Goal: Task Accomplishment & Management: Manage account settings

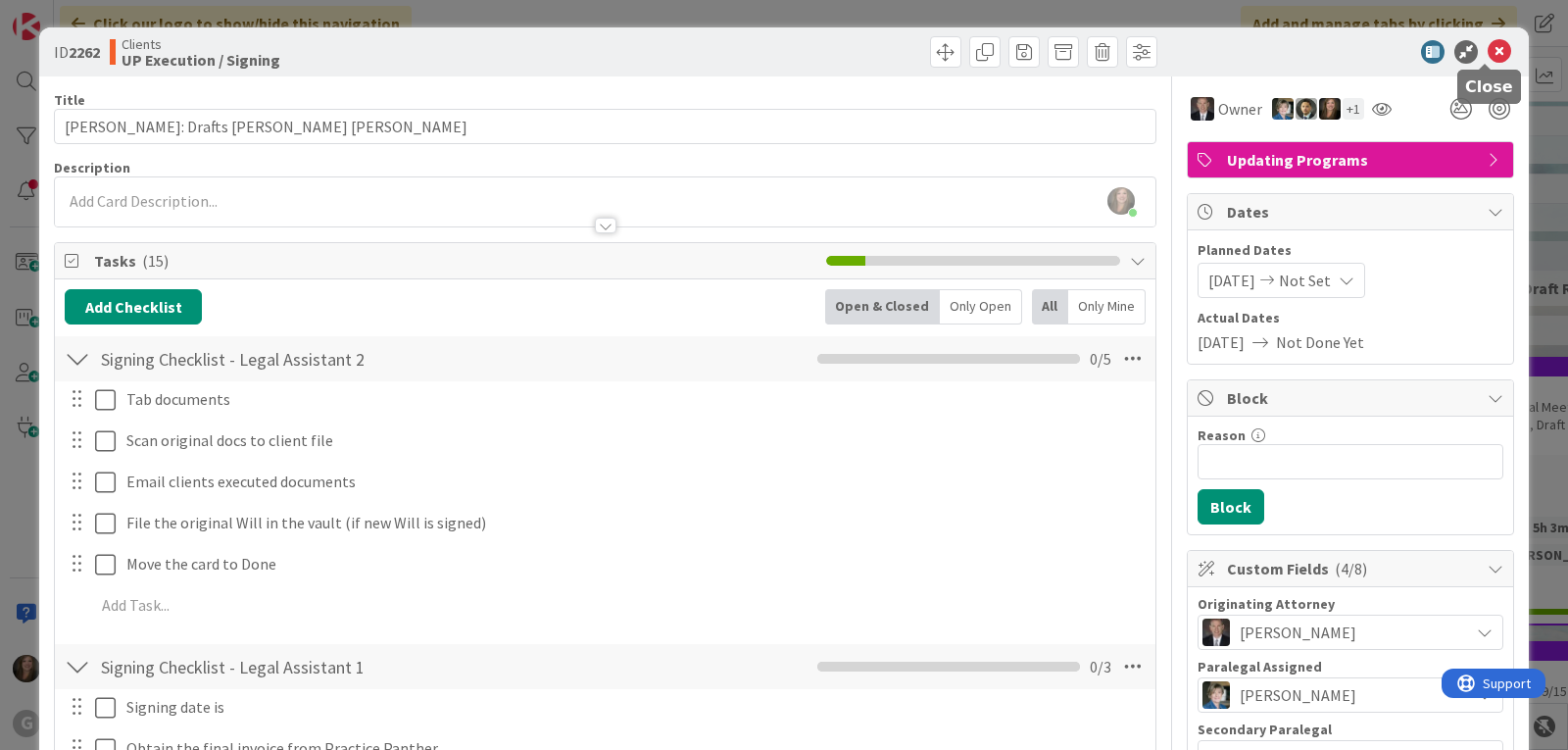
click at [1487, 51] on icon at bounding box center [1499, 52] width 24 height 24
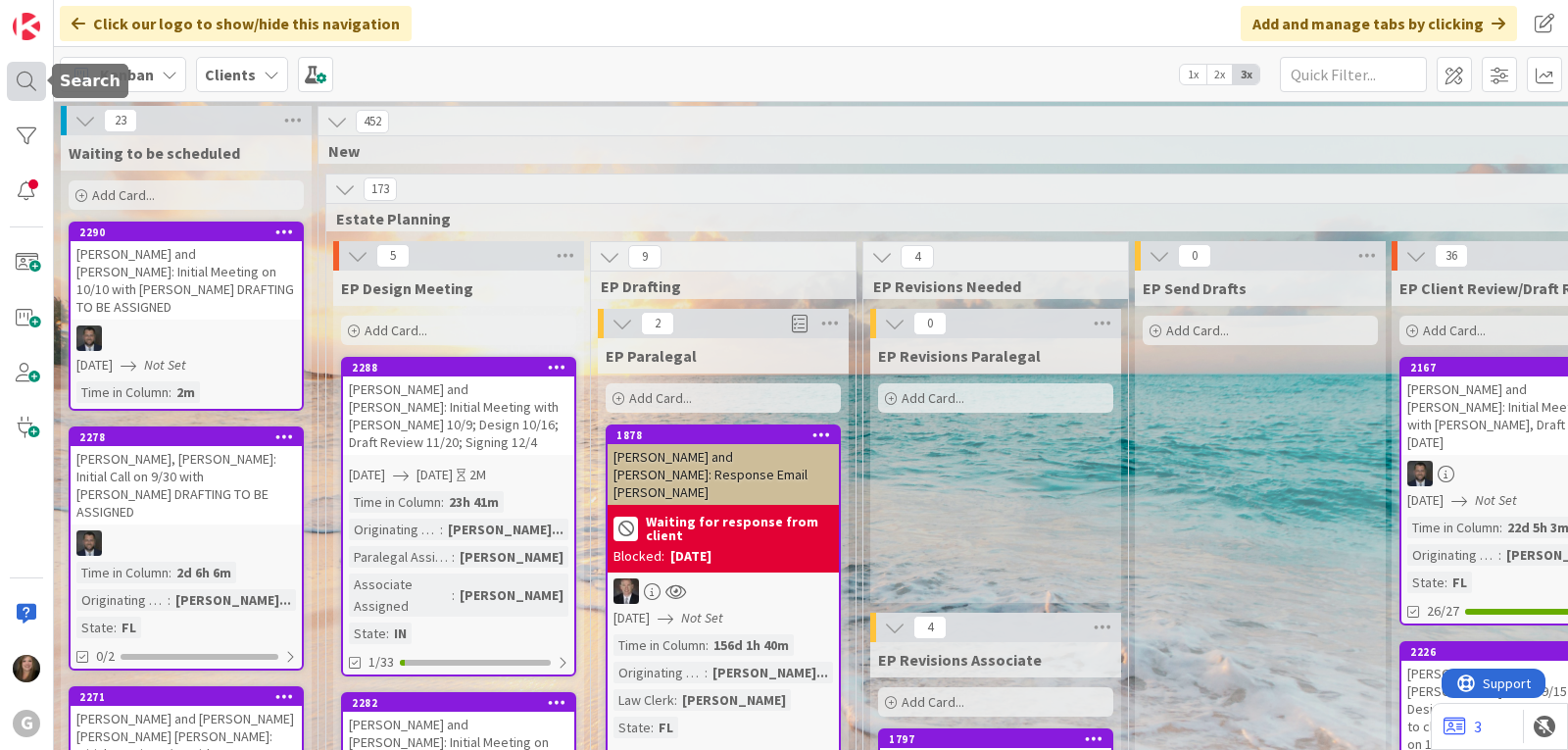
click at [29, 82] on div at bounding box center [26, 81] width 39 height 39
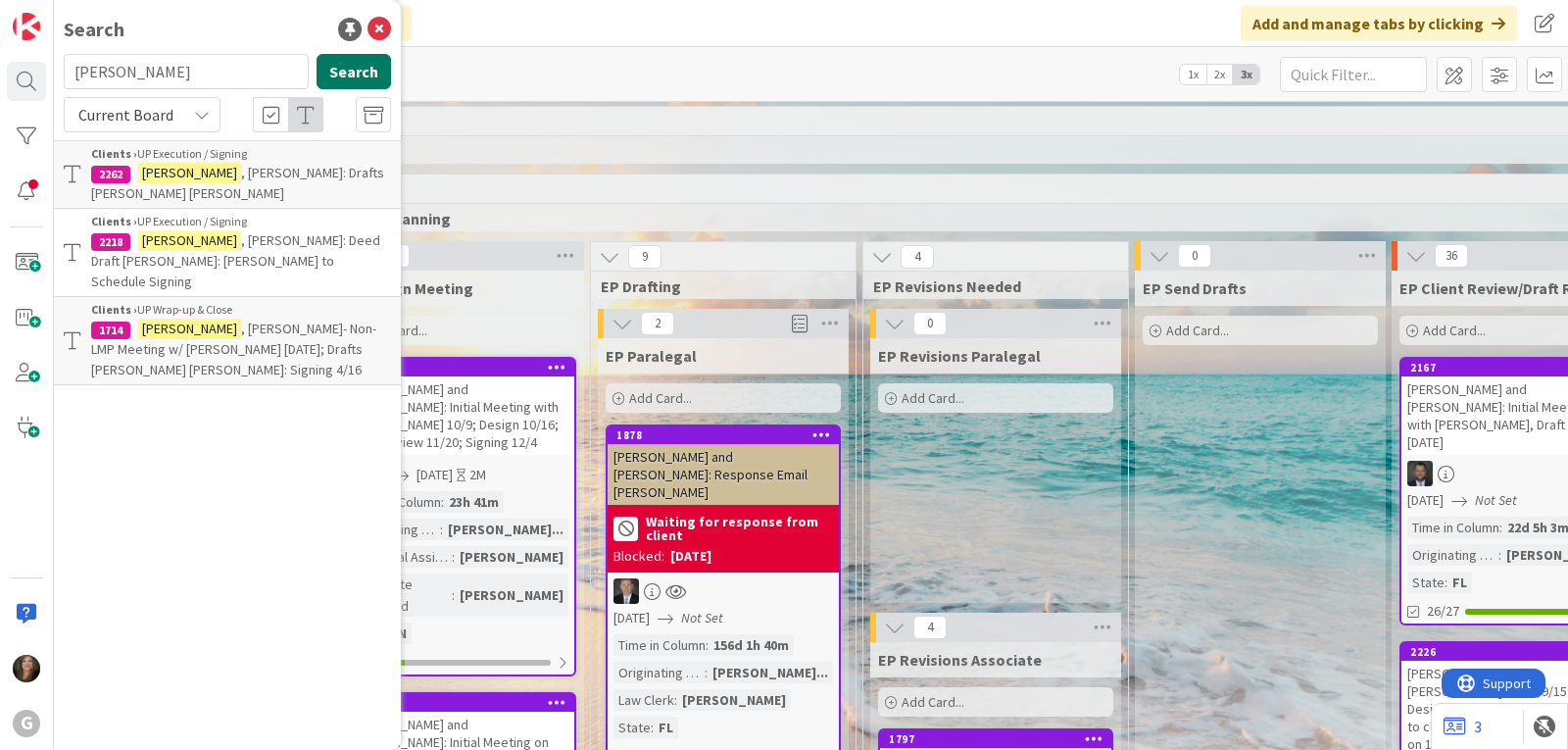
click at [340, 66] on button "Search" at bounding box center [354, 71] width 75 height 35
click at [246, 320] on span ", [PERSON_NAME]- Non-LMP Meeting w/ [PERSON_NAME] [DATE]; Drafts [PERSON_NAME] …" at bounding box center [233, 349] width 285 height 59
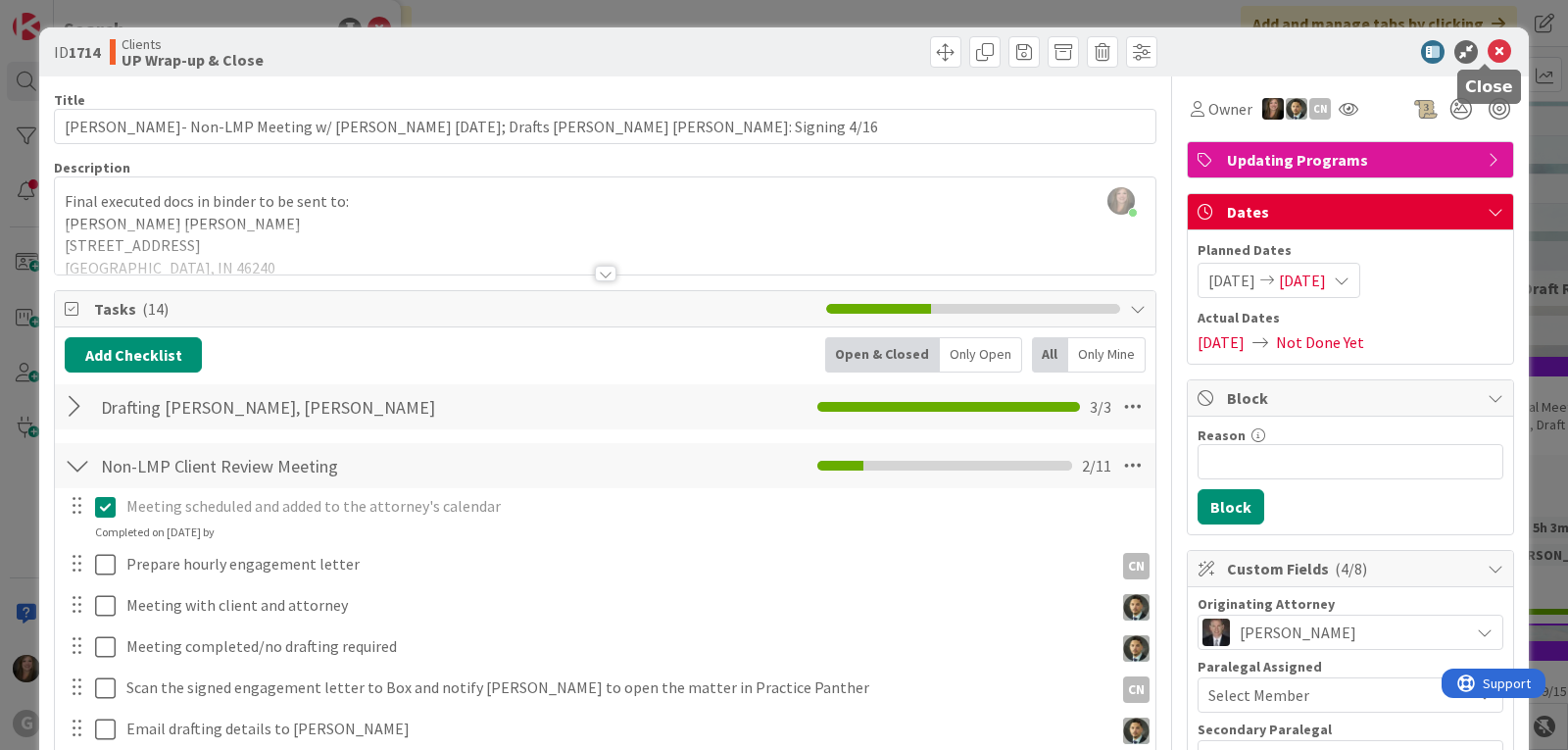
click at [1487, 44] on icon at bounding box center [1499, 52] width 24 height 24
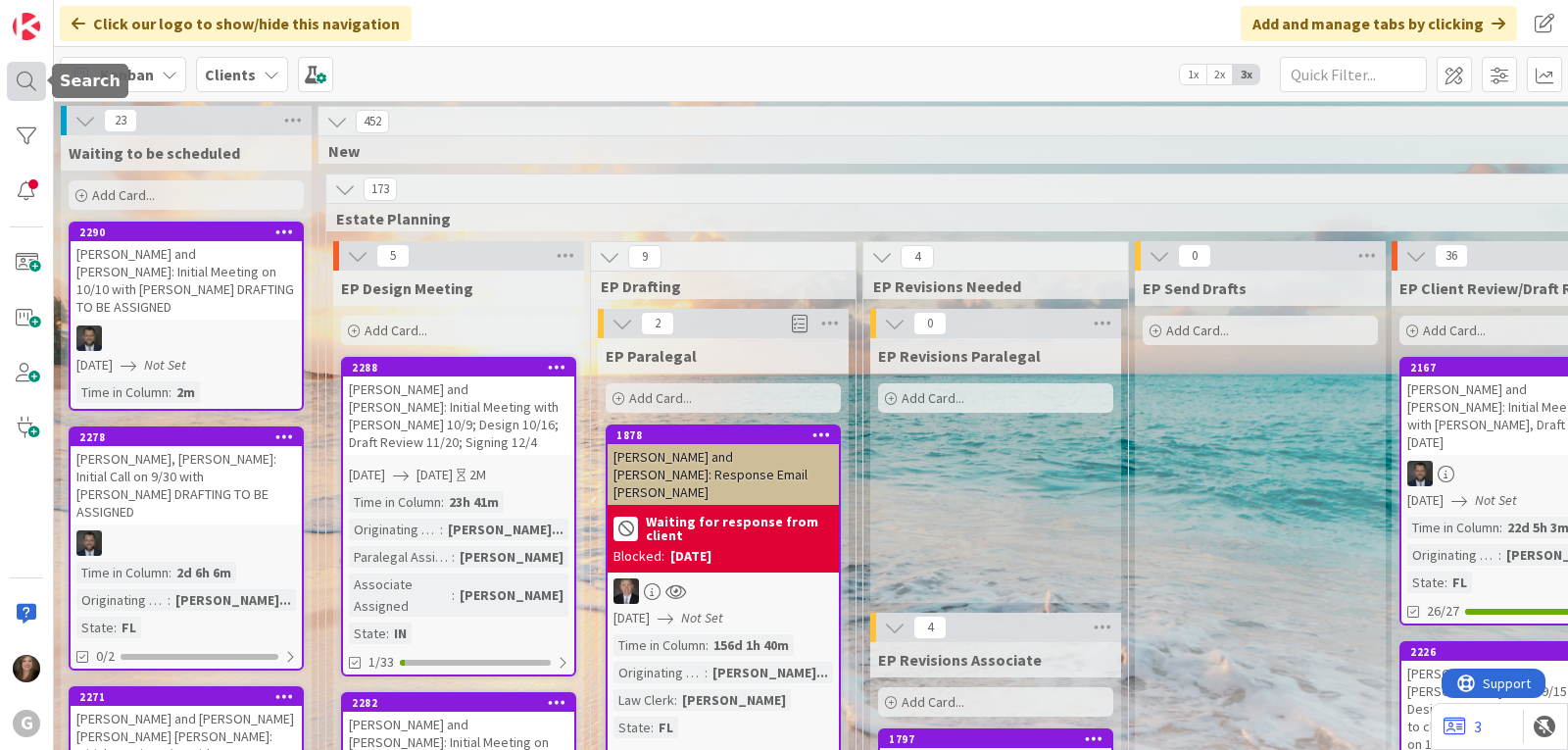
click at [24, 85] on div at bounding box center [26, 81] width 39 height 39
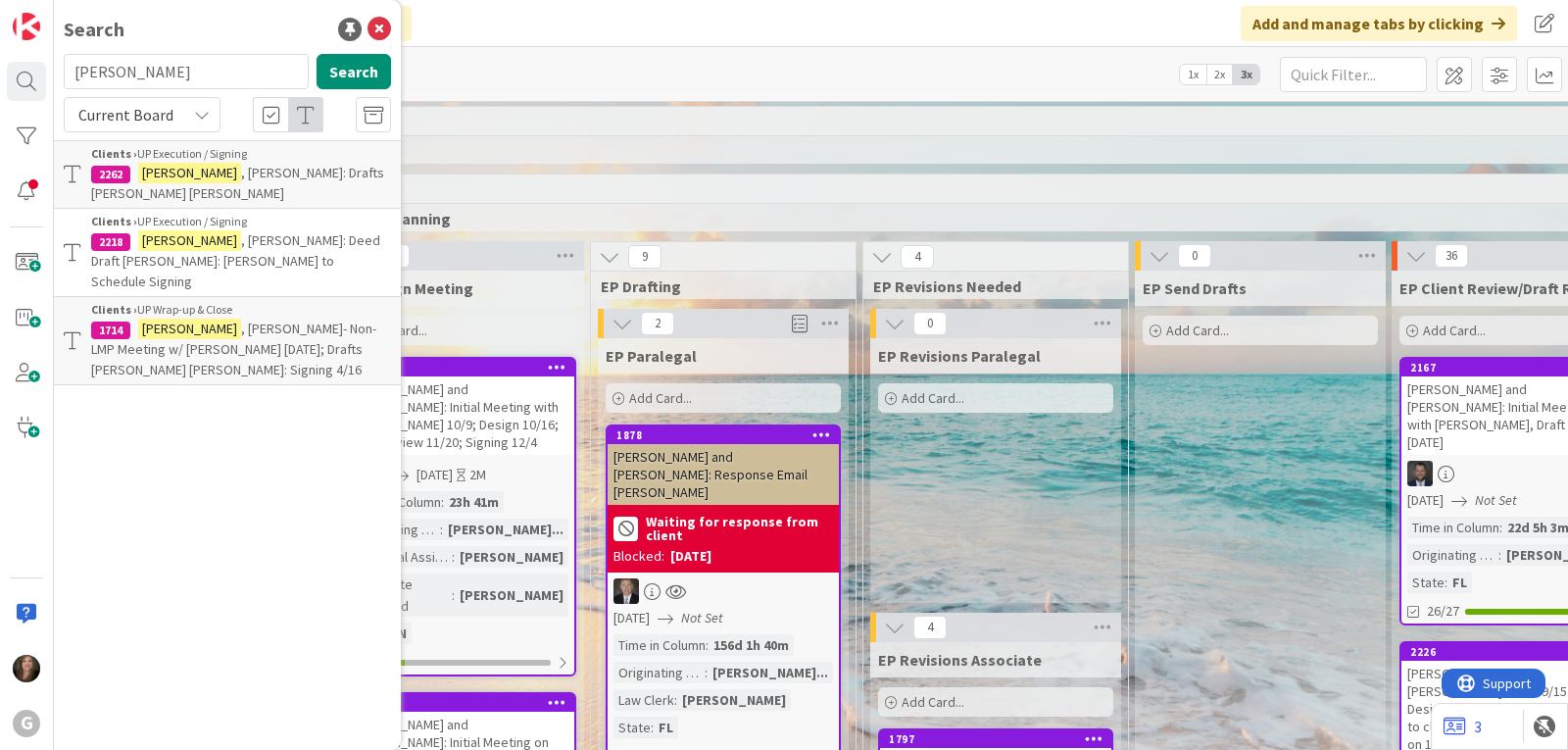
click at [214, 231] on span ", [PERSON_NAME]: Deed Draft [PERSON_NAME]: [PERSON_NAME] to Schedule Signing" at bounding box center [235, 260] width 289 height 59
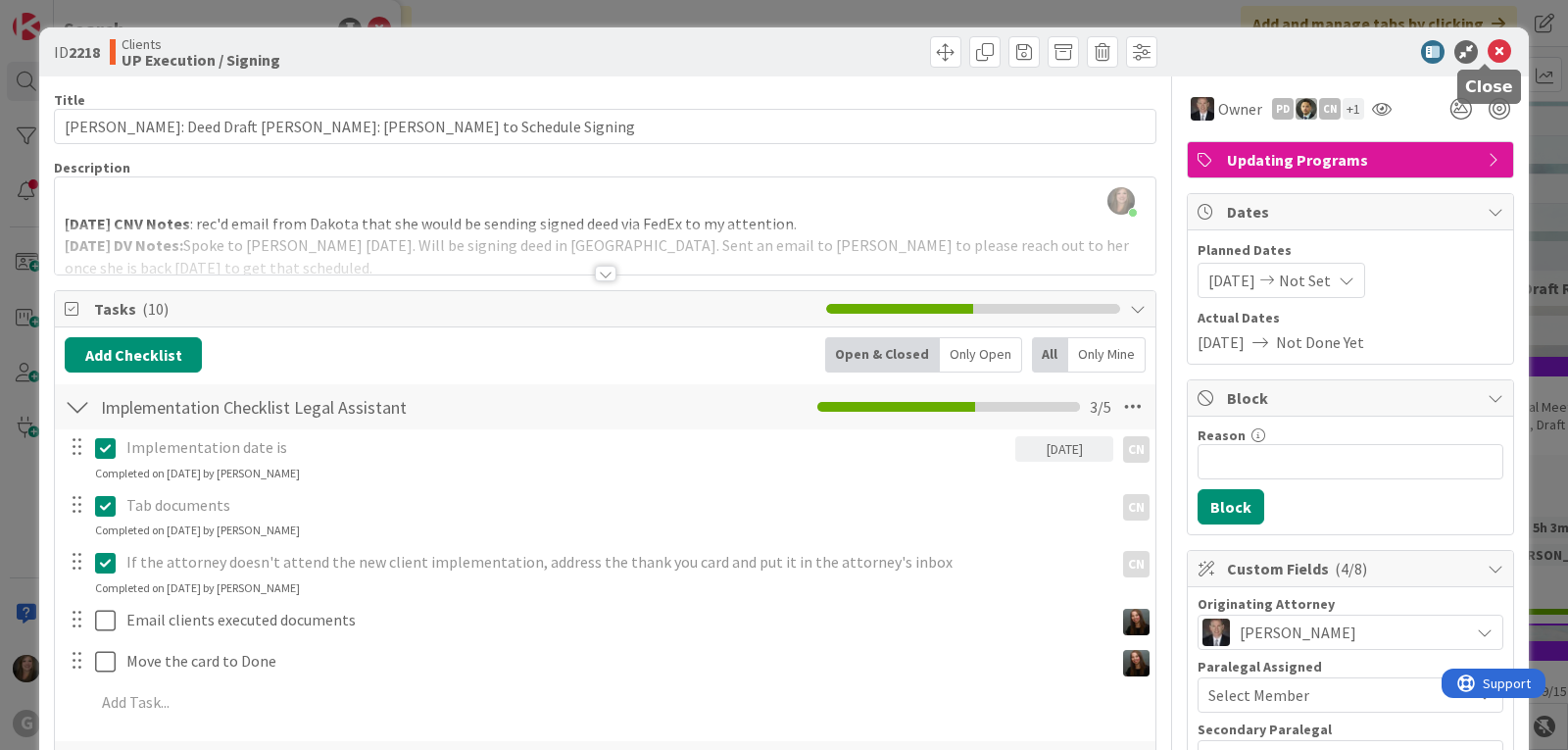
click at [1487, 54] on icon at bounding box center [1499, 52] width 24 height 24
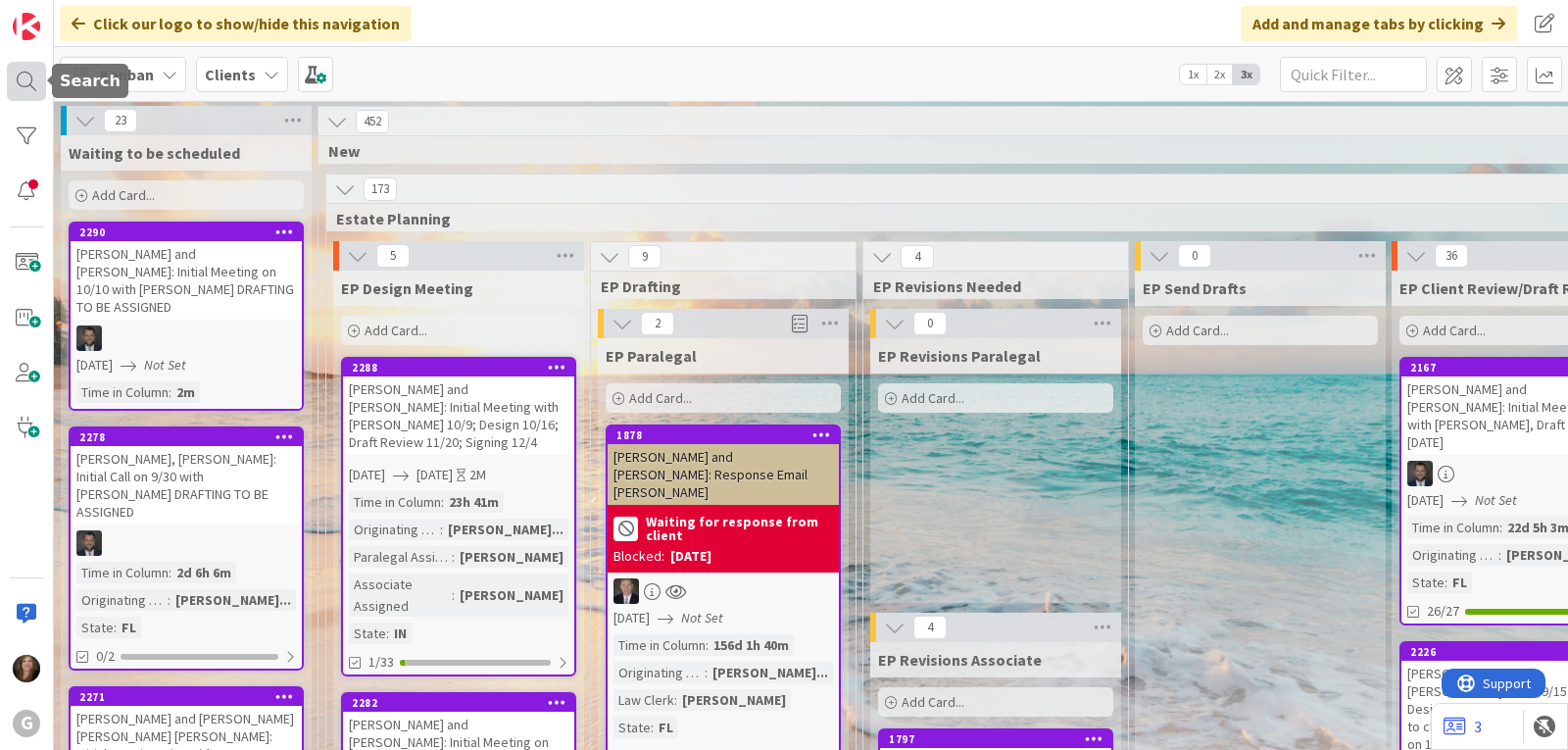
click at [14, 74] on div at bounding box center [26, 81] width 39 height 39
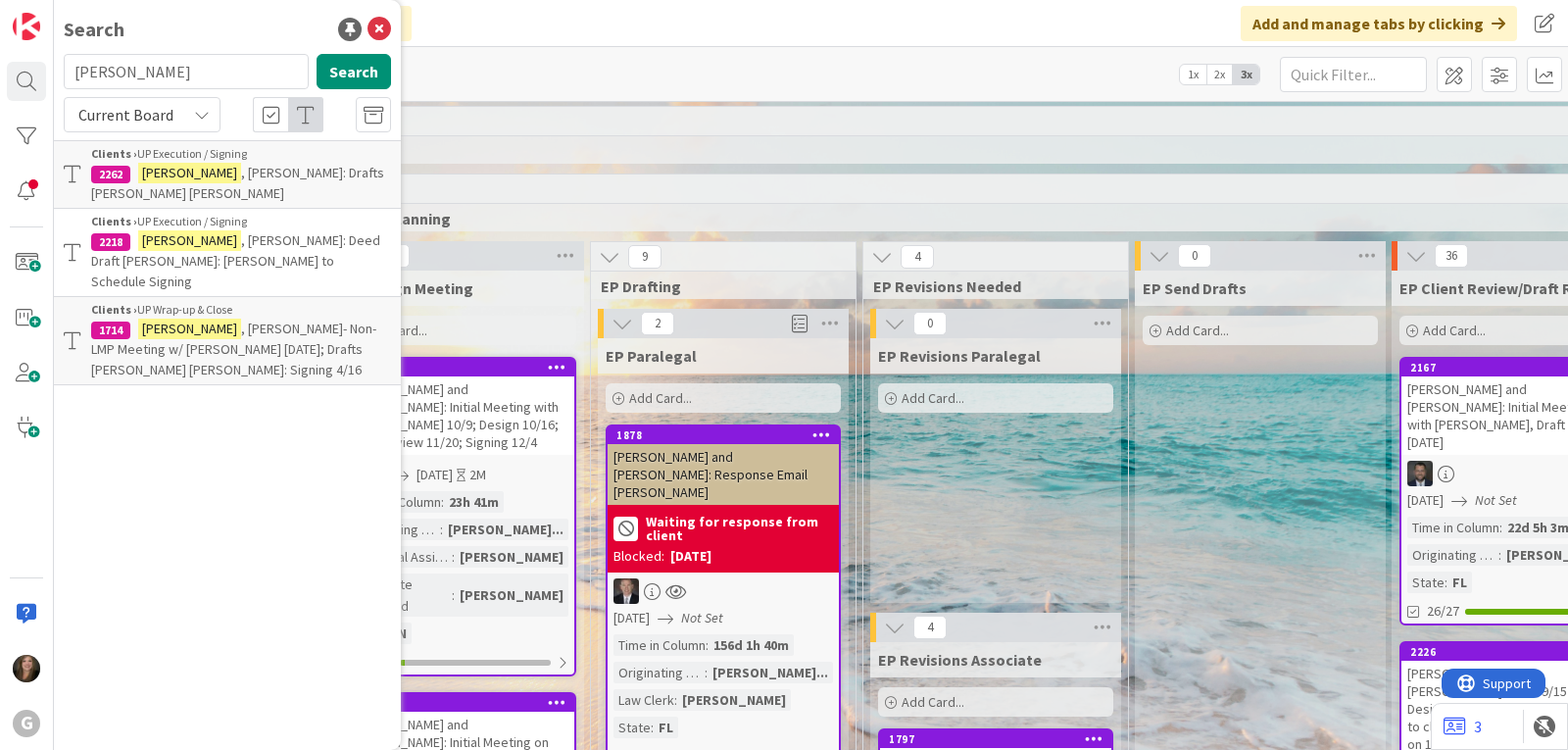
click at [189, 174] on span ", [PERSON_NAME]: Drafts [PERSON_NAME] [PERSON_NAME]" at bounding box center [237, 183] width 293 height 38
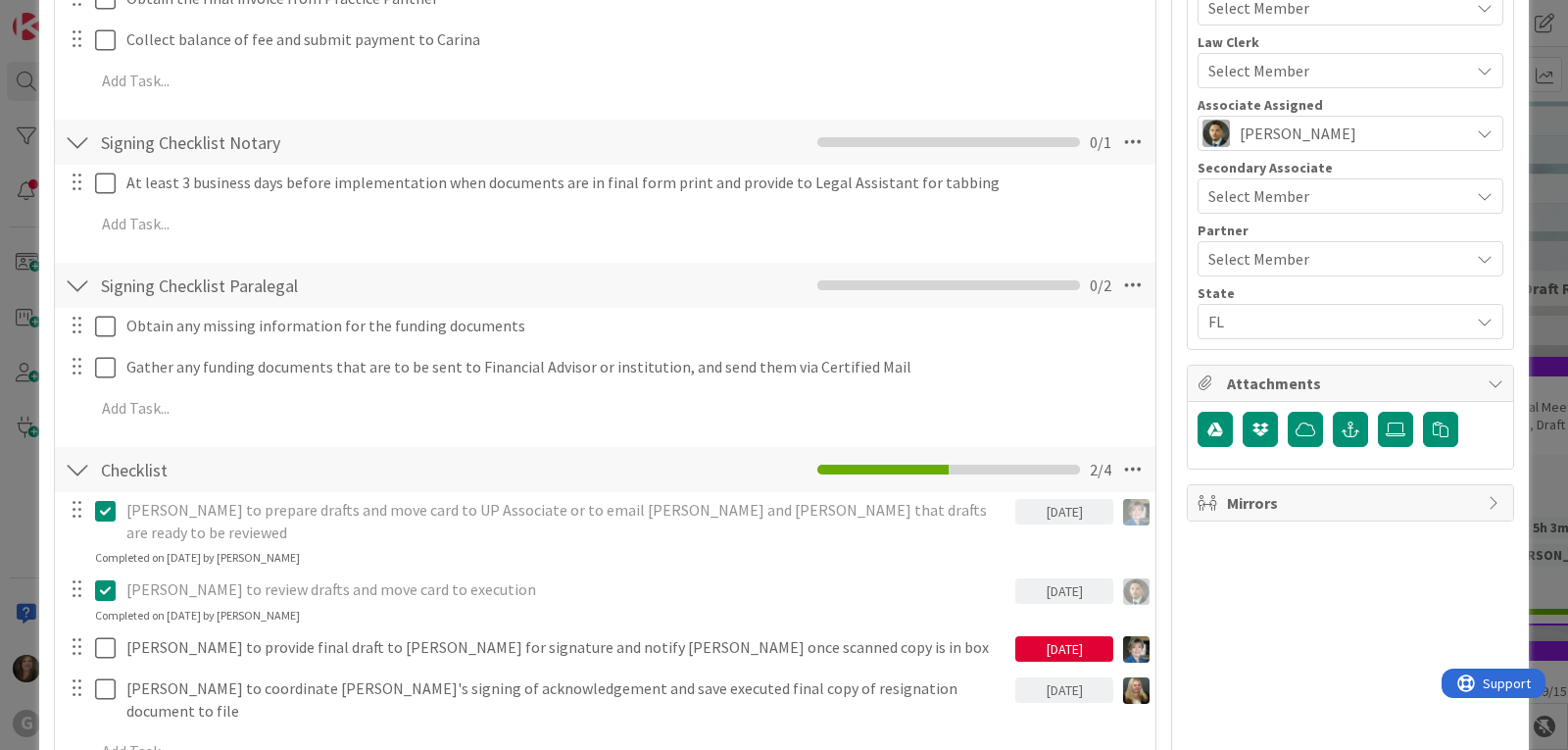
scroll to position [883, 0]
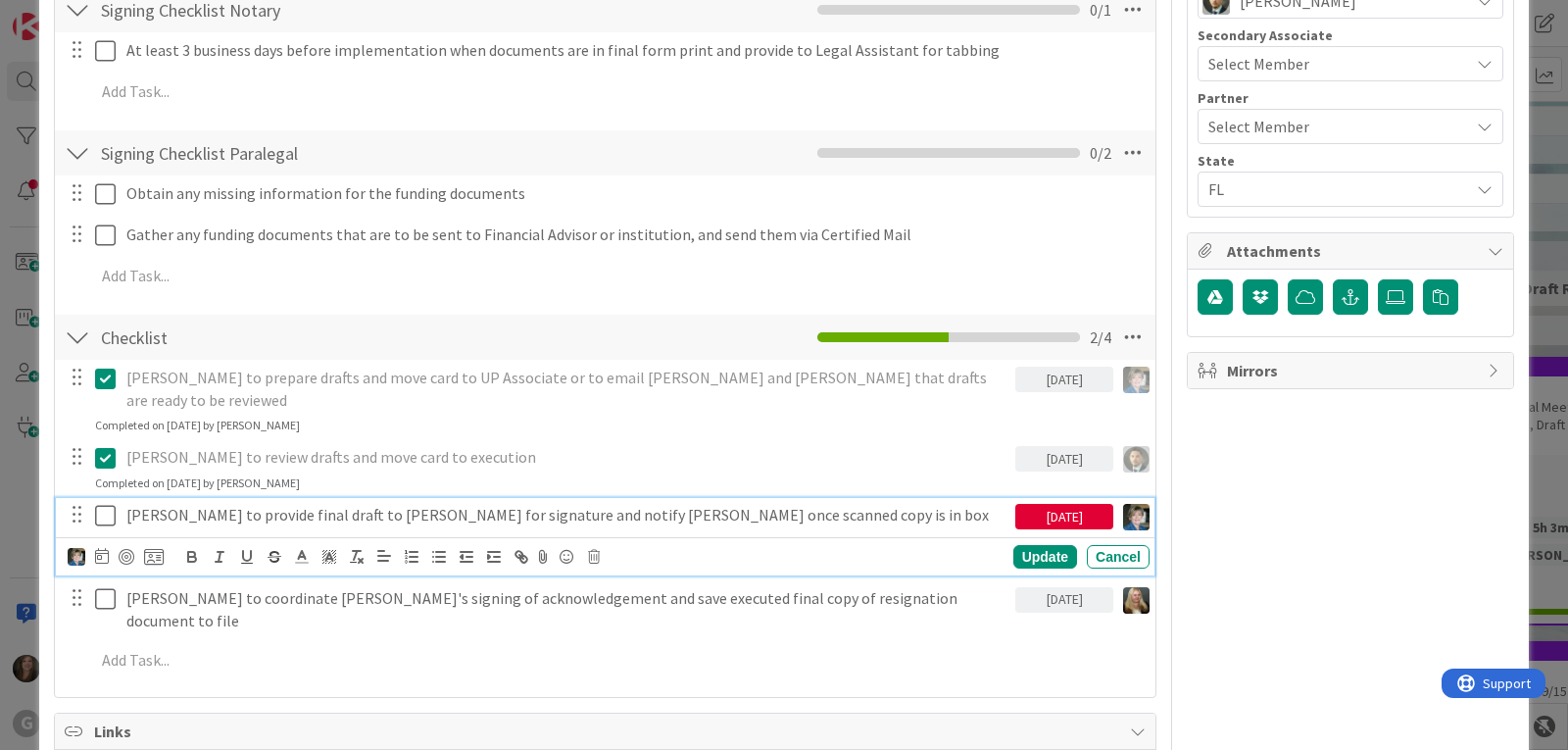
click at [105, 504] on icon at bounding box center [105, 516] width 21 height 24
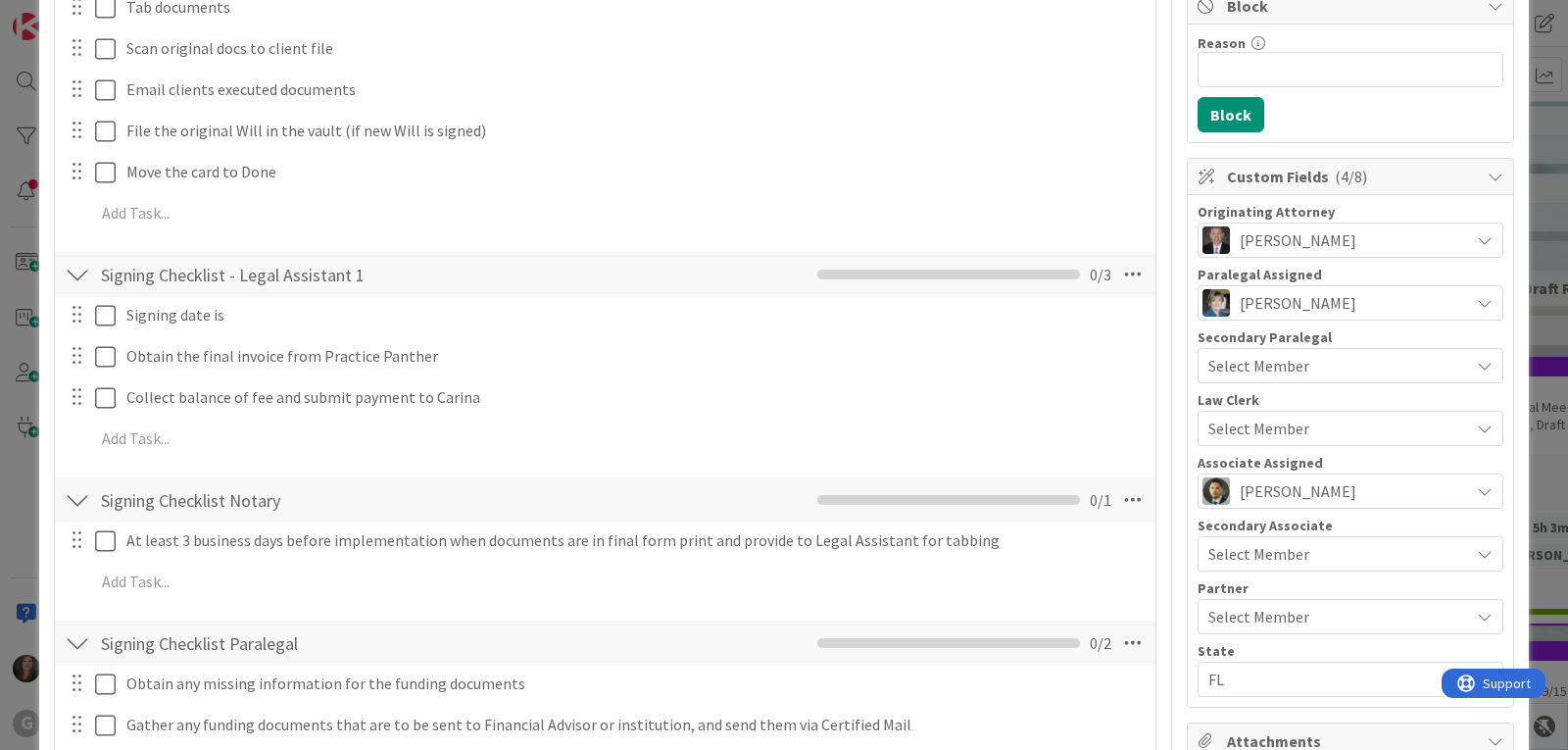
scroll to position [0, 0]
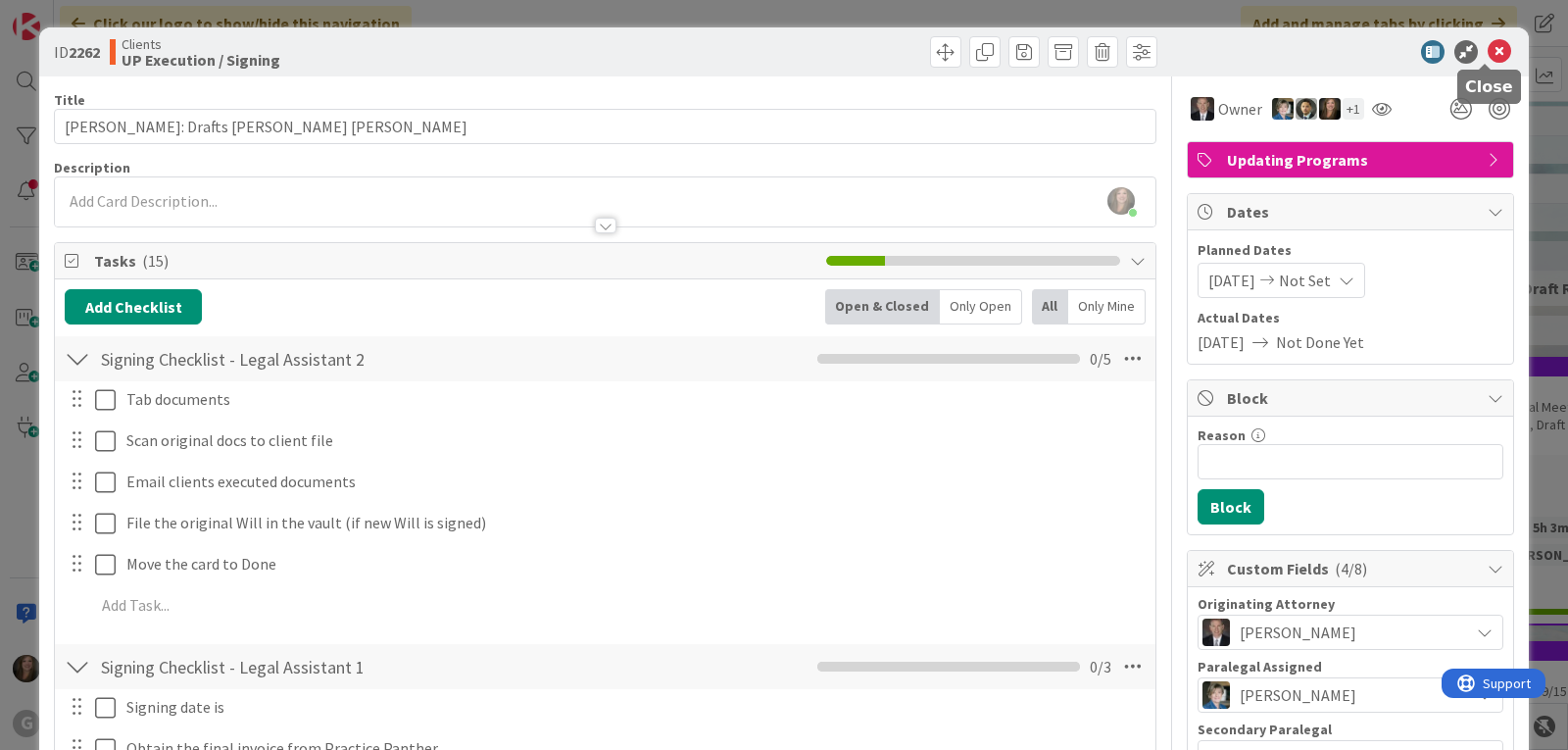
click at [1491, 46] on icon at bounding box center [1499, 52] width 24 height 24
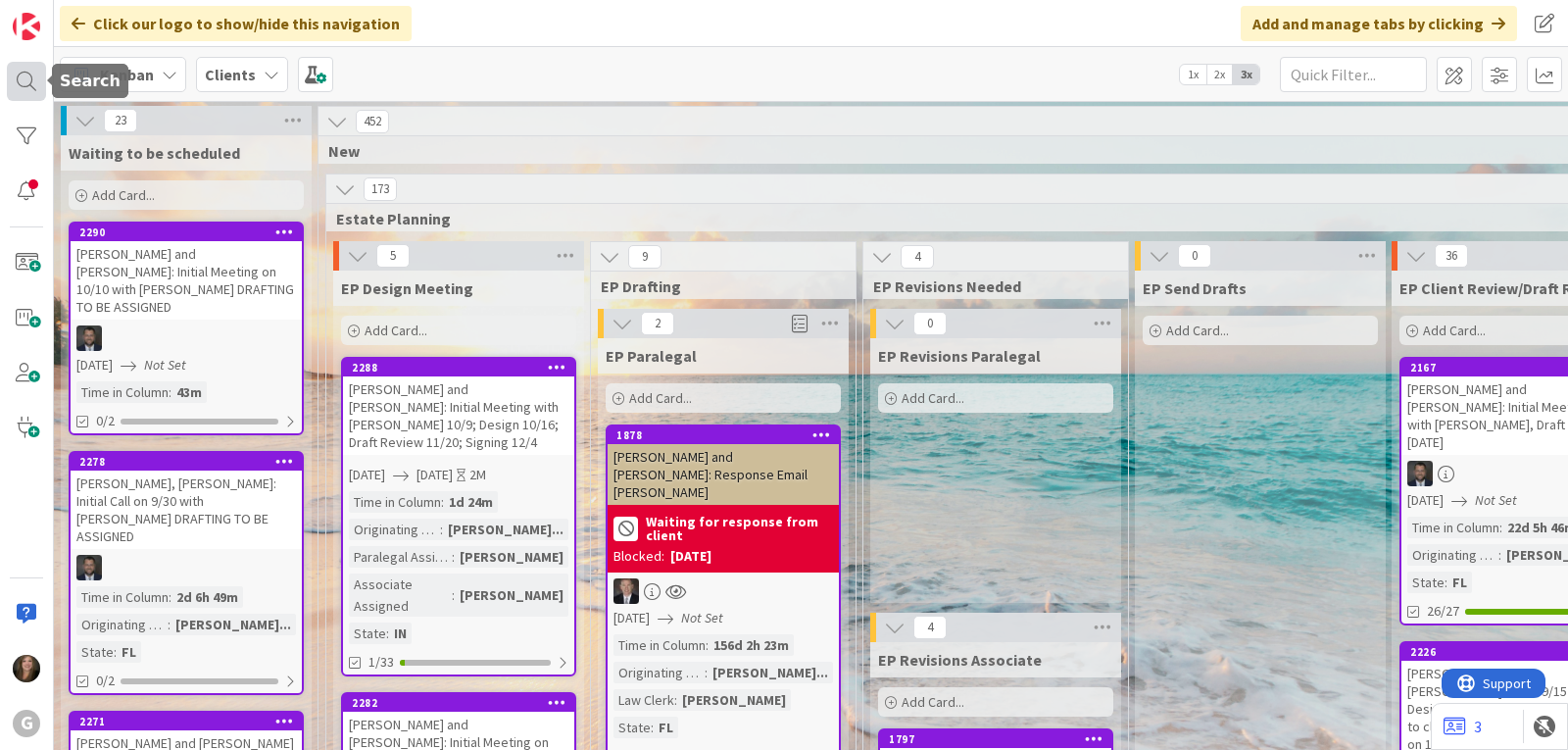
click at [28, 93] on div at bounding box center [26, 81] width 39 height 39
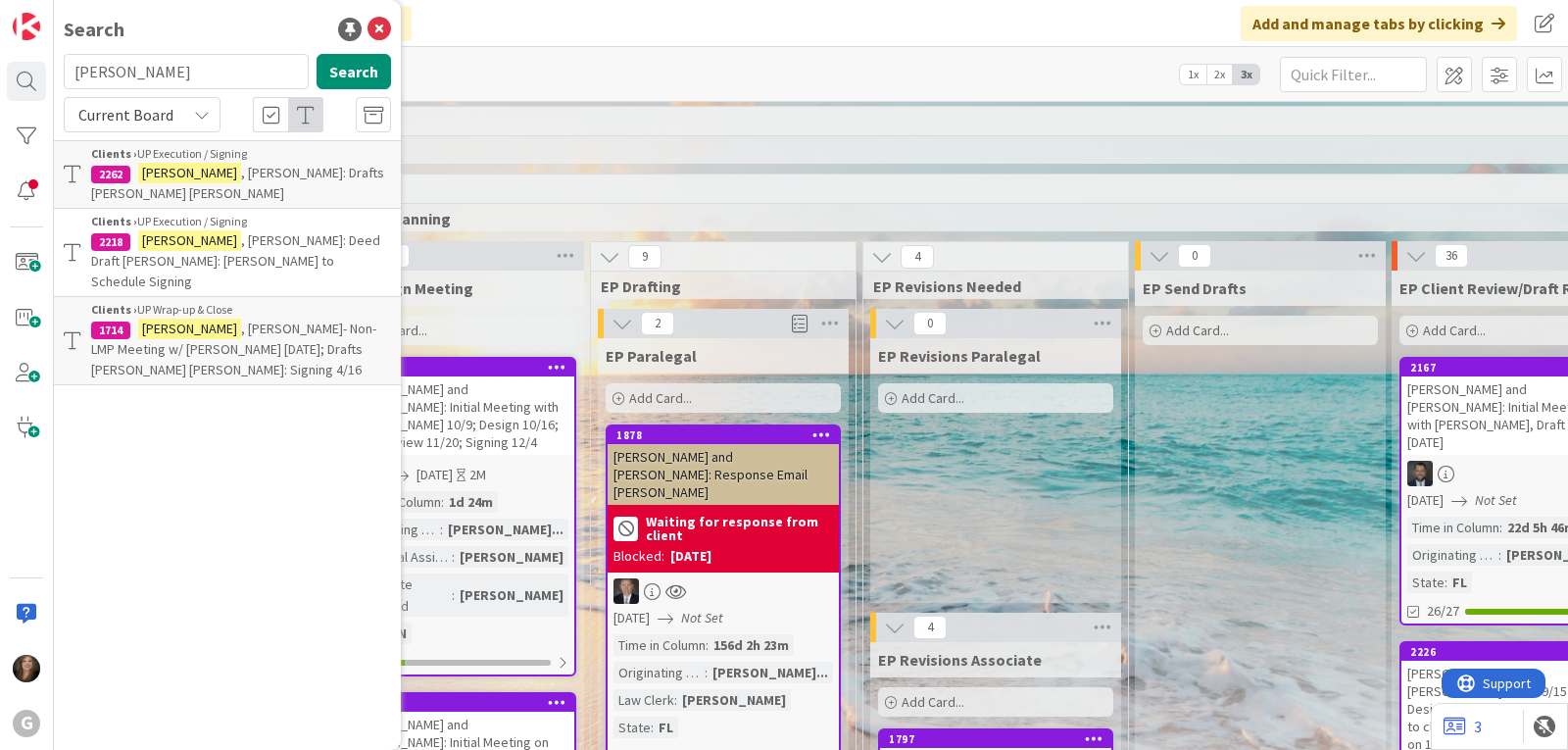
drag, startPoint x: 113, startPoint y: 77, endPoint x: 48, endPoint y: 76, distance: 65.0
click at [48, 76] on div "G Search [PERSON_NAME] Search Current Board Clients › UP Execution / Signing 22…" at bounding box center [27, 375] width 54 height 750
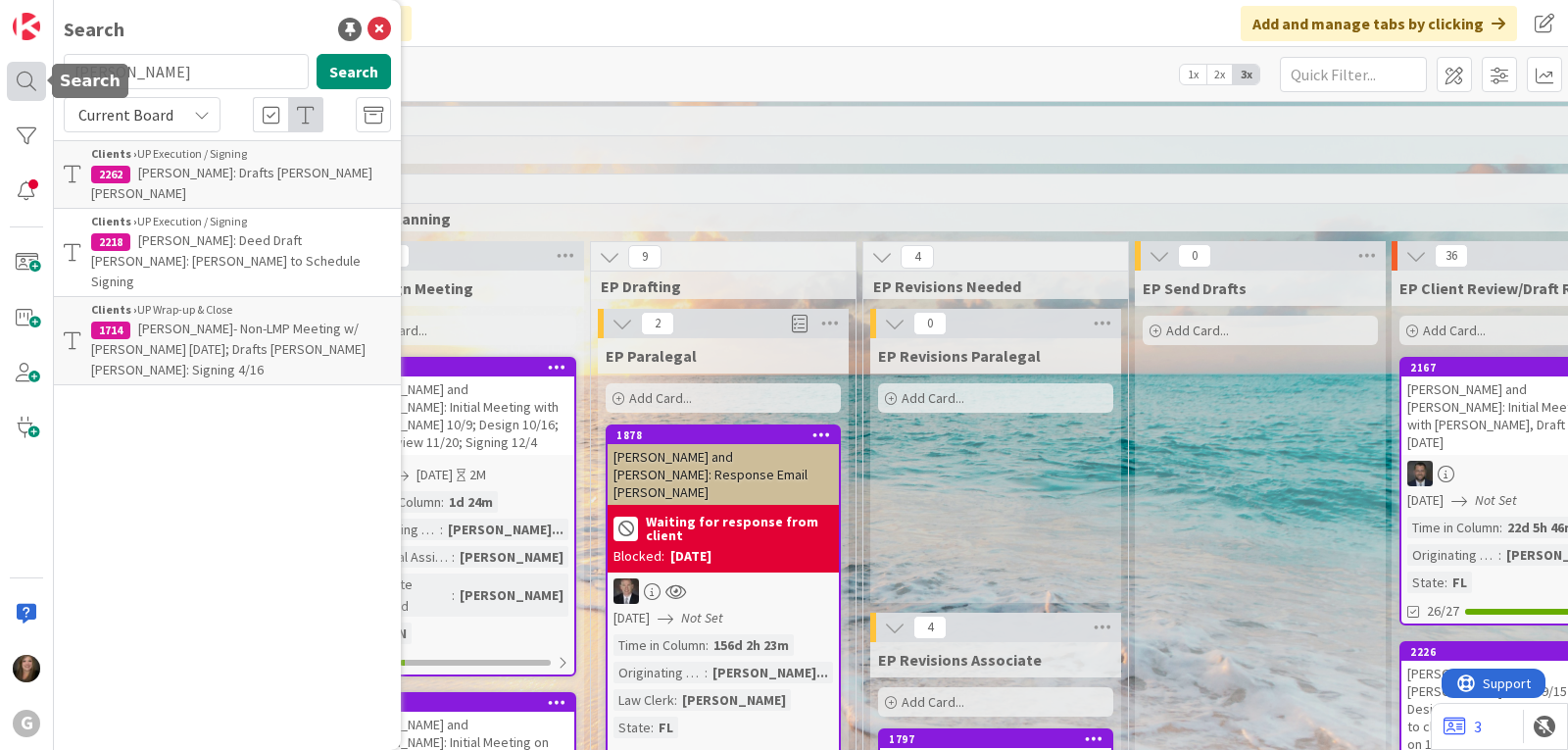
type input "[PERSON_NAME]"
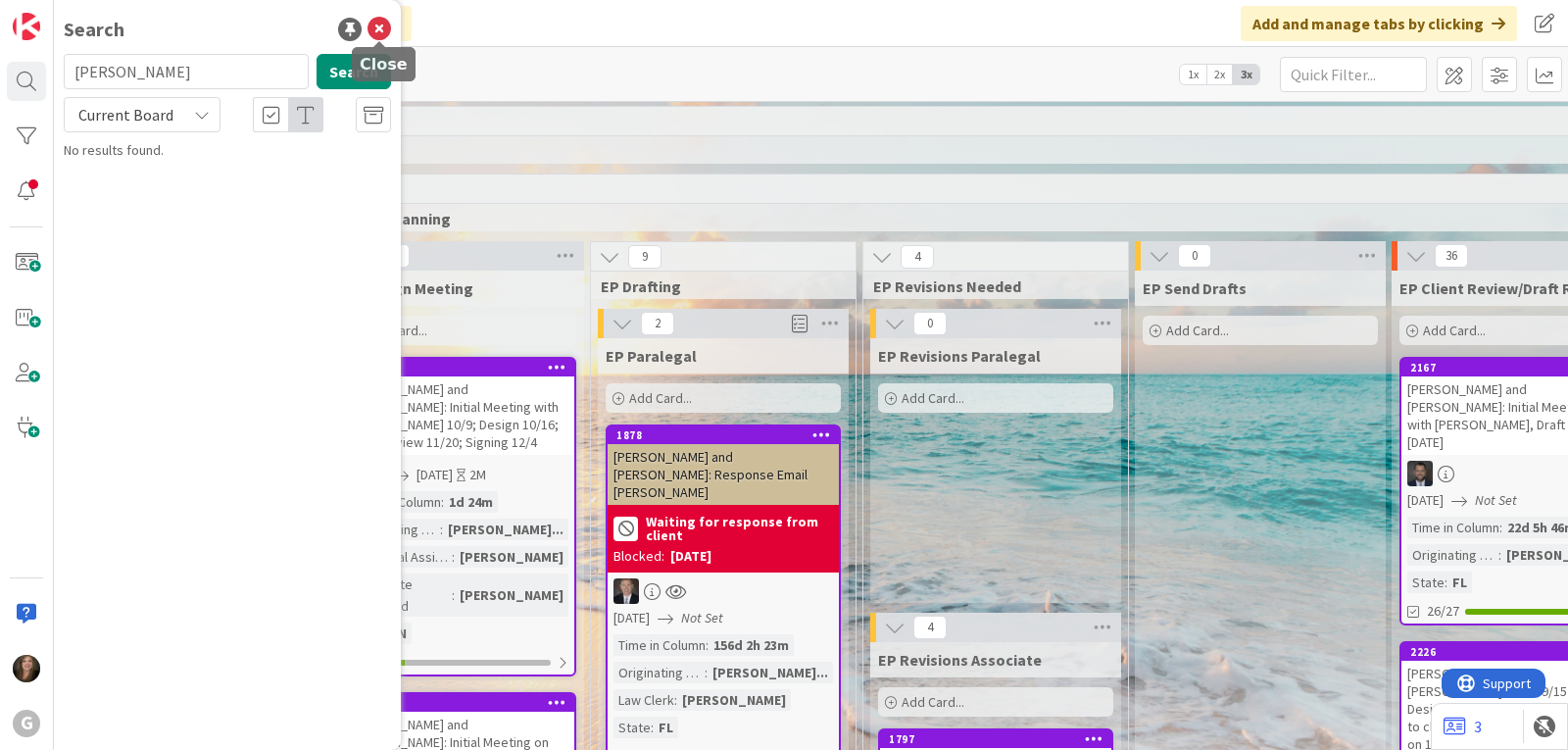
click at [383, 31] on icon at bounding box center [380, 30] width 24 height 24
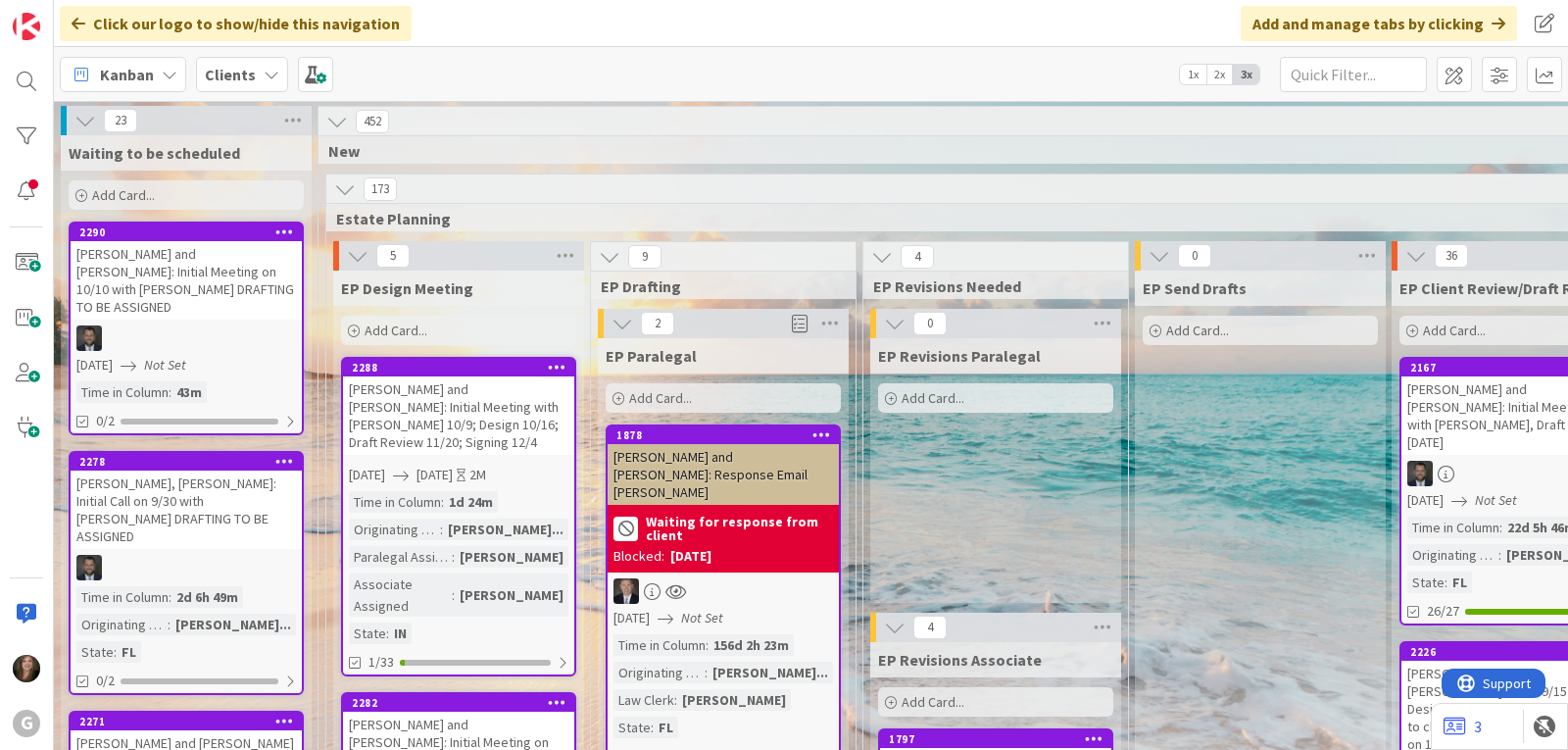
click at [269, 75] on icon at bounding box center [271, 75] width 16 height 16
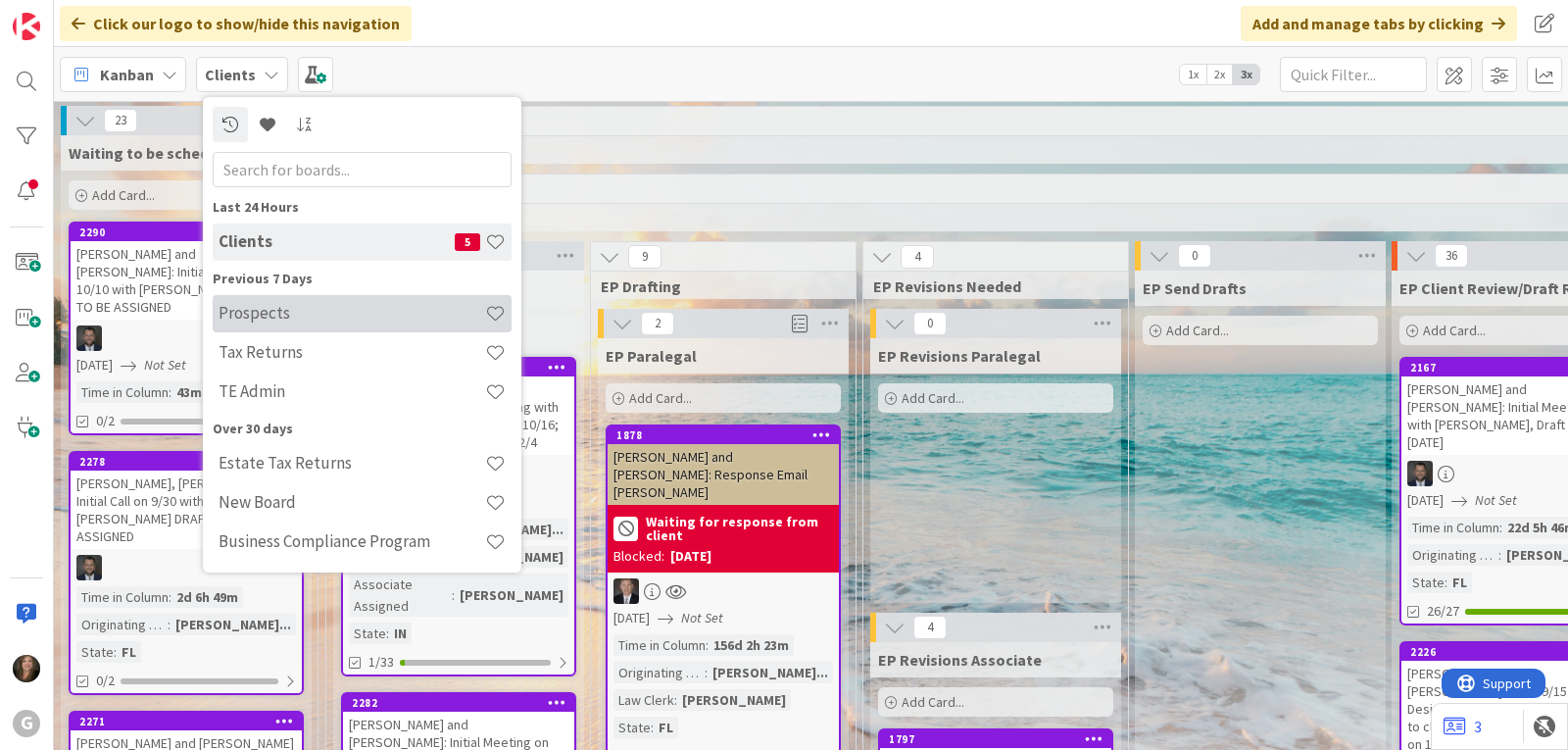
click at [219, 320] on h4 "Prospects" at bounding box center [351, 313] width 266 height 20
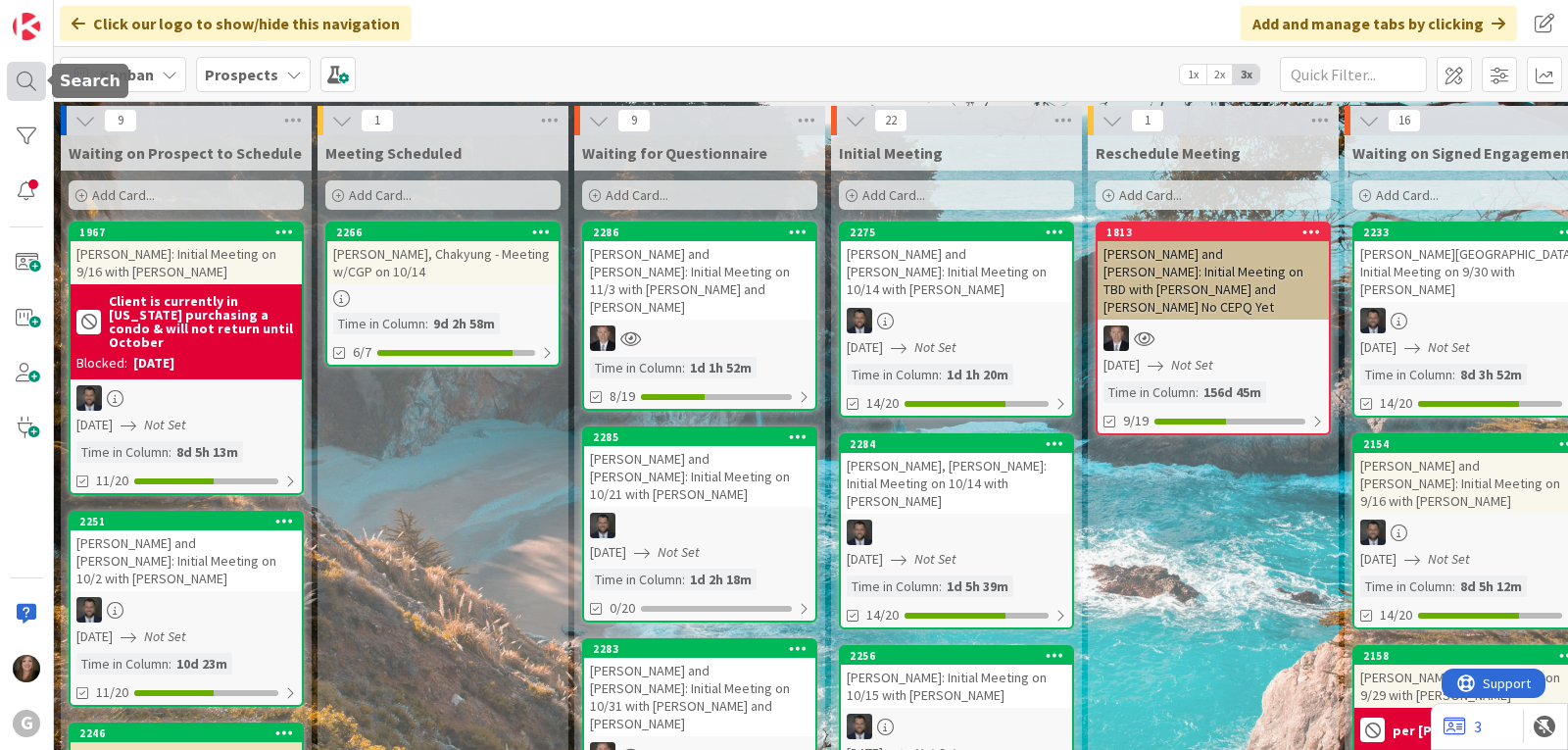
click at [22, 82] on div at bounding box center [26, 81] width 39 height 39
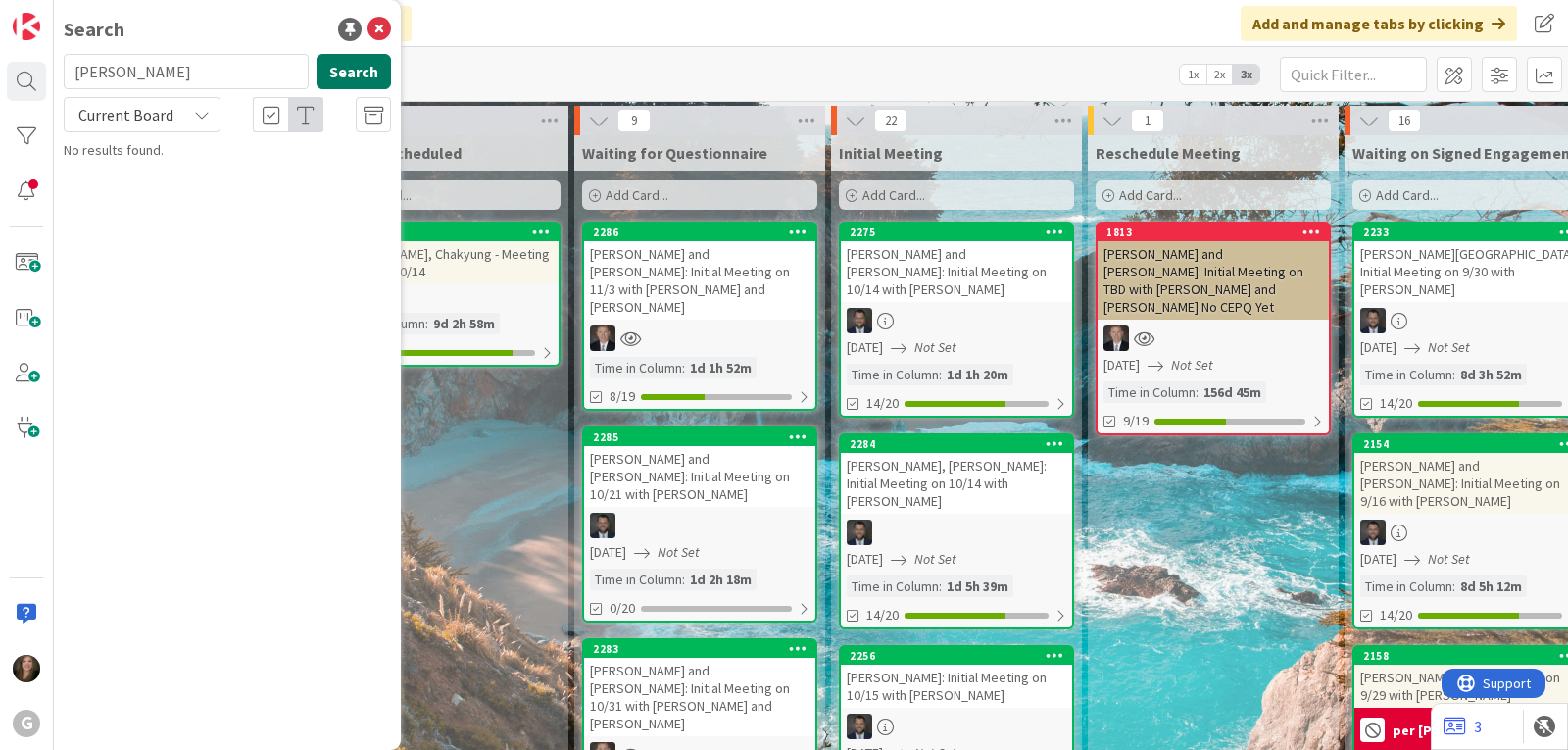
click at [350, 55] on button "Search" at bounding box center [354, 71] width 75 height 35
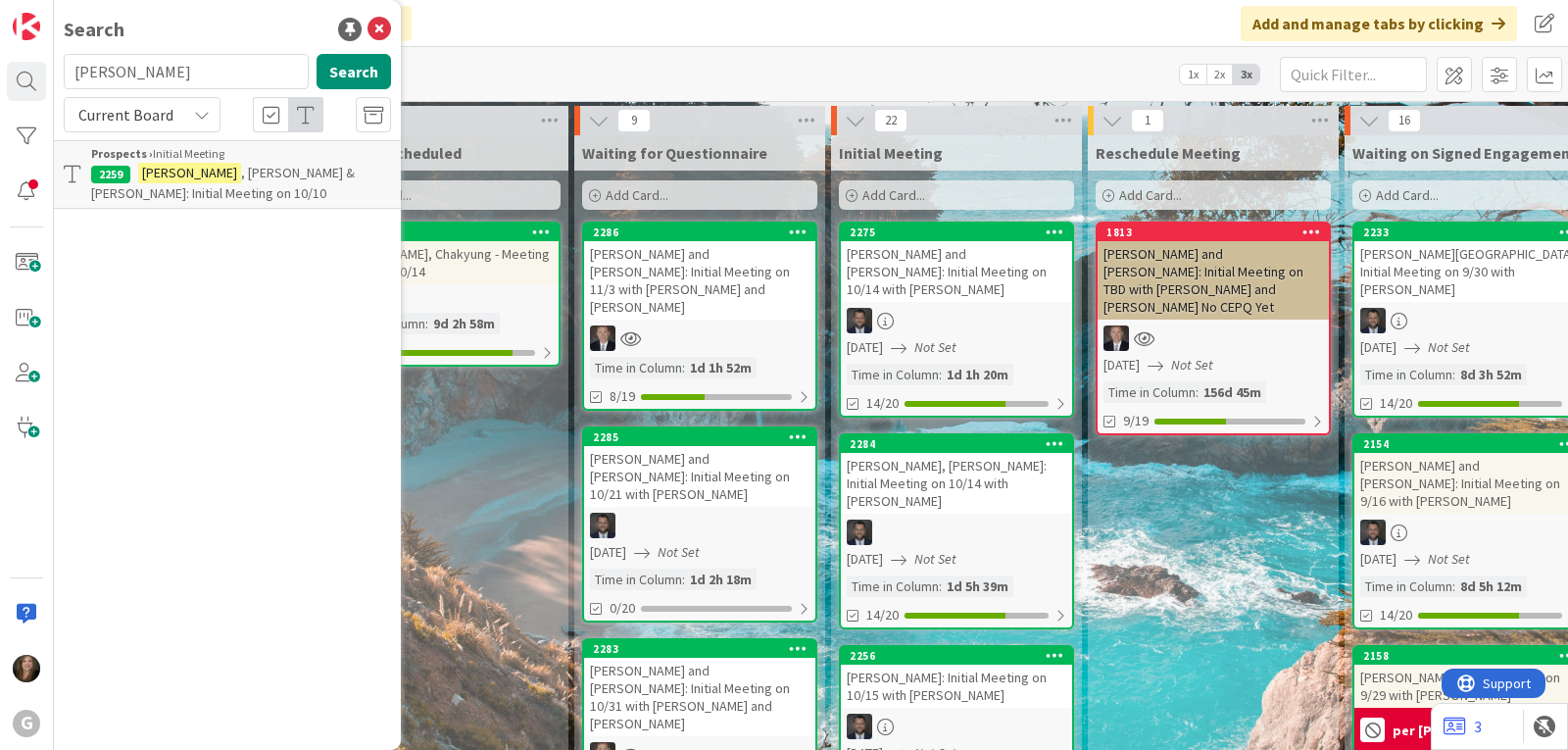
click at [309, 164] on span ", [PERSON_NAME] & [PERSON_NAME]: Initial Meeting on 10/10" at bounding box center [222, 183] width 263 height 38
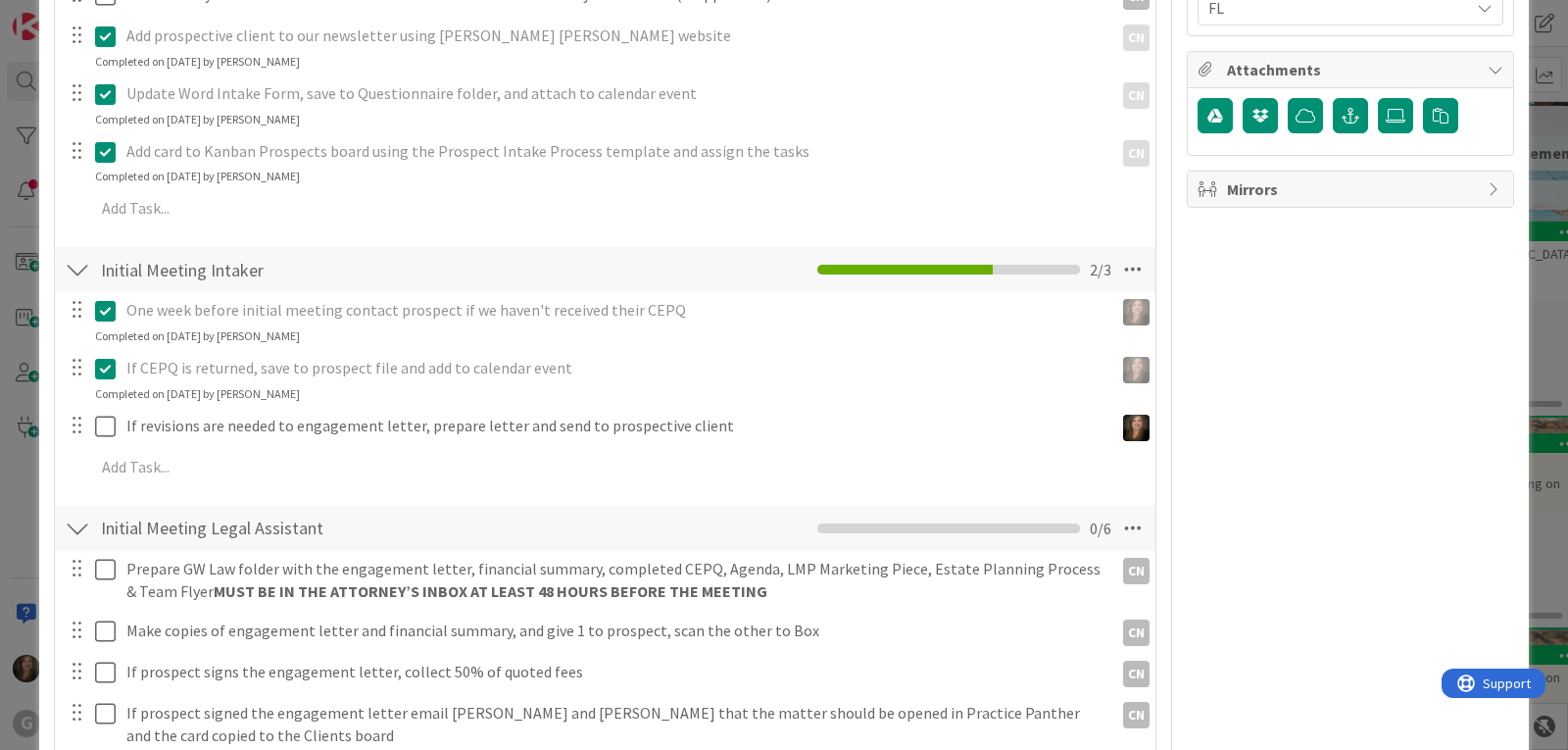
scroll to position [785, 0]
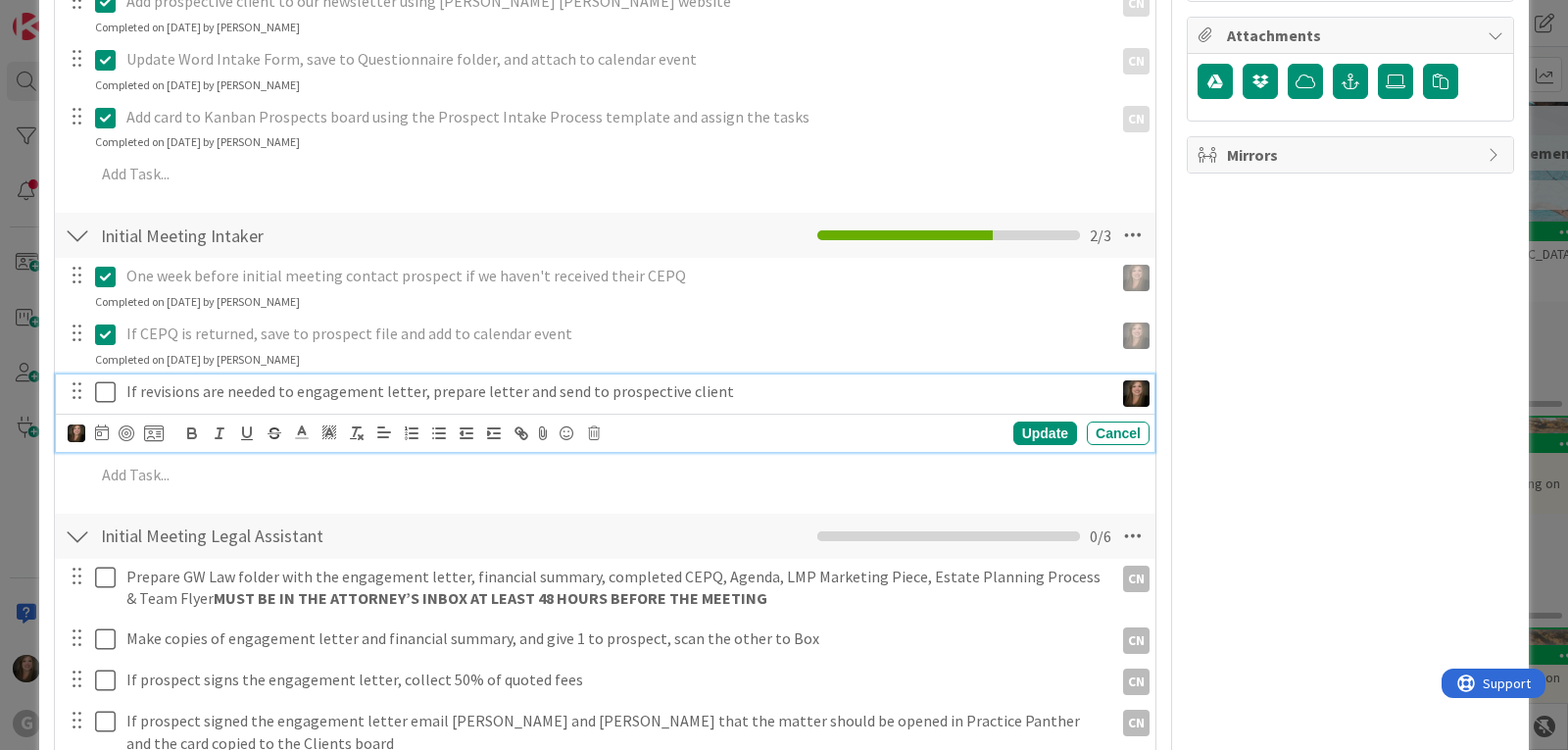
click at [548, 380] on p "If revisions are needed to engagement letter, prepare letter and send to prospe…" at bounding box center [616, 391] width 979 height 23
click at [597, 437] on icon at bounding box center [594, 434] width 12 height 14
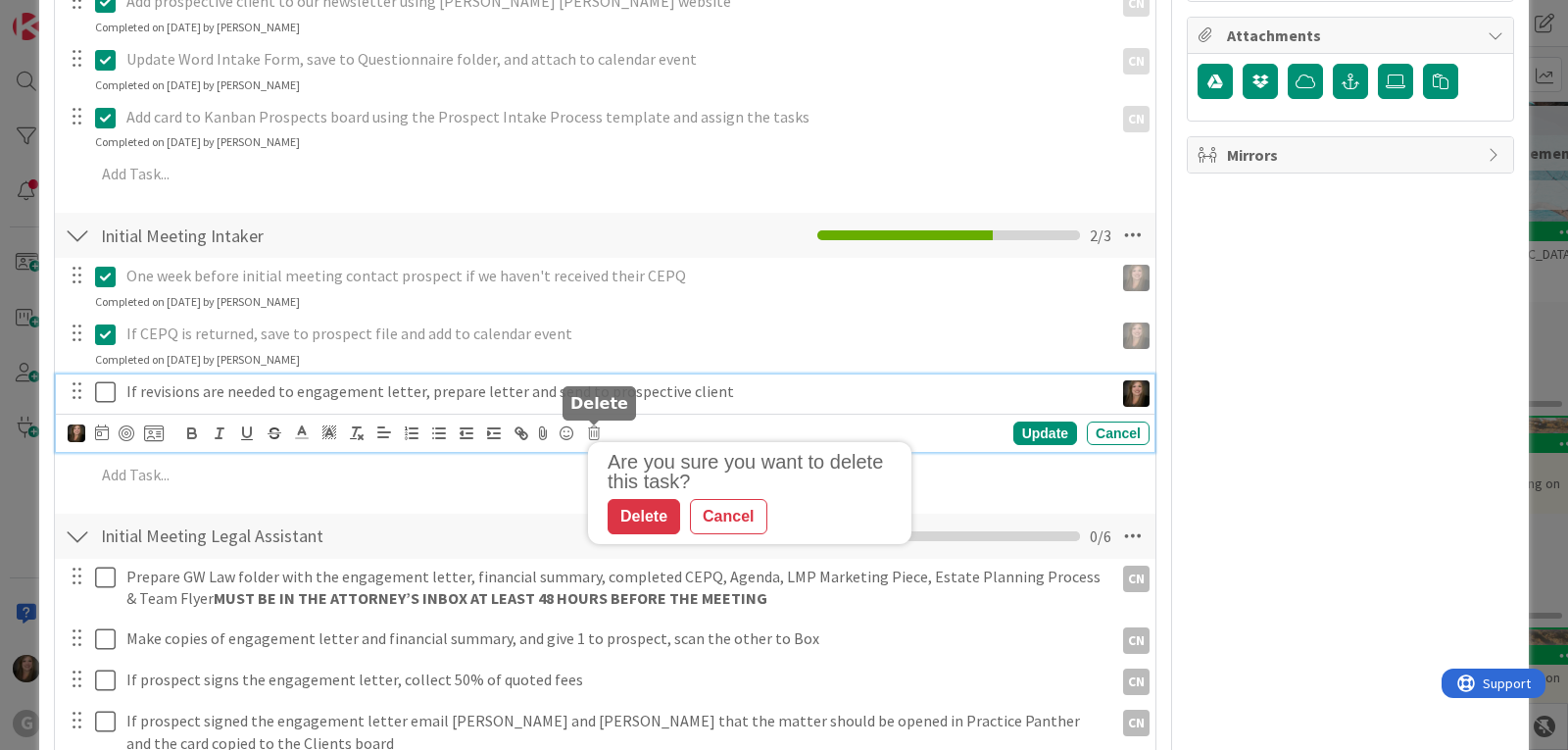
click at [634, 526] on div "Delete" at bounding box center [644, 516] width 73 height 35
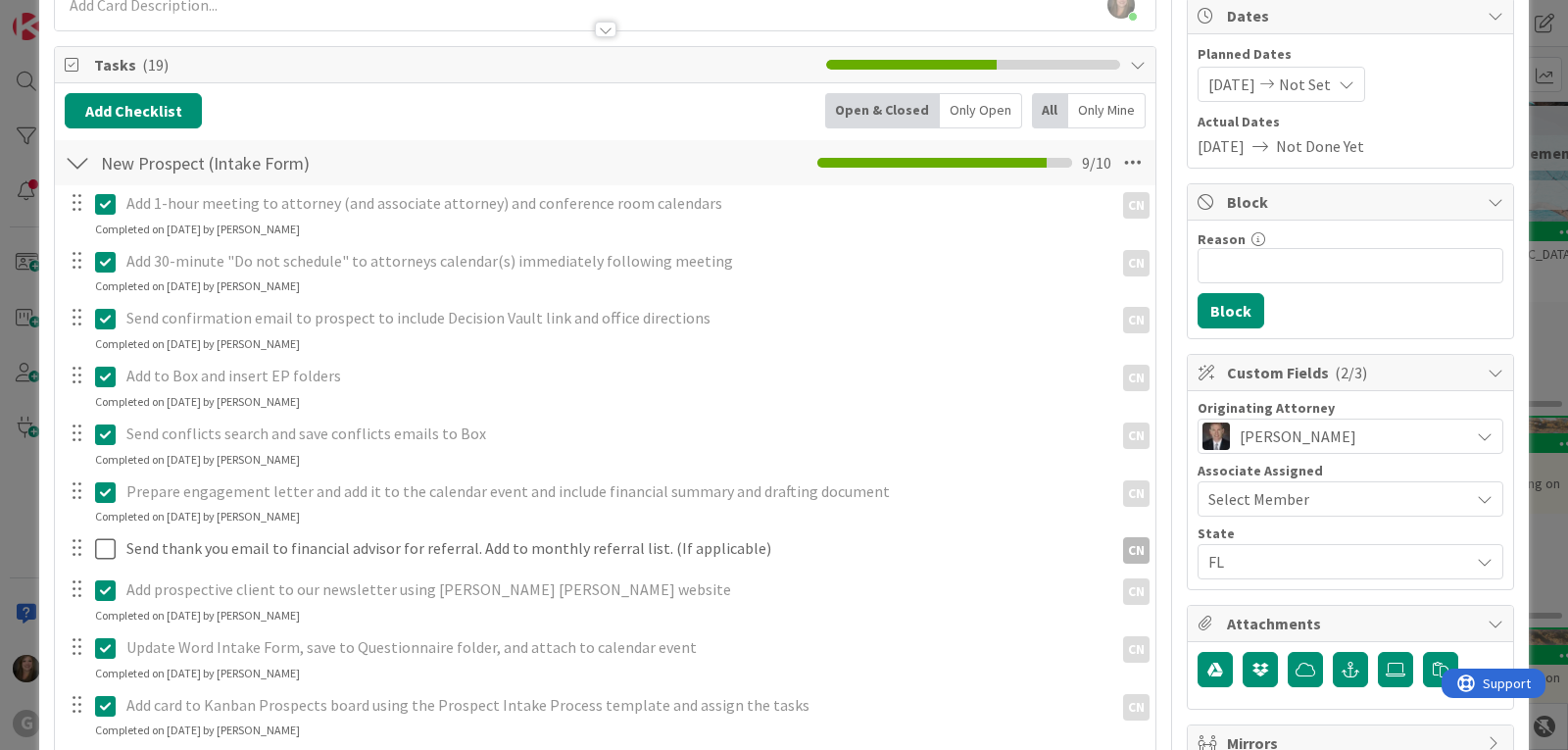
scroll to position [0, 0]
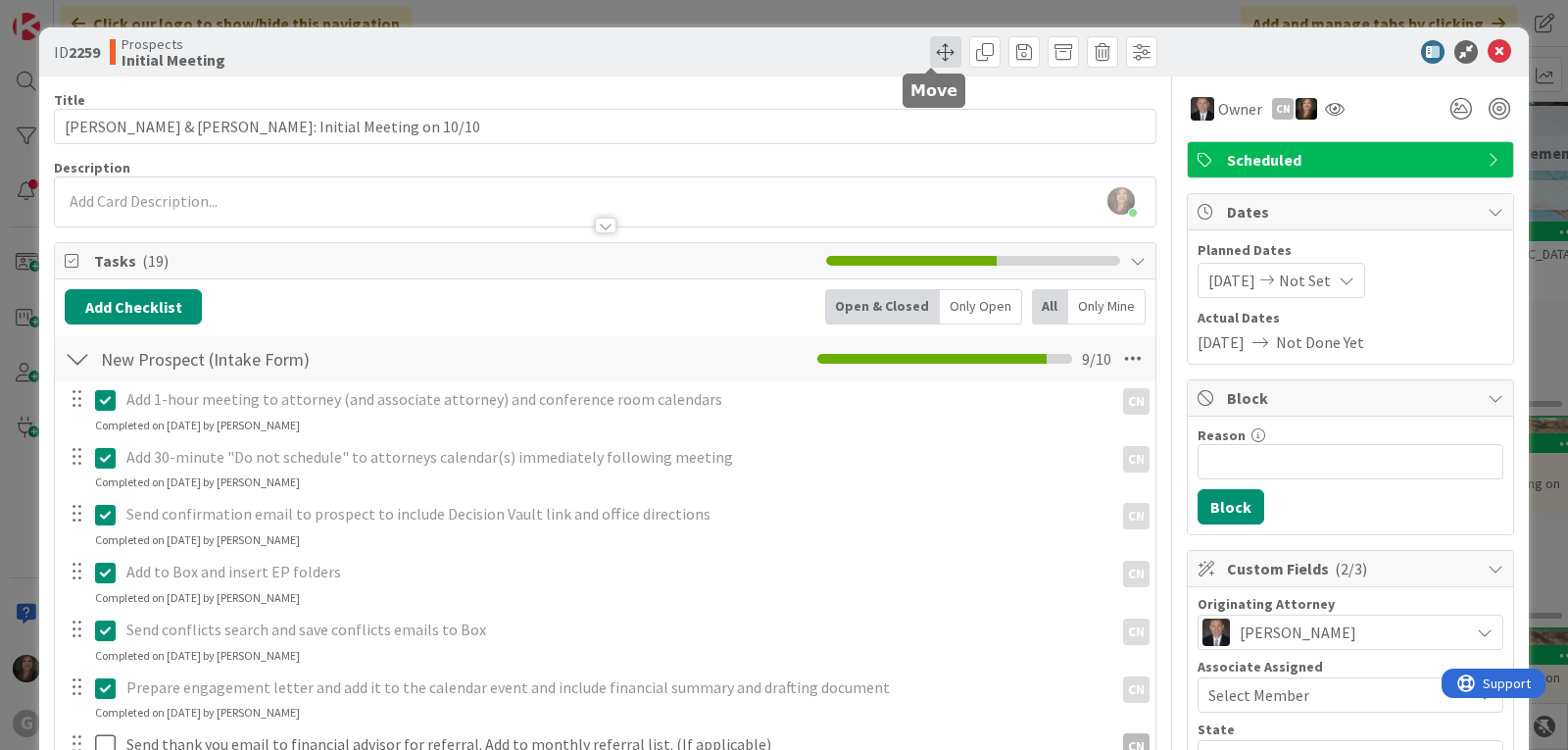
click at [930, 56] on span at bounding box center [945, 51] width 31 height 31
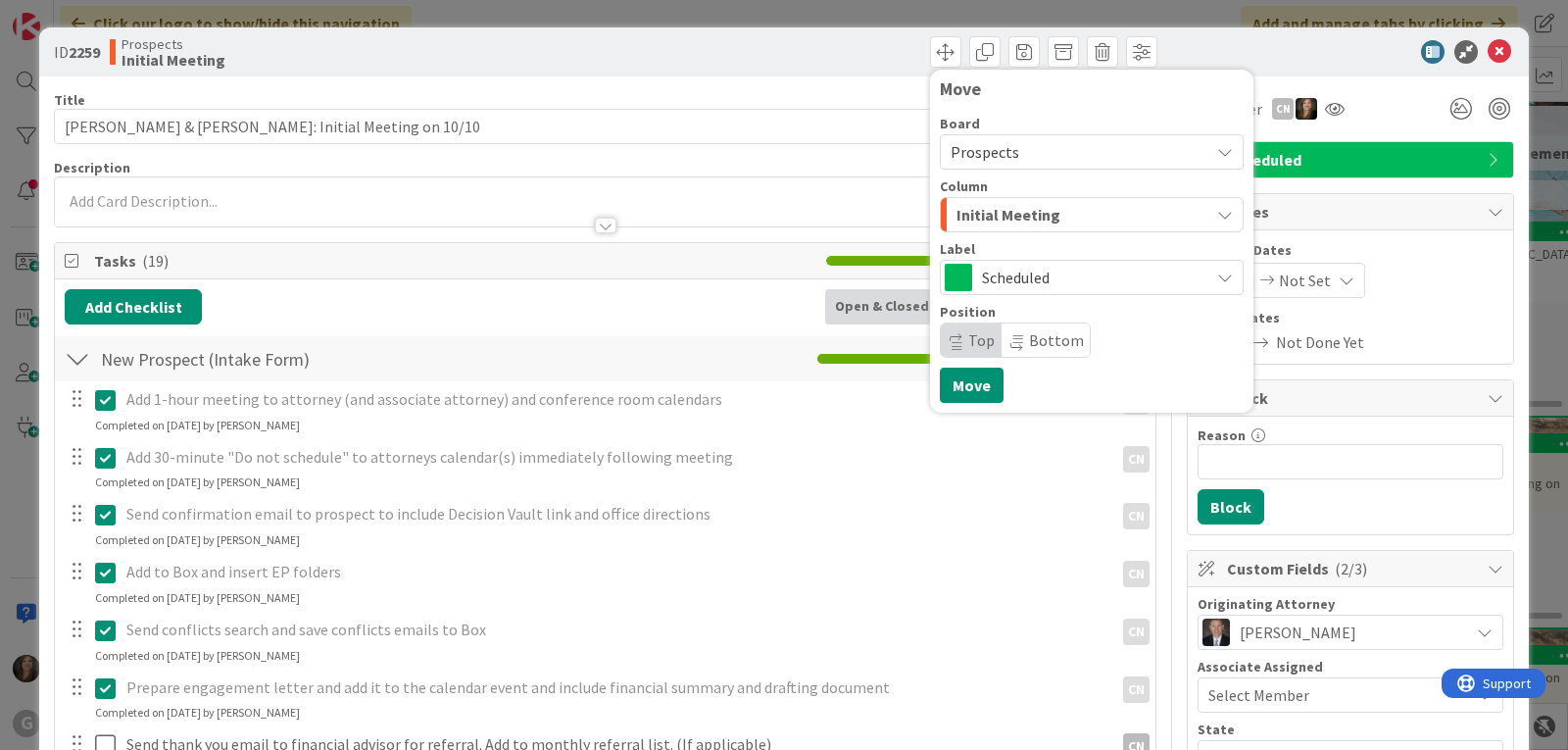
click at [1200, 209] on button "Initial Meeting" at bounding box center [1092, 214] width 304 height 35
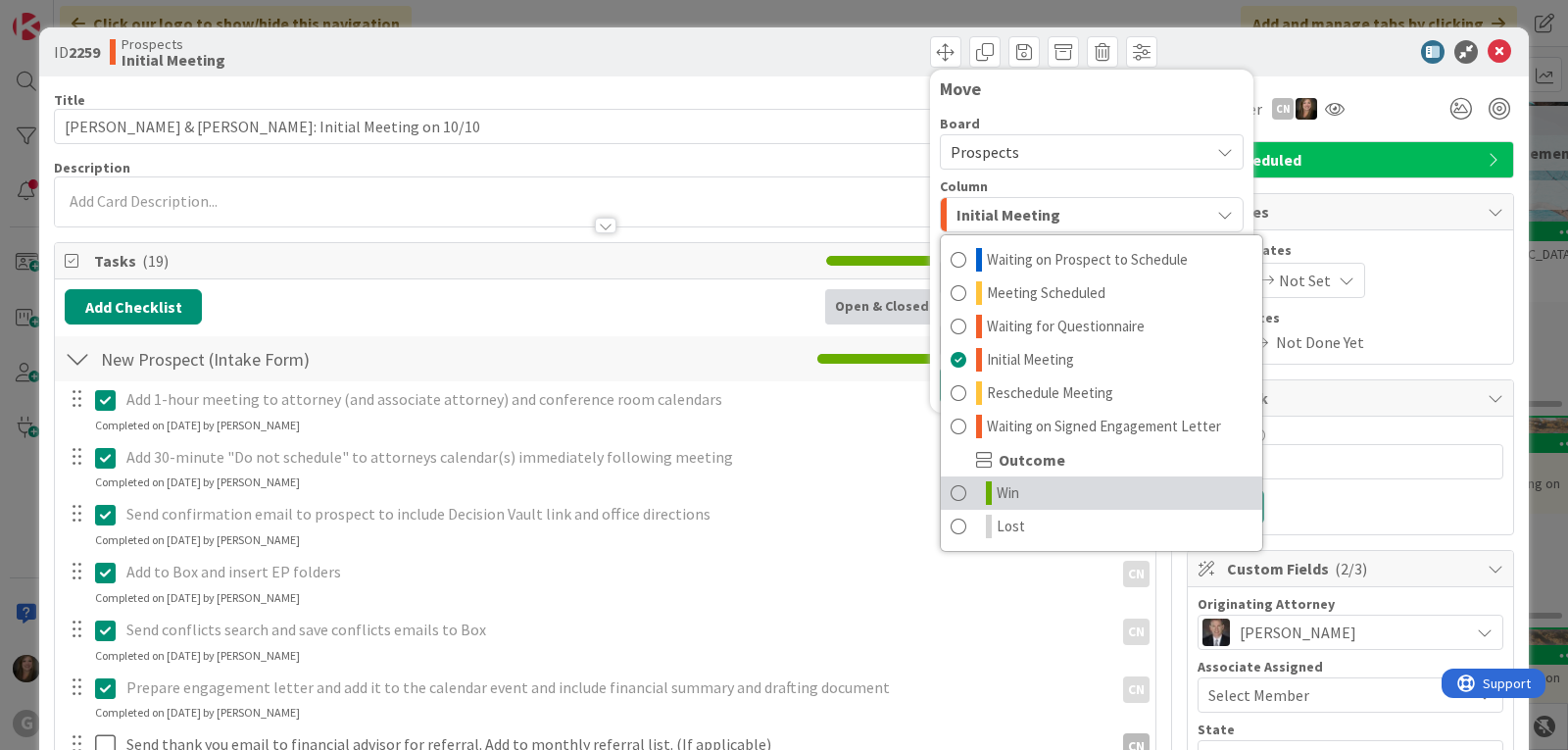
click at [1025, 496] on link "Win" at bounding box center [1101, 493] width 321 height 33
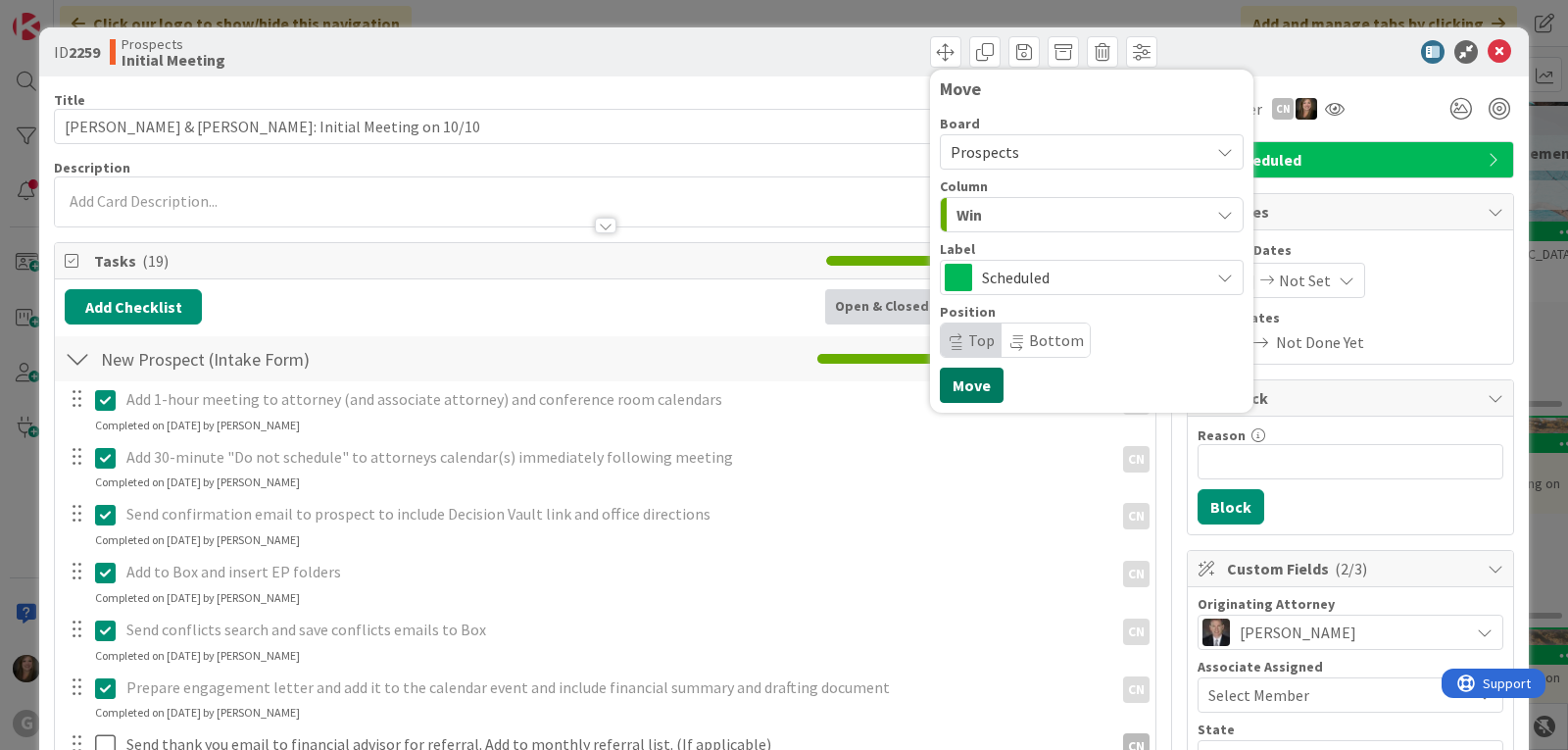
click at [965, 392] on button "Move" at bounding box center [972, 385] width 64 height 35
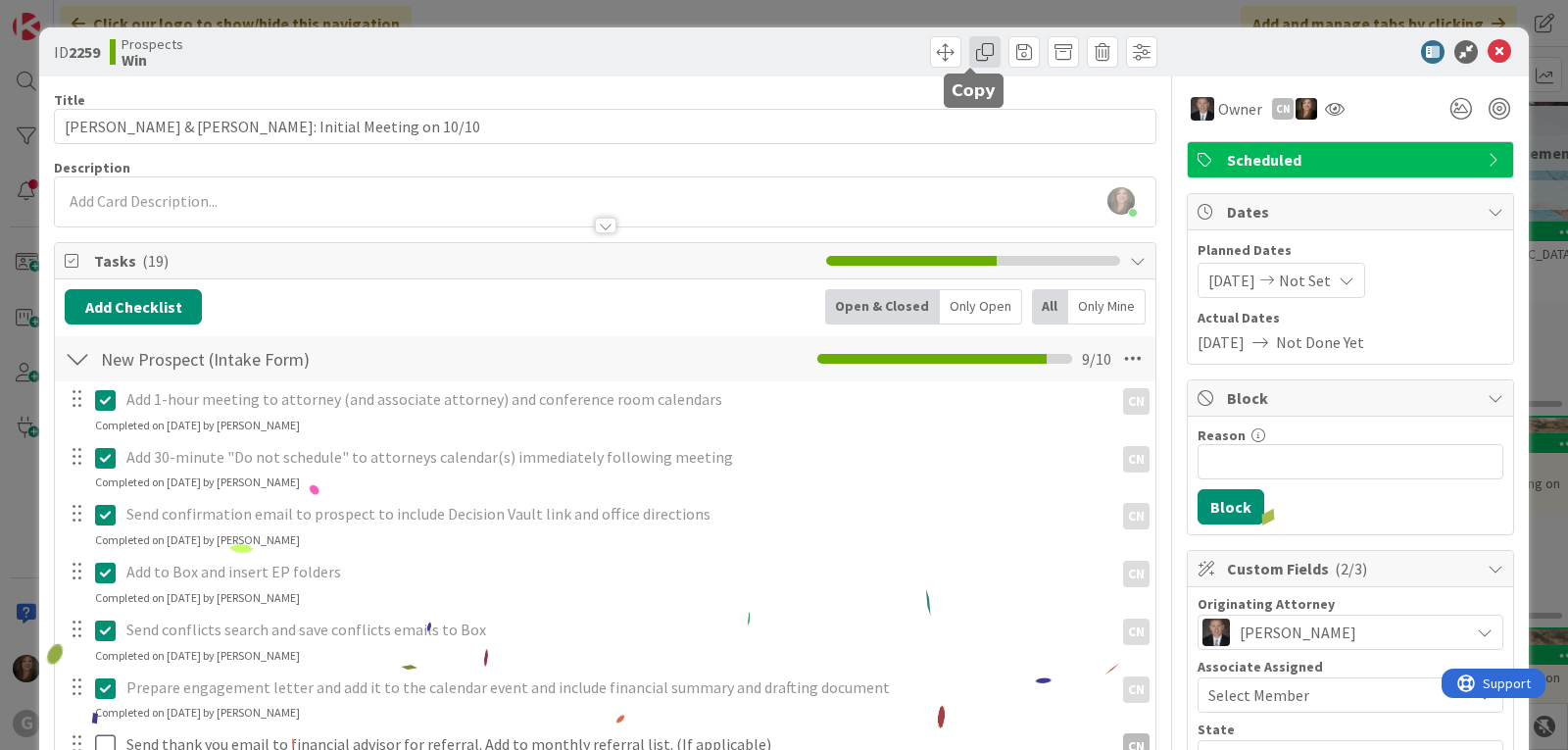
click at [969, 54] on span at bounding box center [984, 51] width 31 height 31
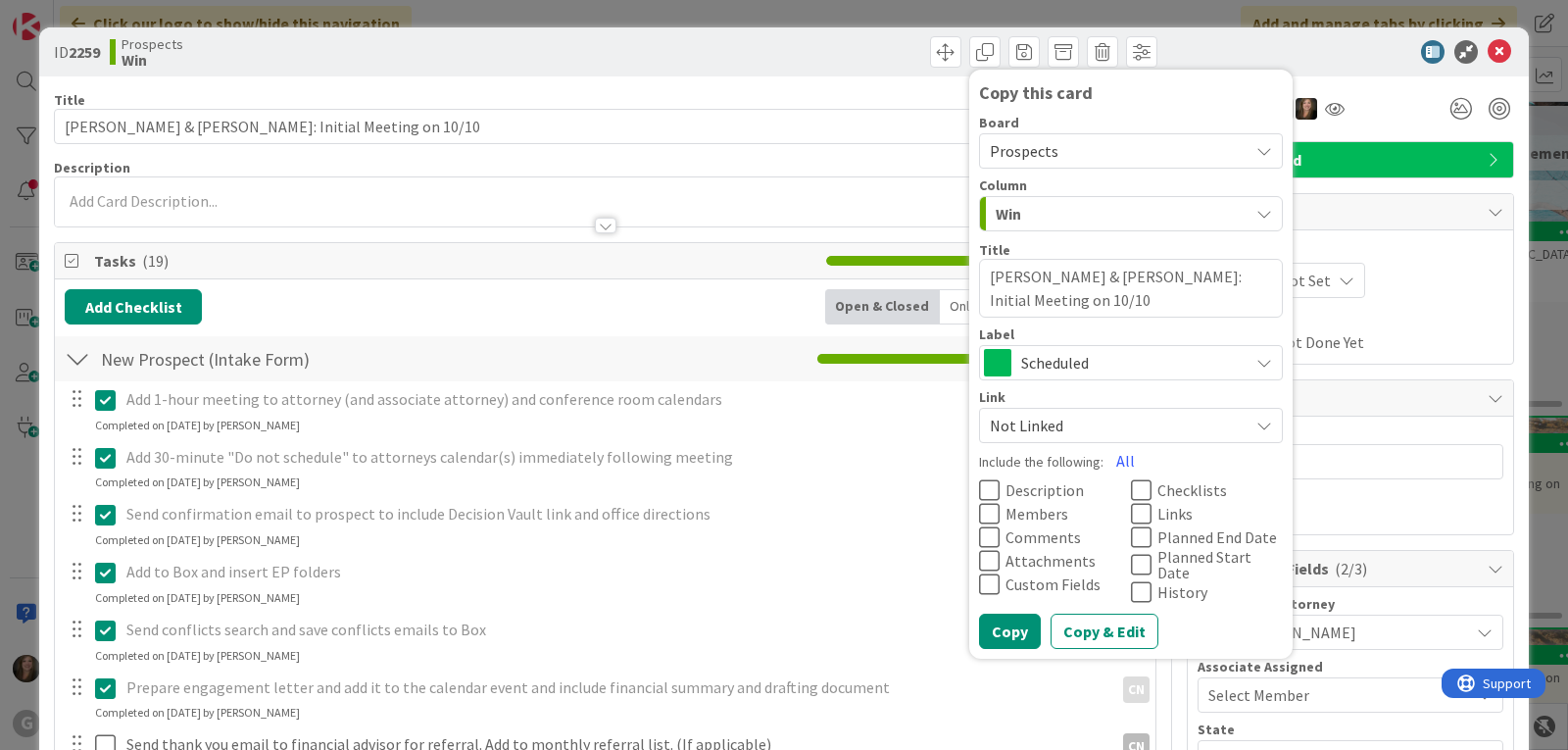
click at [1031, 155] on span "Prospects" at bounding box center [1024, 152] width 69 height 20
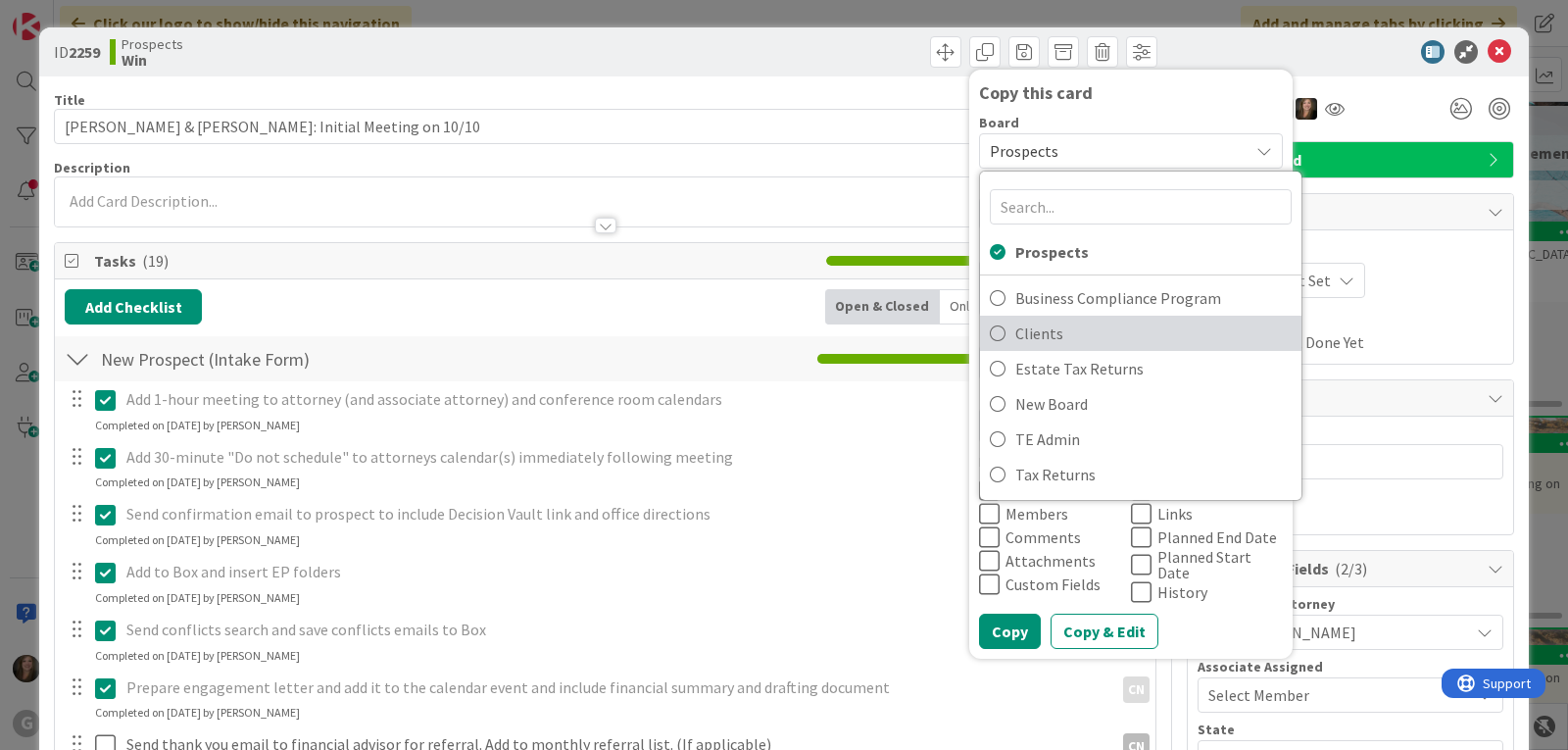
click at [1016, 335] on span "Clients" at bounding box center [1153, 333] width 276 height 29
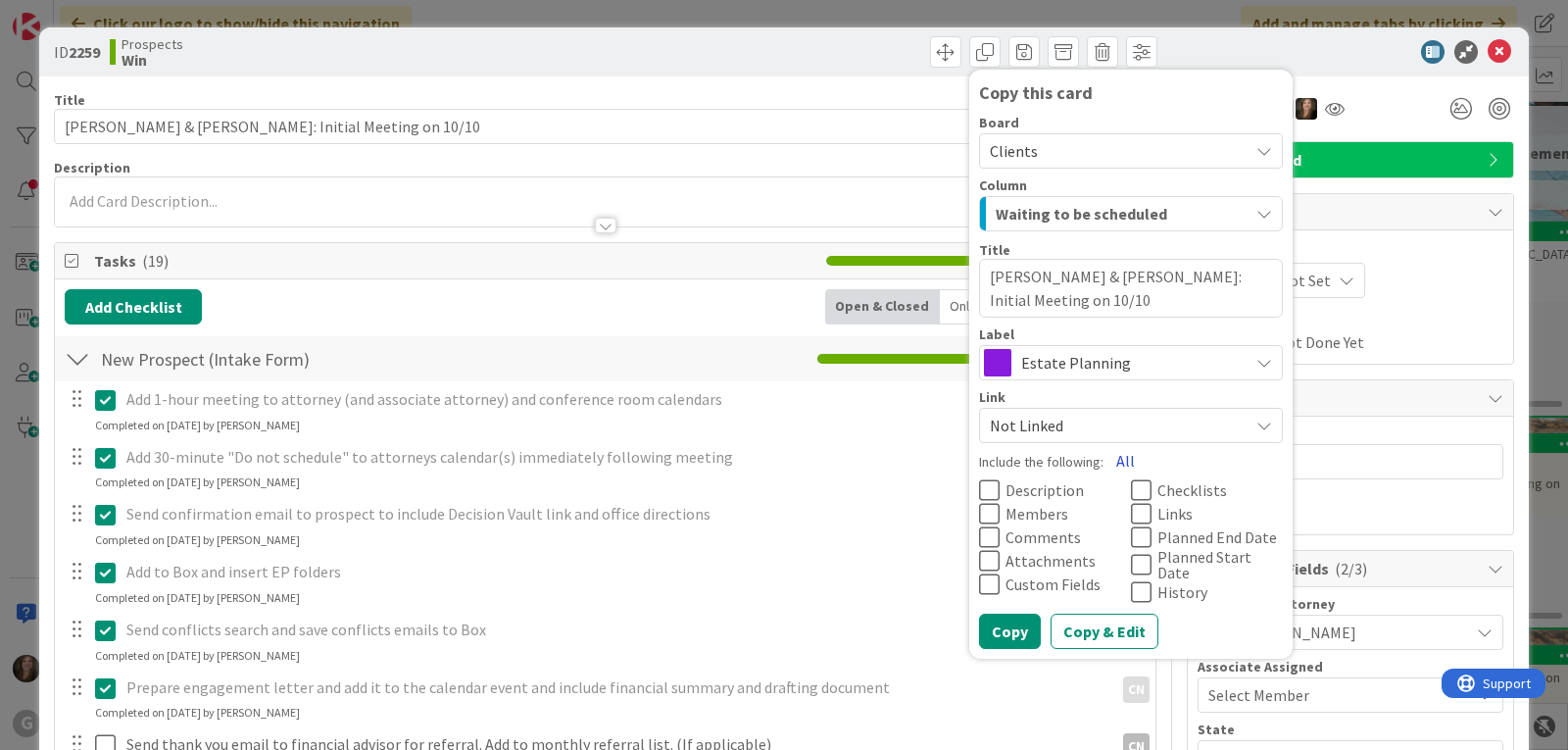
click at [1110, 458] on button "All" at bounding box center [1125, 460] width 44 height 35
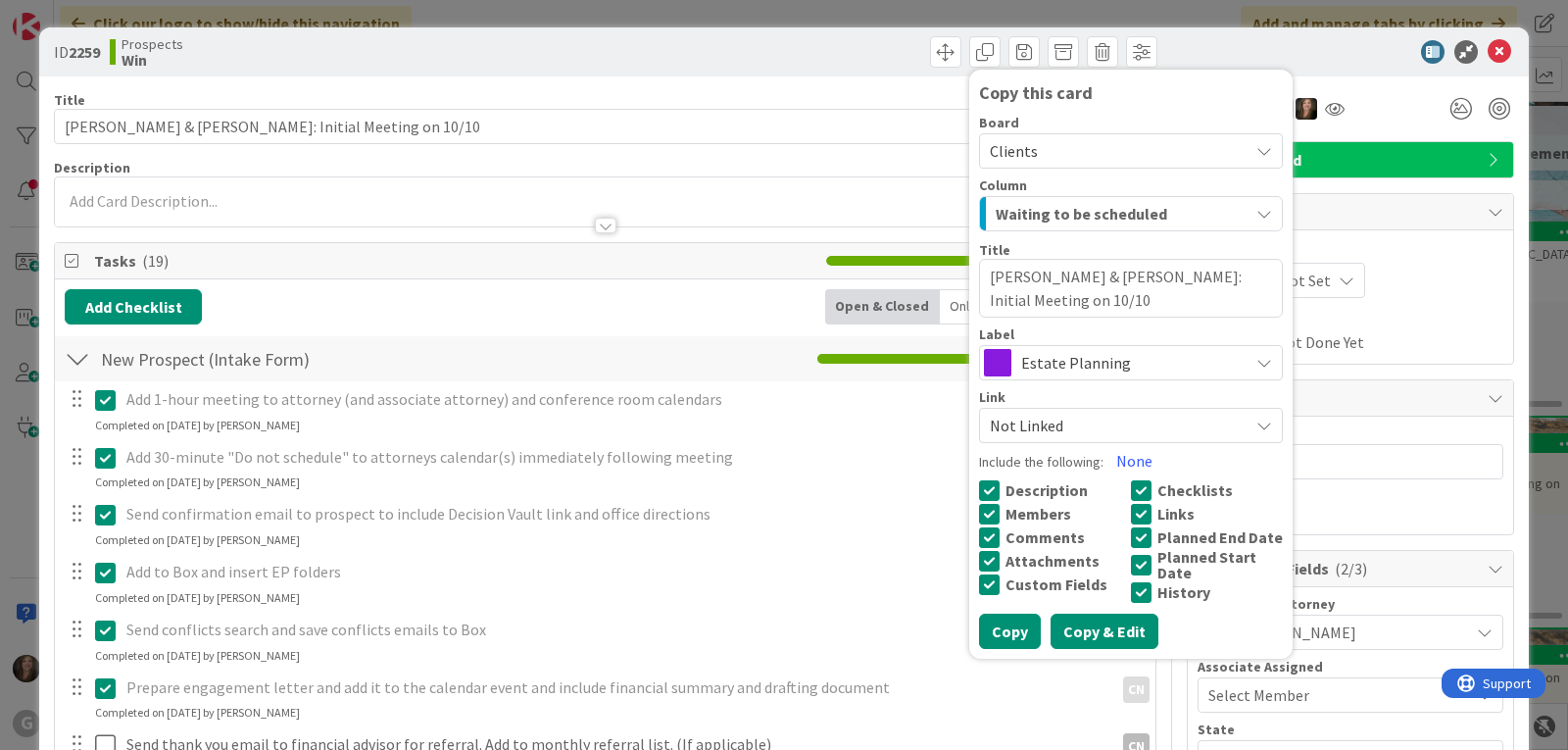
click at [1090, 636] on button "Copy & Edit" at bounding box center [1104, 630] width 108 height 35
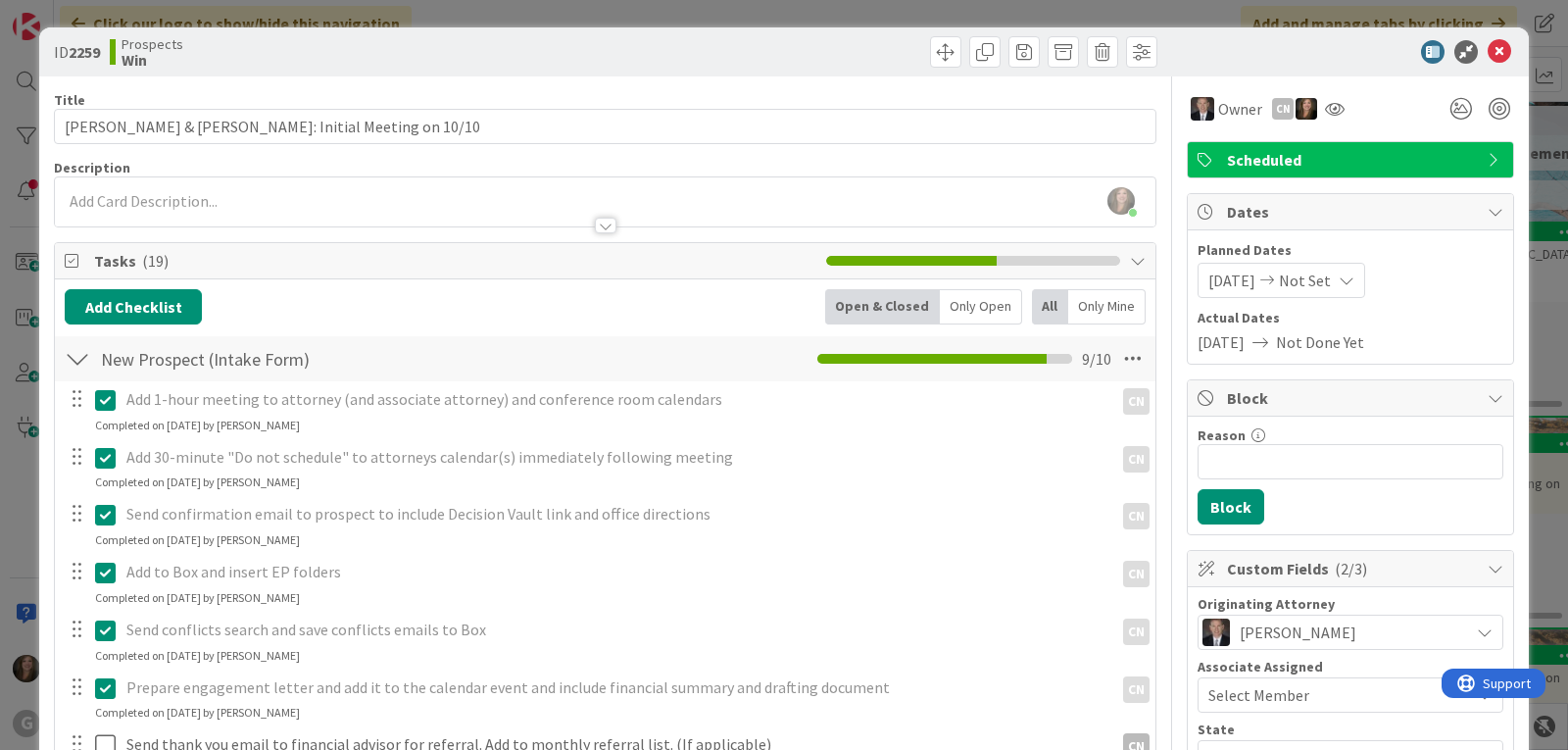
type textarea "x"
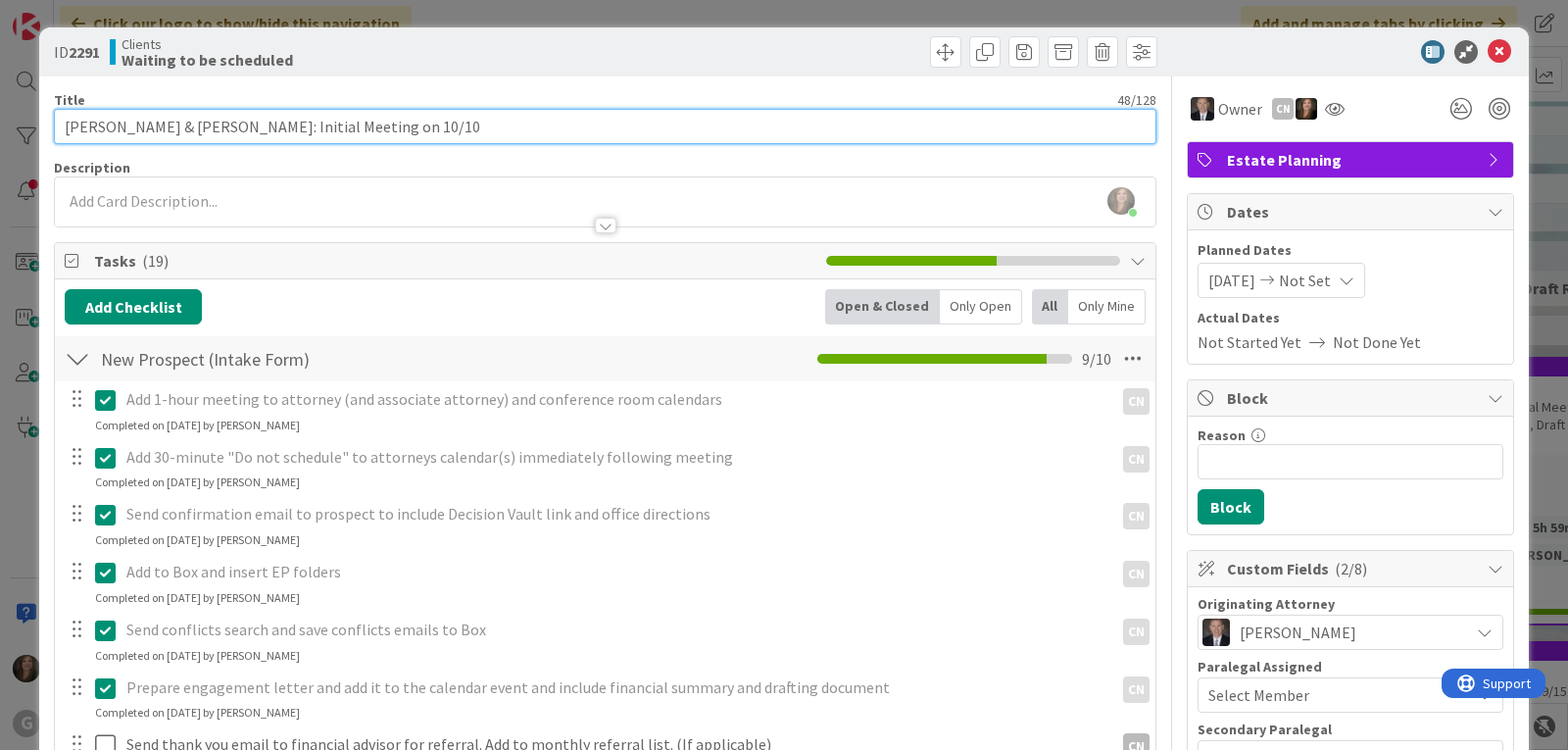
click at [417, 130] on input "[PERSON_NAME] & [PERSON_NAME]: Initial Meeting on 10/10" at bounding box center [605, 126] width 1102 height 35
click at [384, 128] on input "[PERSON_NAME] & [PERSON_NAME]: Initial Meeting on 10/10, Design Meeting" at bounding box center [605, 126] width 1102 height 35
click at [616, 129] on input "[PERSON_NAME] & [PERSON_NAME]: Initial Meeting on 10/10 with [PERSON_NAME], Des…" at bounding box center [605, 126] width 1102 height 35
click at [613, 125] on input "[PERSON_NAME] & [PERSON_NAME]: Initial Meeting on 10/10 with [PERSON_NAME], Des…" at bounding box center [605, 126] width 1102 height 35
type input "[PERSON_NAME] & [PERSON_NAME]: Initial Meeting on 10/10 with [PERSON_NAME], Des…"
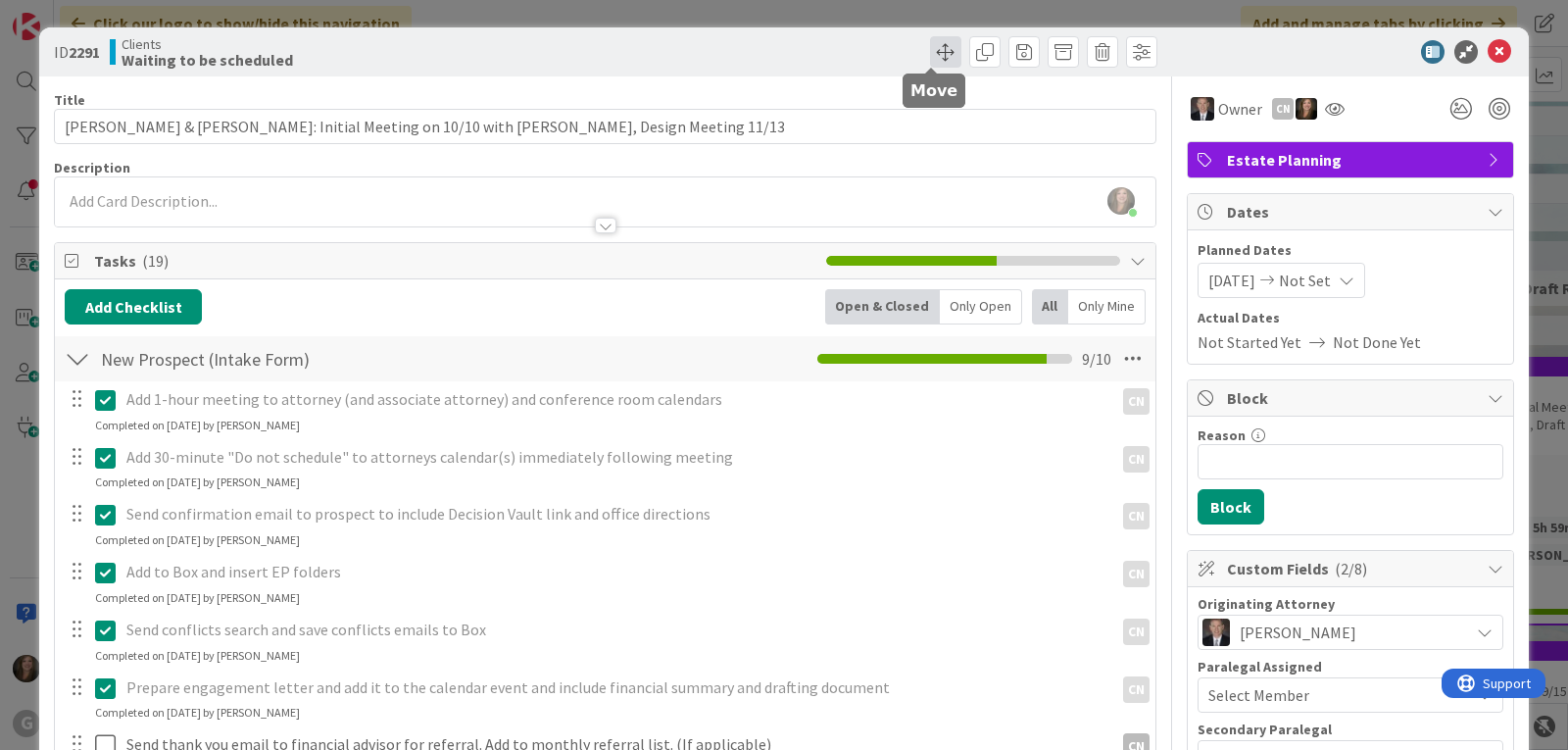
click at [930, 44] on span at bounding box center [945, 51] width 31 height 31
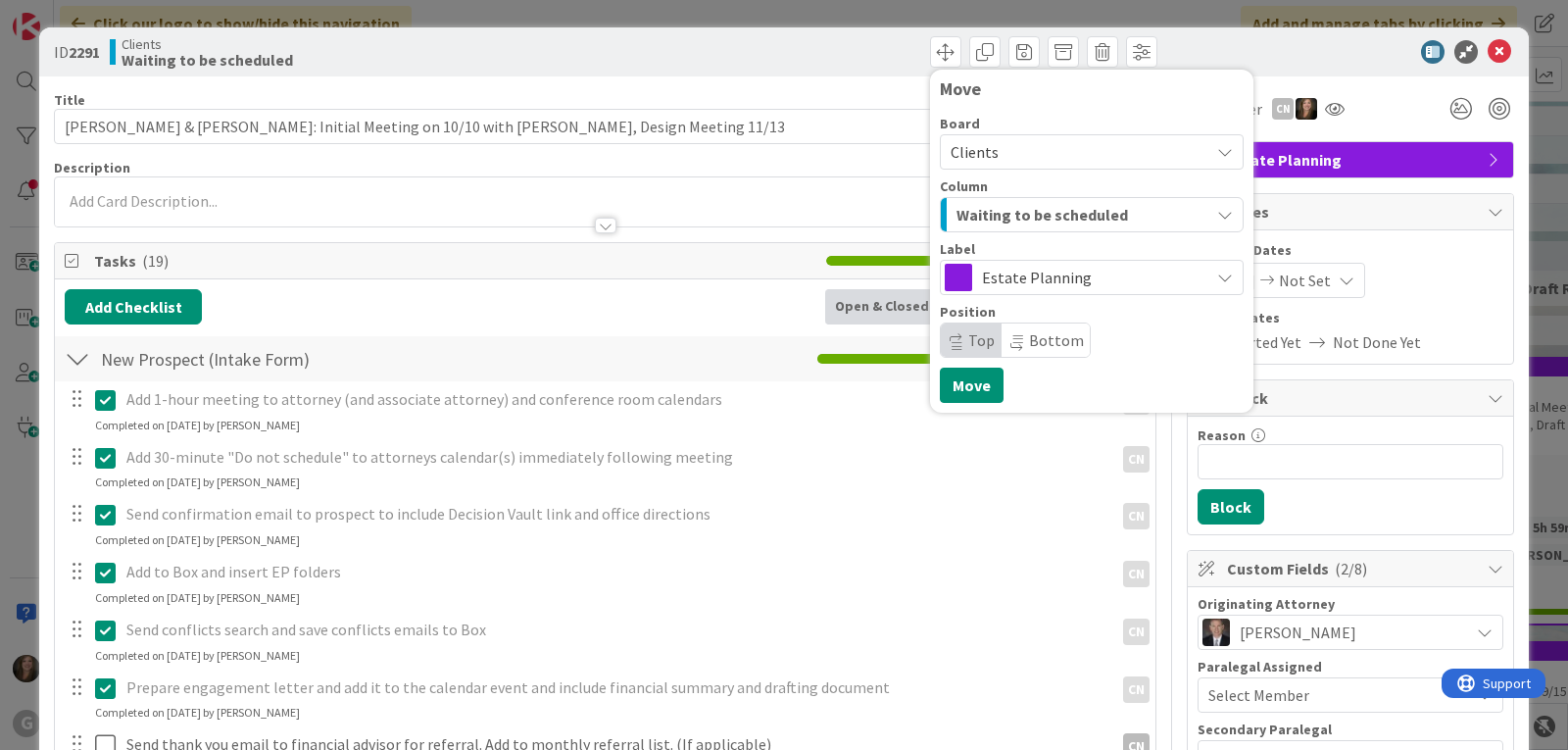
click at [1191, 213] on div "Waiting to be scheduled" at bounding box center [1081, 214] width 258 height 31
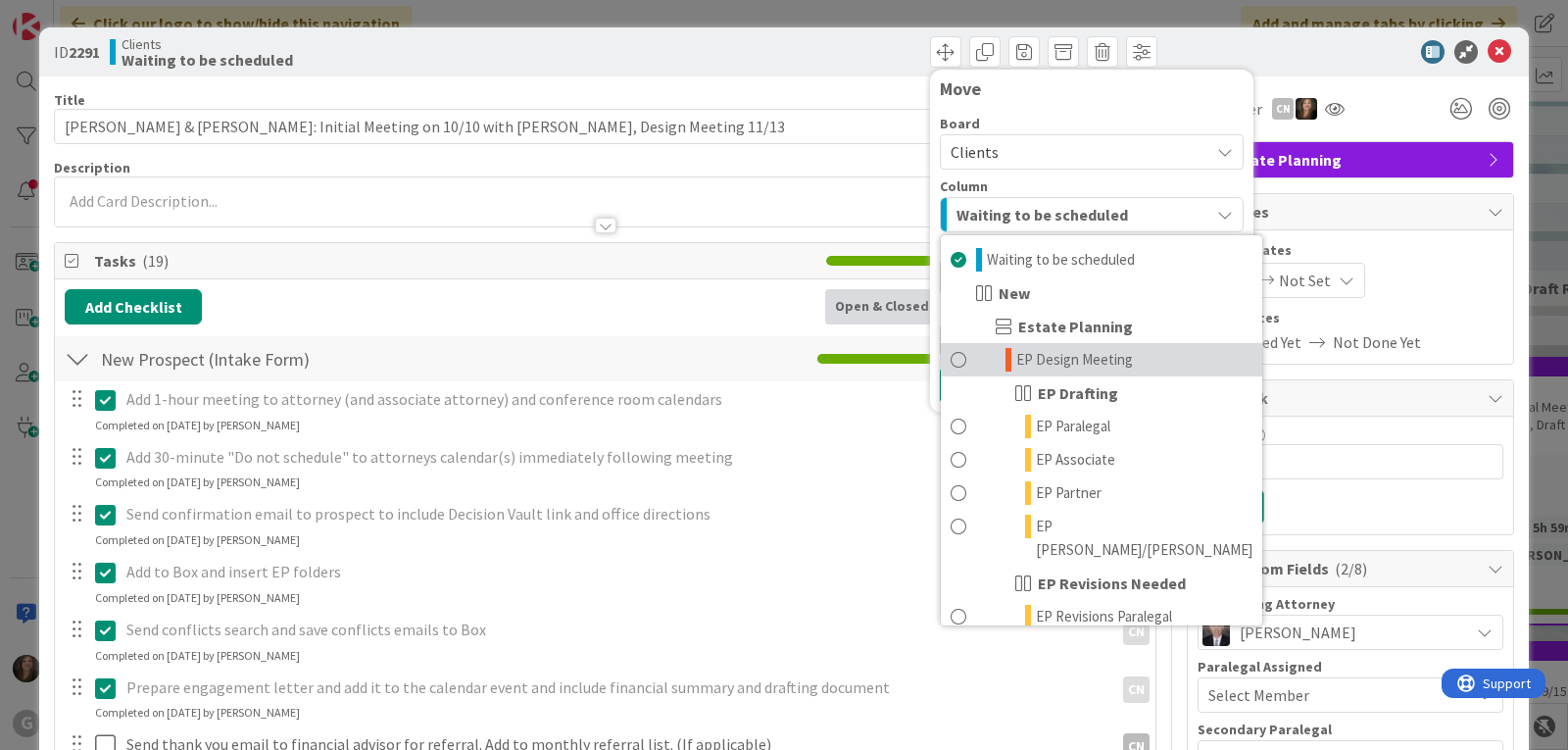
click at [1109, 369] on span "EP Design Meeting" at bounding box center [1075, 360] width 117 height 24
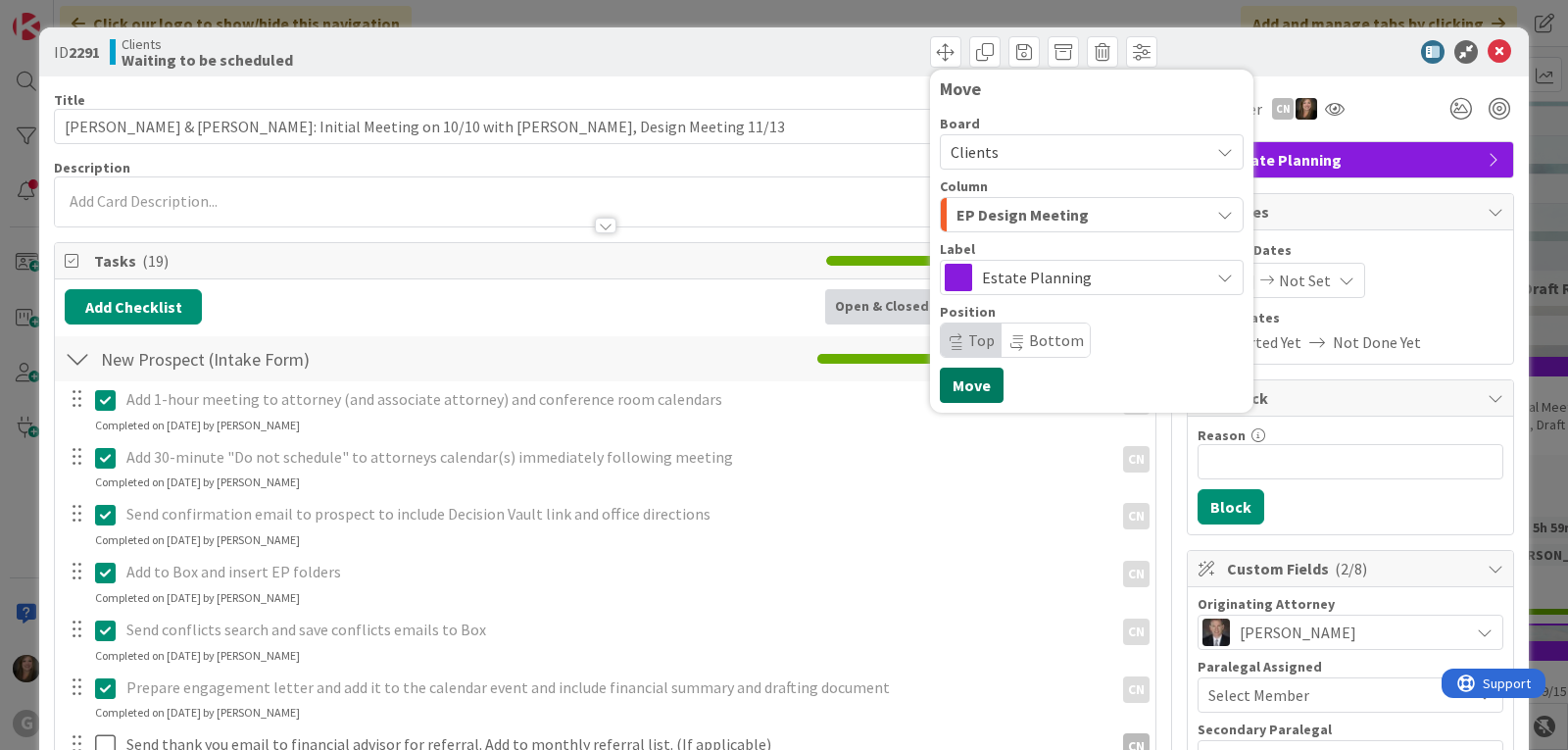
click at [959, 388] on button "Move" at bounding box center [972, 385] width 64 height 35
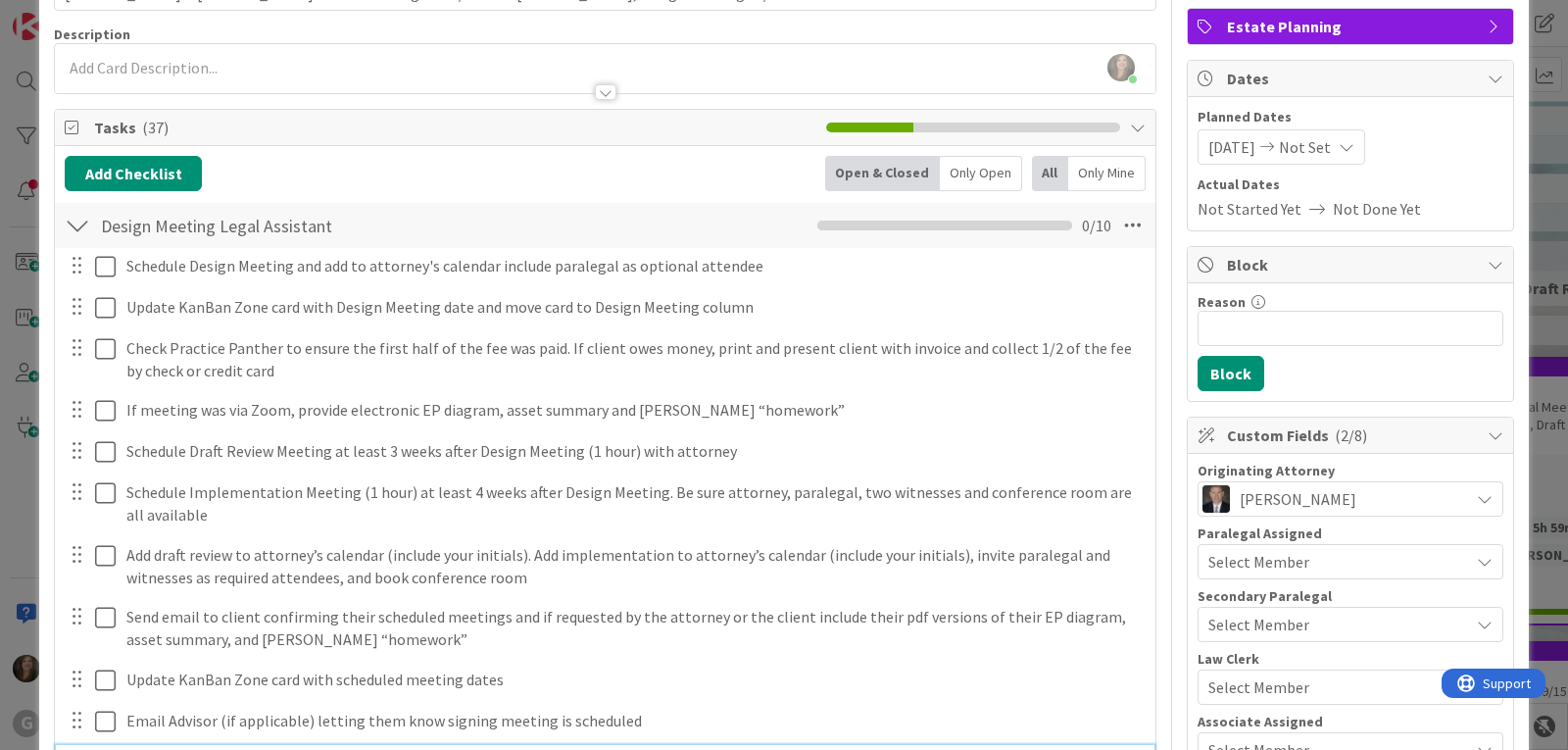
scroll to position [116, 0]
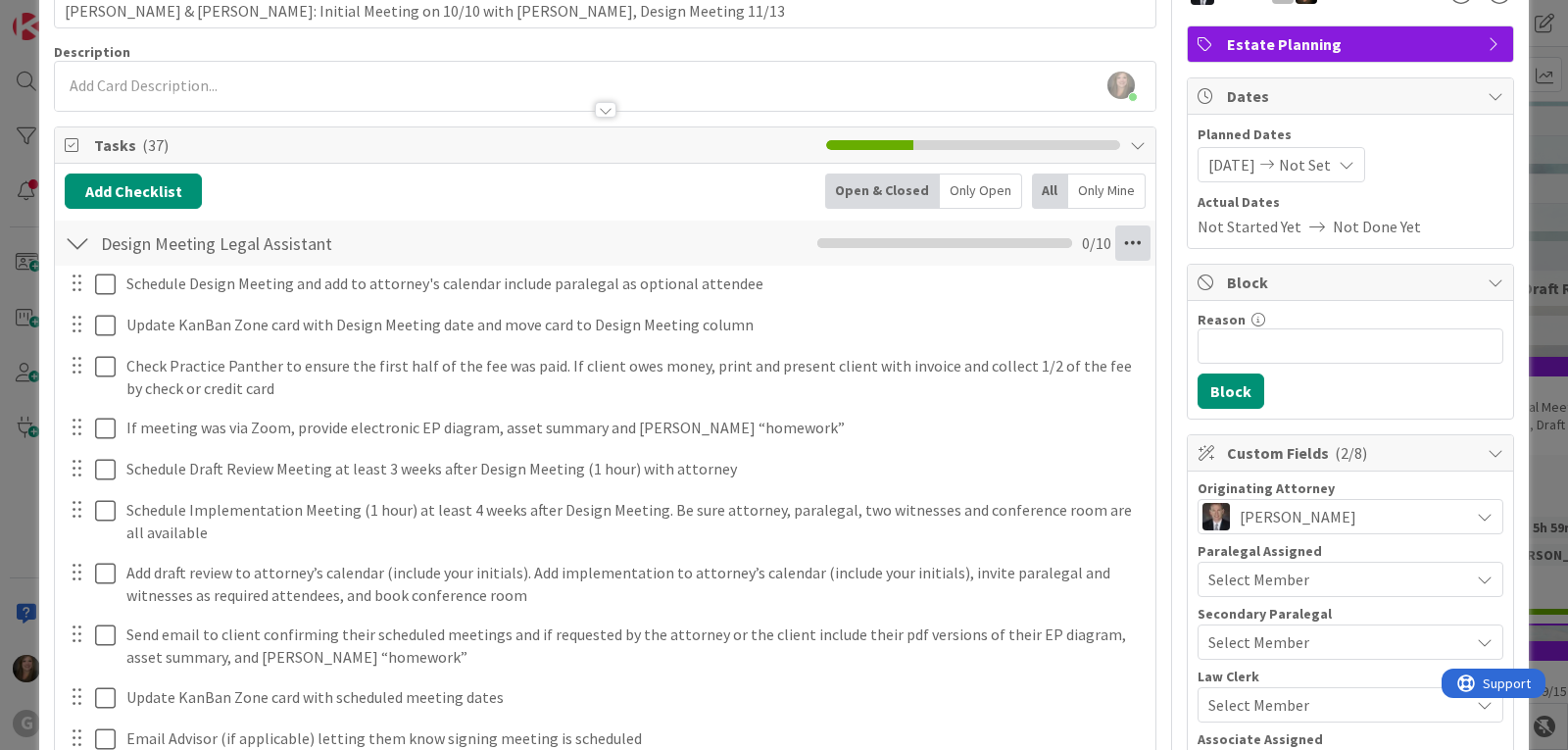
click at [1119, 244] on icon at bounding box center [1132, 242] width 35 height 35
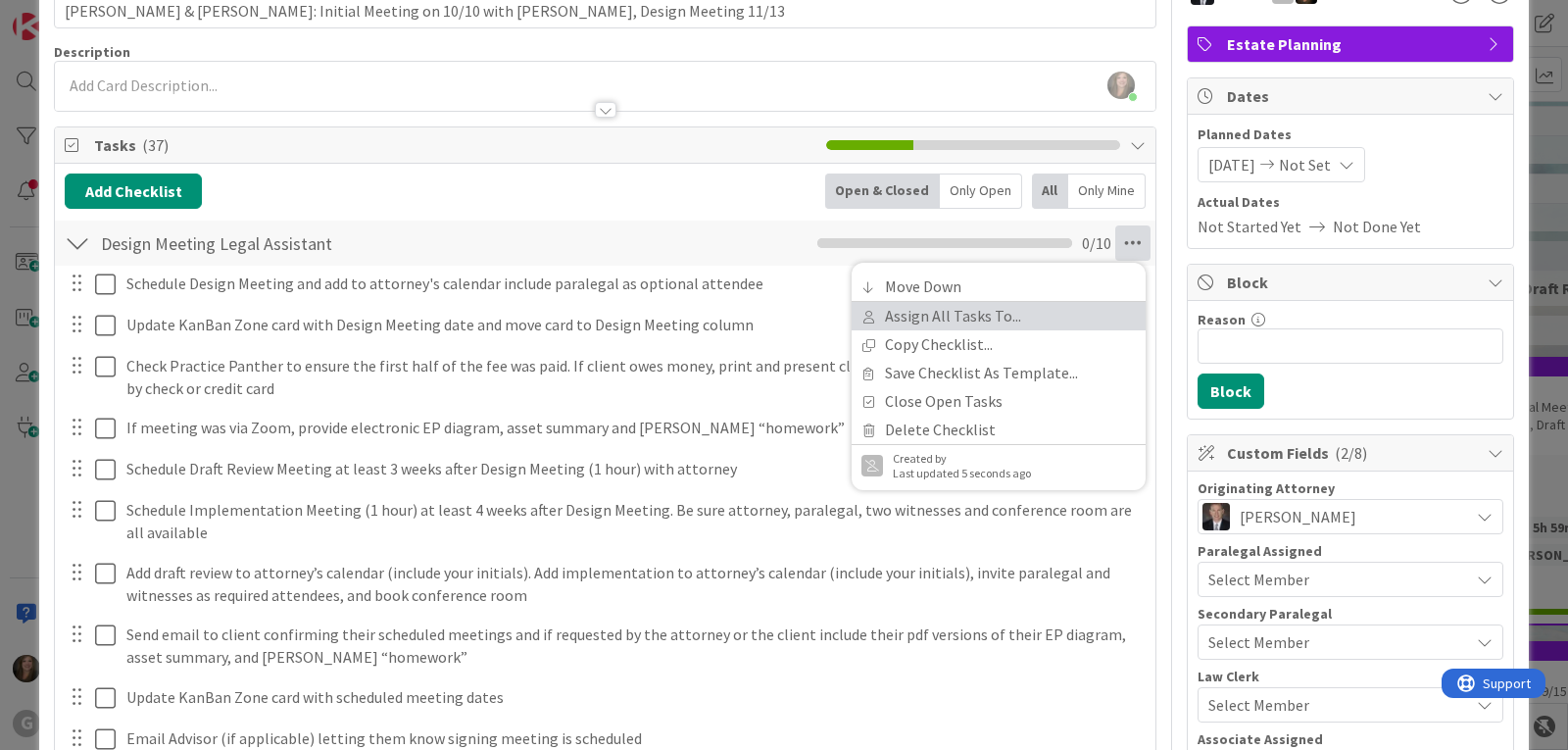
click at [927, 308] on link "Assign All Tasks To..." at bounding box center [998, 316] width 294 height 29
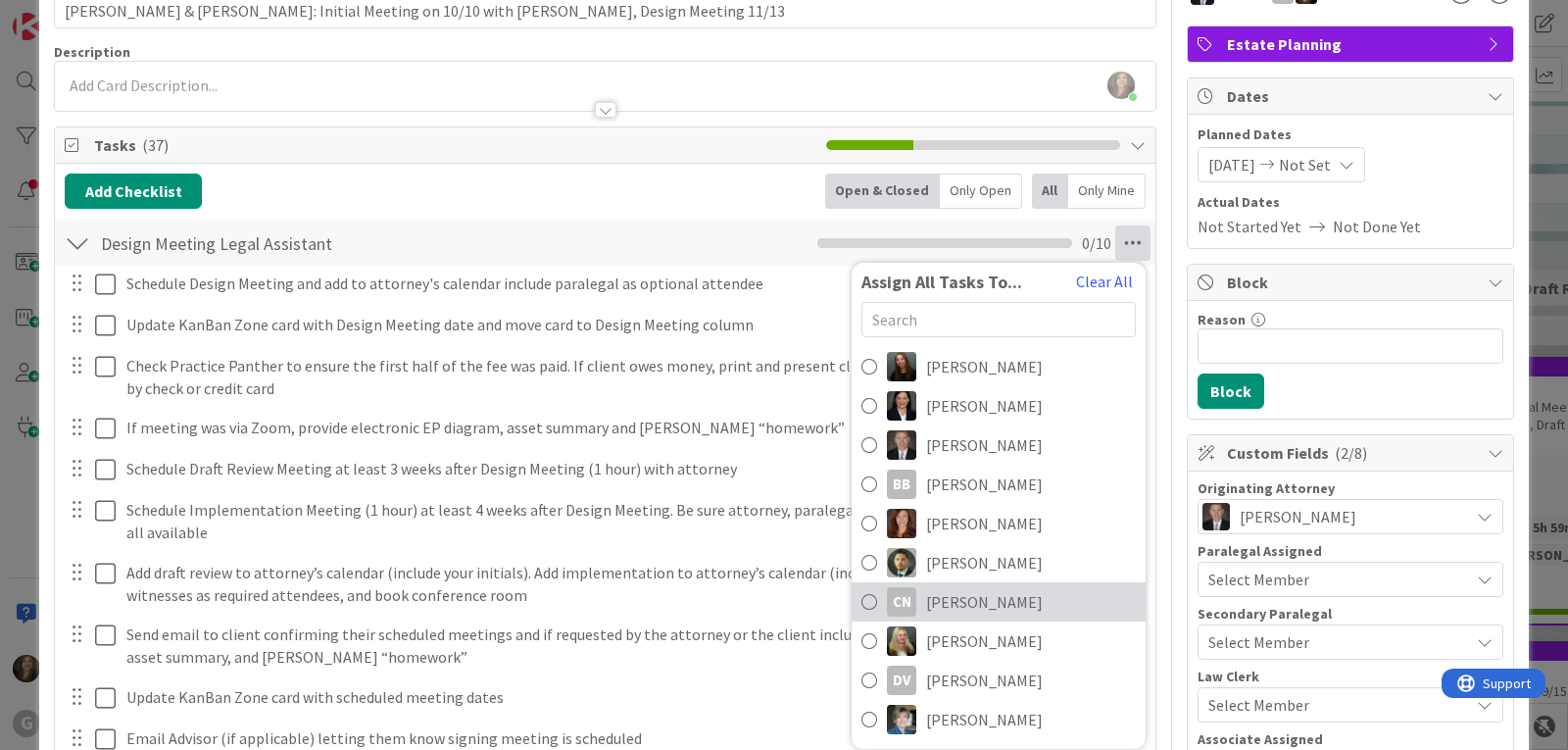
click at [944, 603] on span "[PERSON_NAME]" at bounding box center [984, 602] width 117 height 24
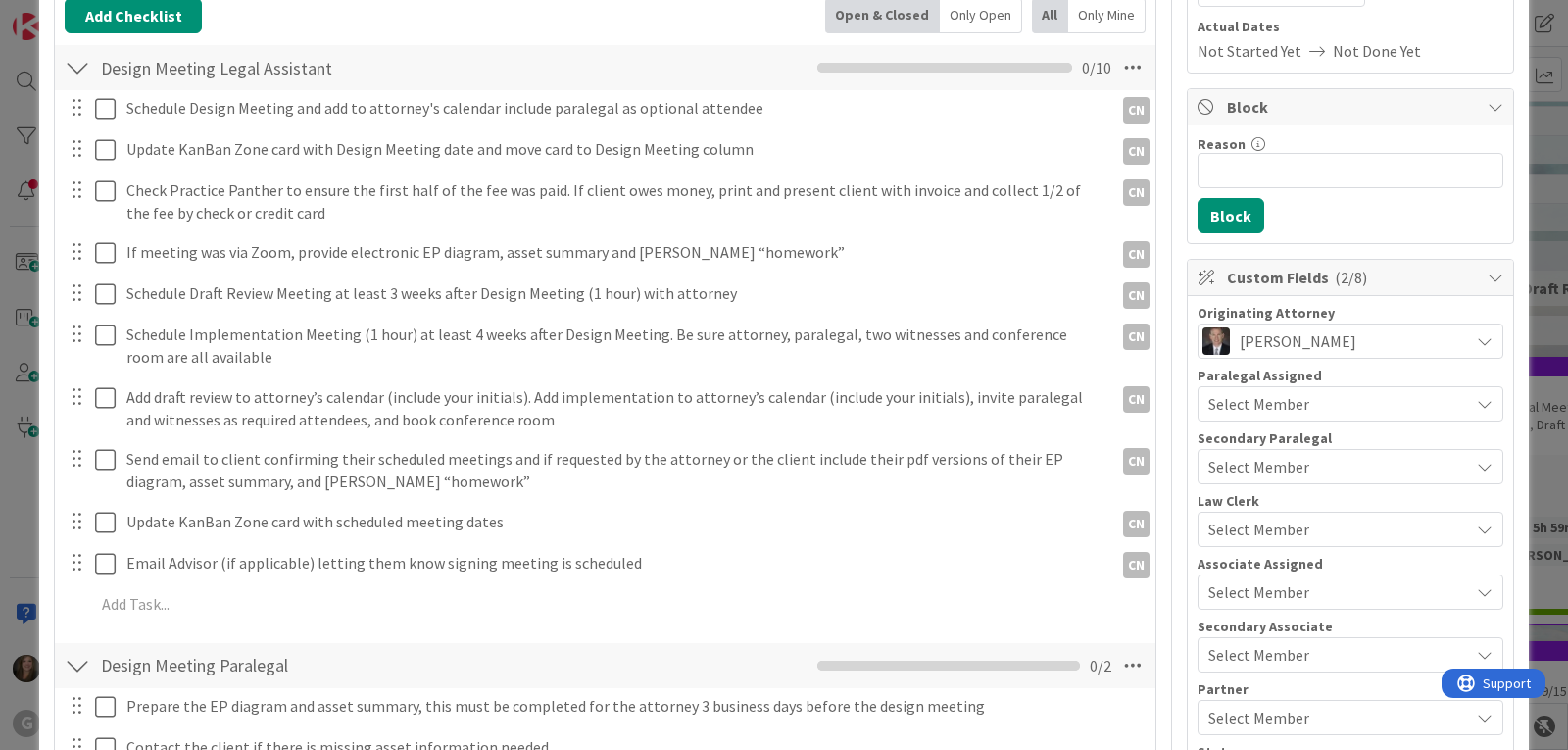
scroll to position [508, 0]
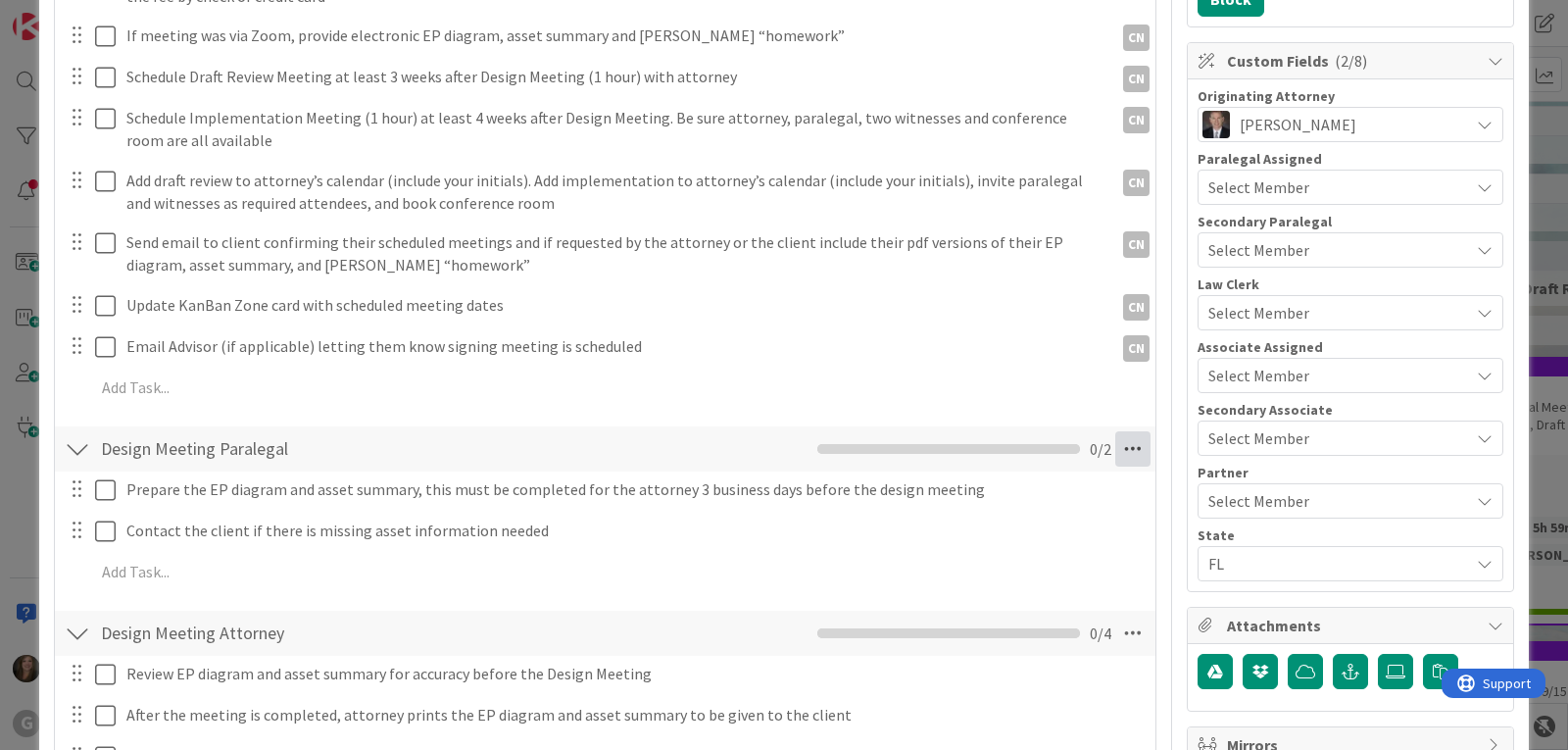
click at [1128, 451] on icon at bounding box center [1132, 449] width 35 height 35
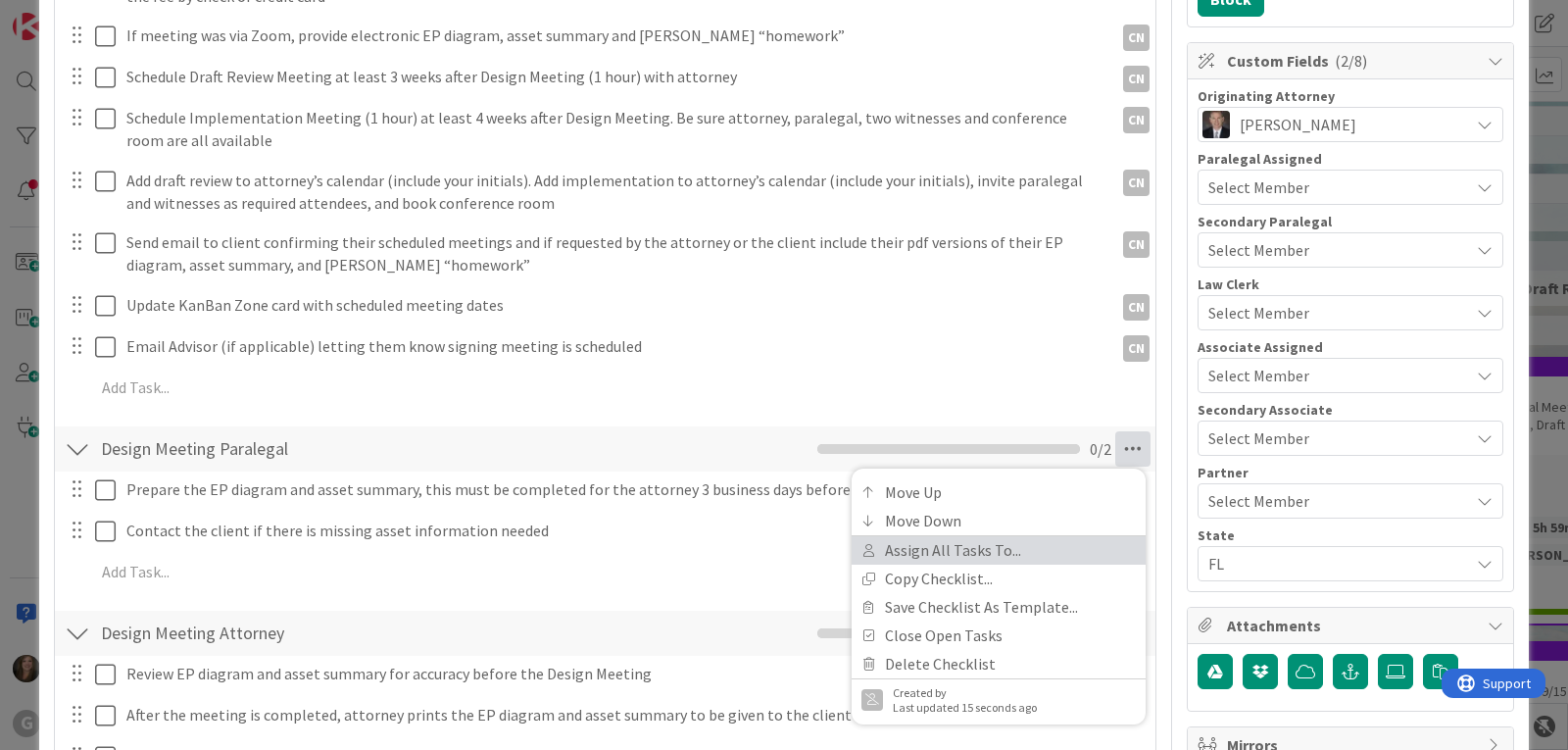
click at [960, 548] on link "Assign All Tasks To..." at bounding box center [998, 551] width 294 height 29
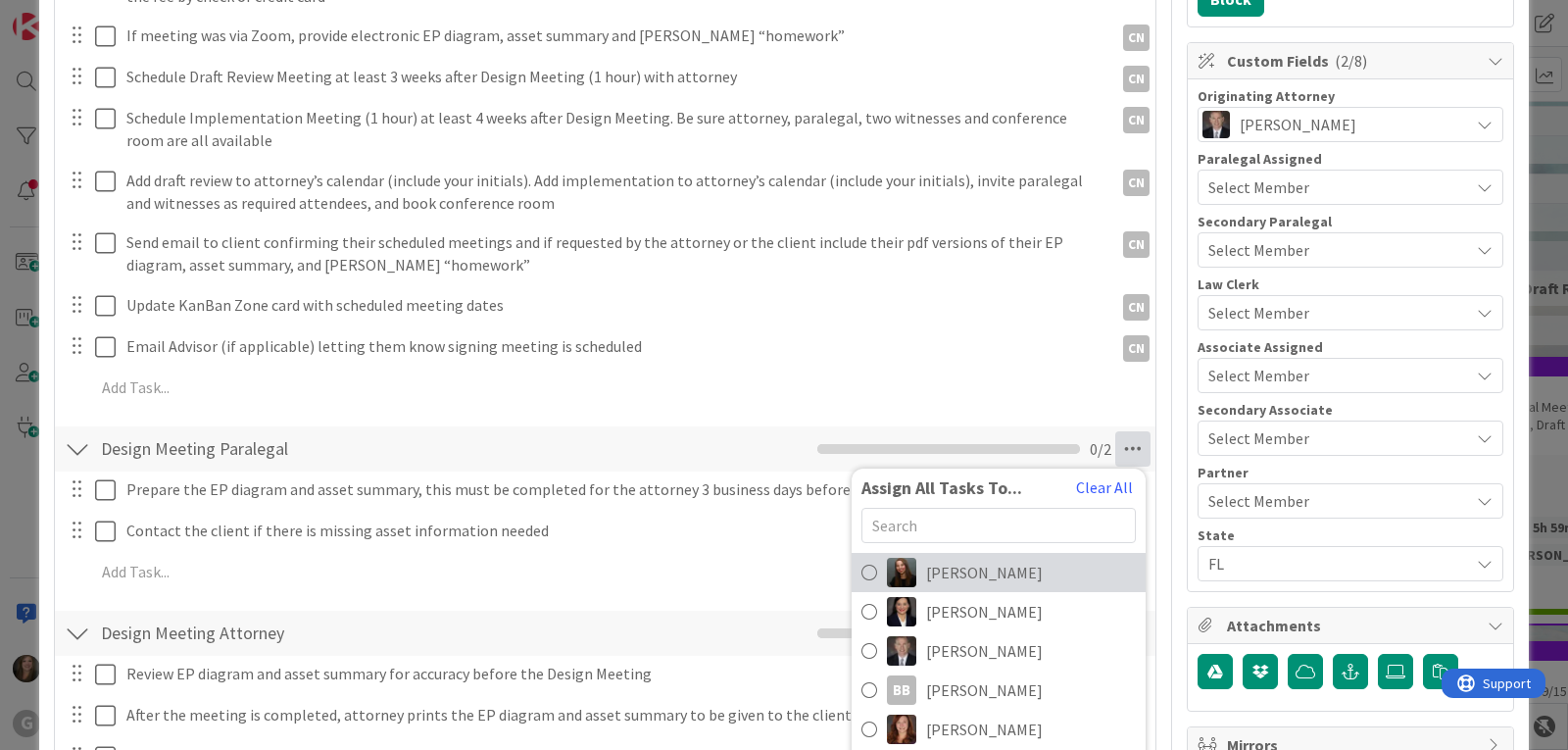
click at [952, 578] on span "[PERSON_NAME]" at bounding box center [984, 572] width 117 height 24
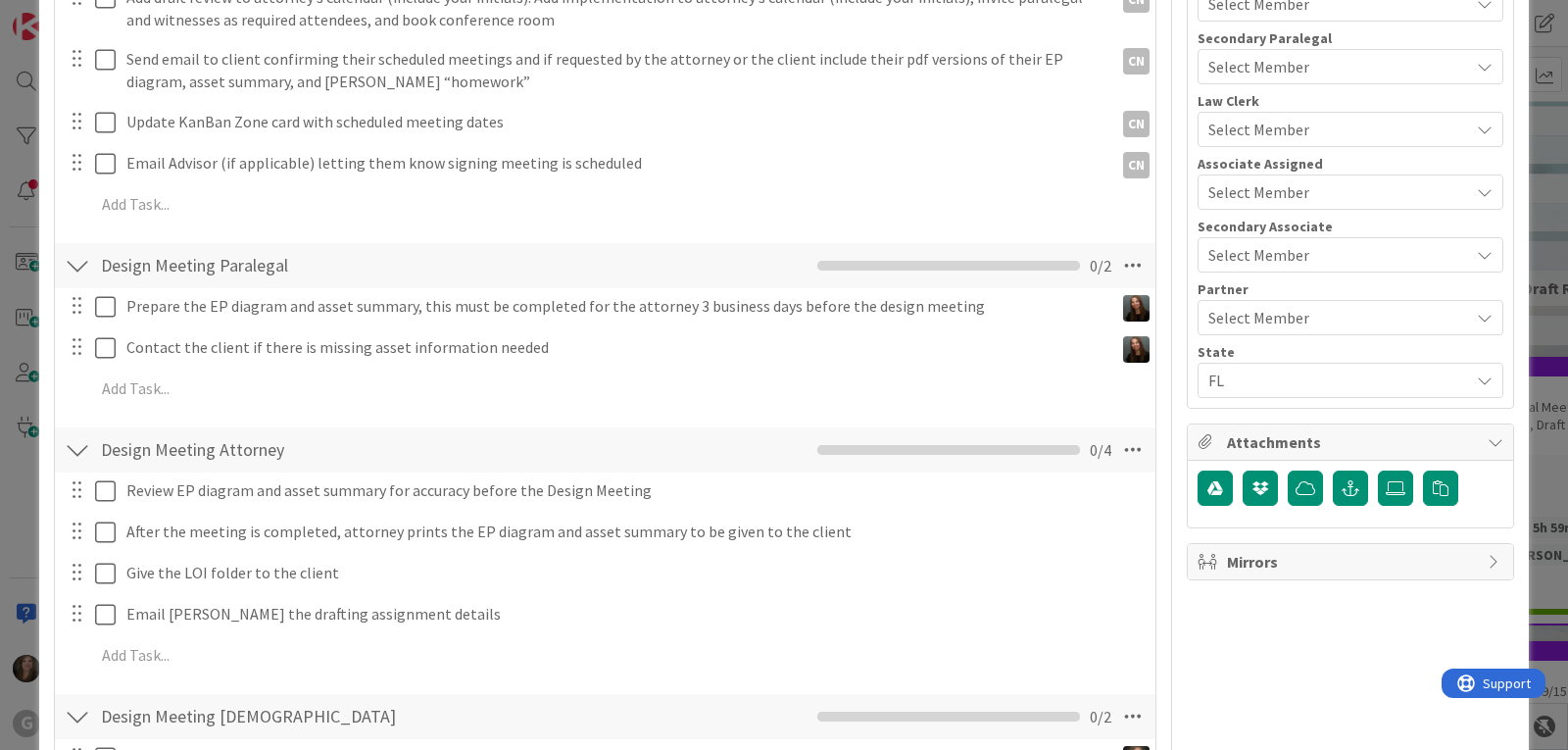
scroll to position [704, 0]
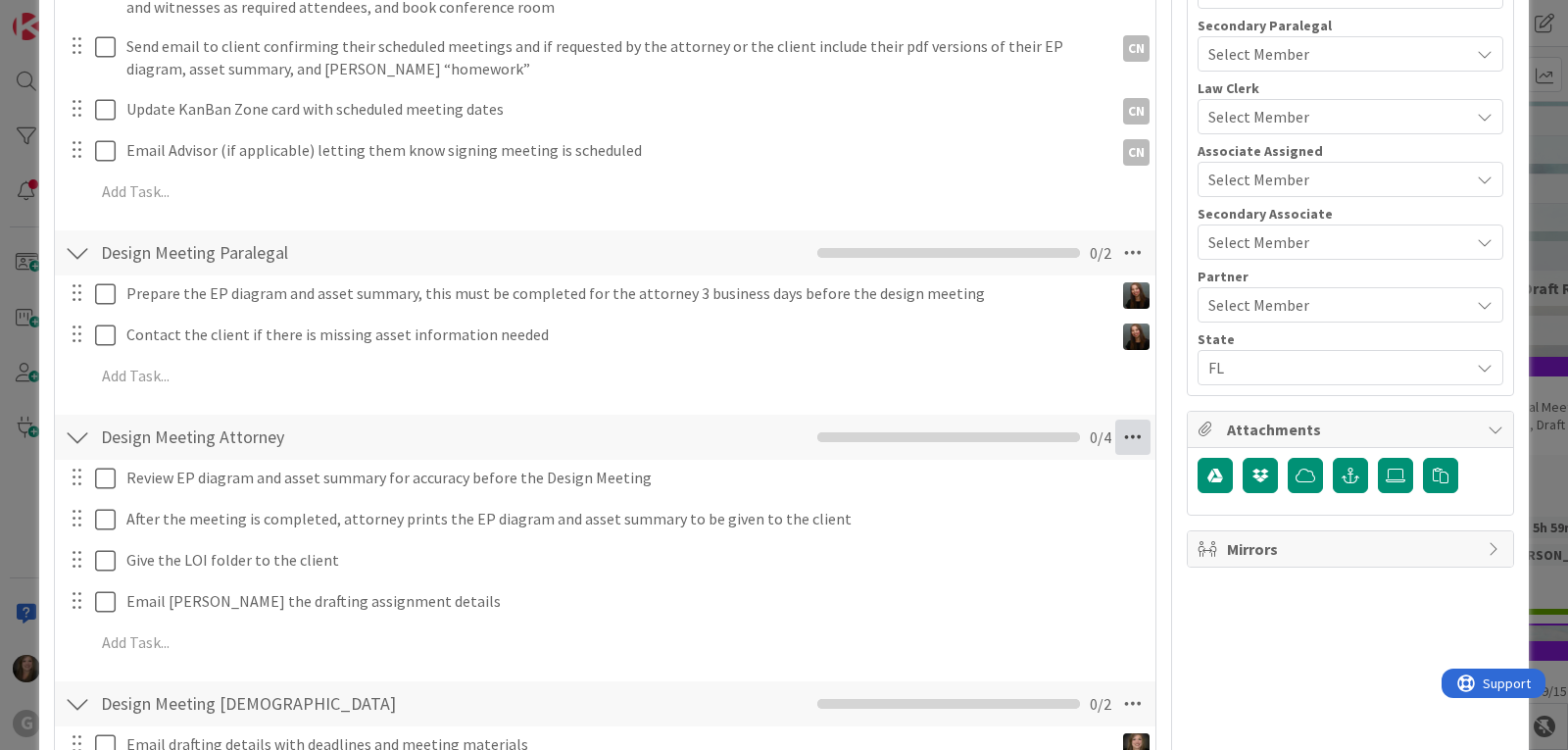
click at [1119, 433] on icon at bounding box center [1132, 437] width 35 height 35
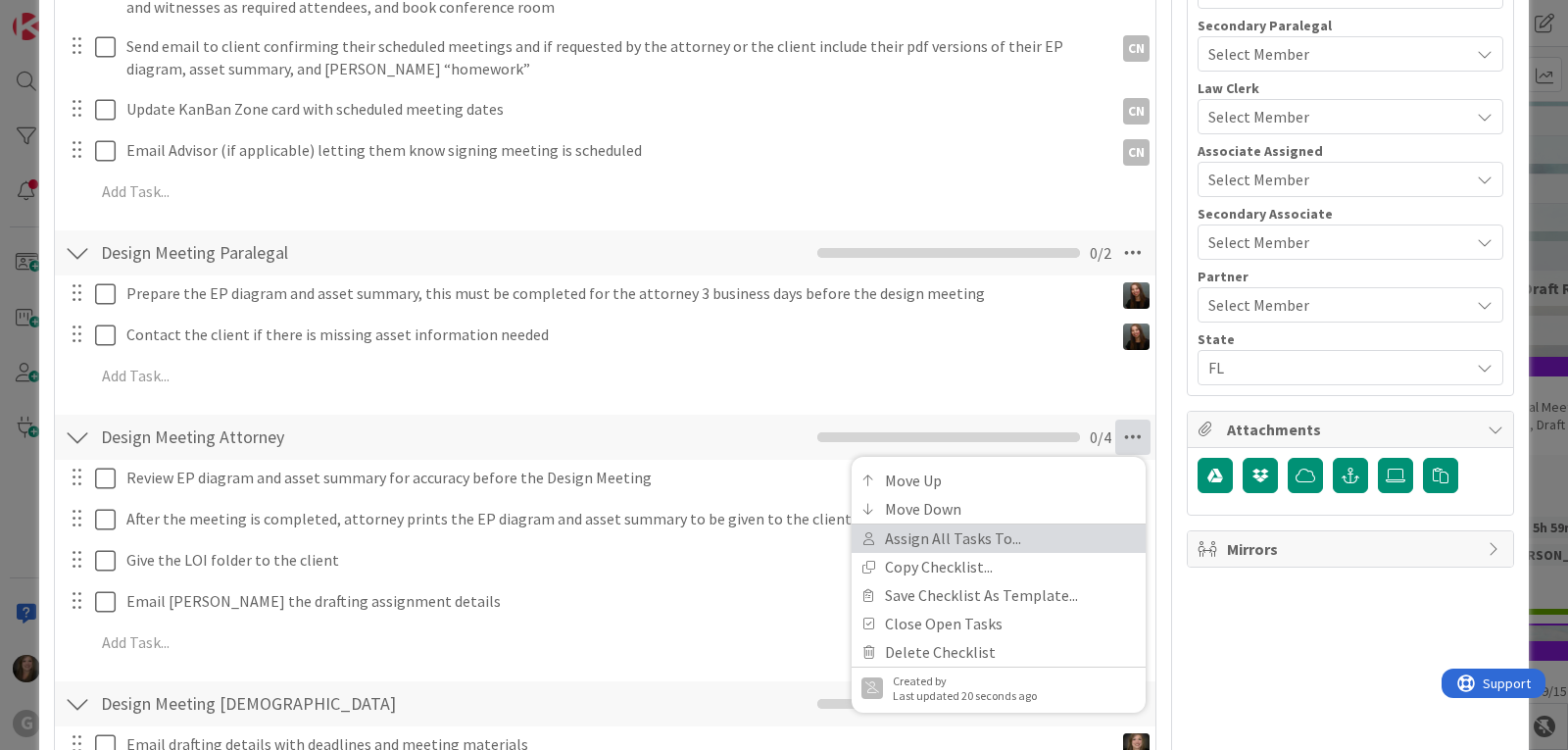
click at [956, 537] on link "Assign All Tasks To..." at bounding box center [998, 539] width 294 height 29
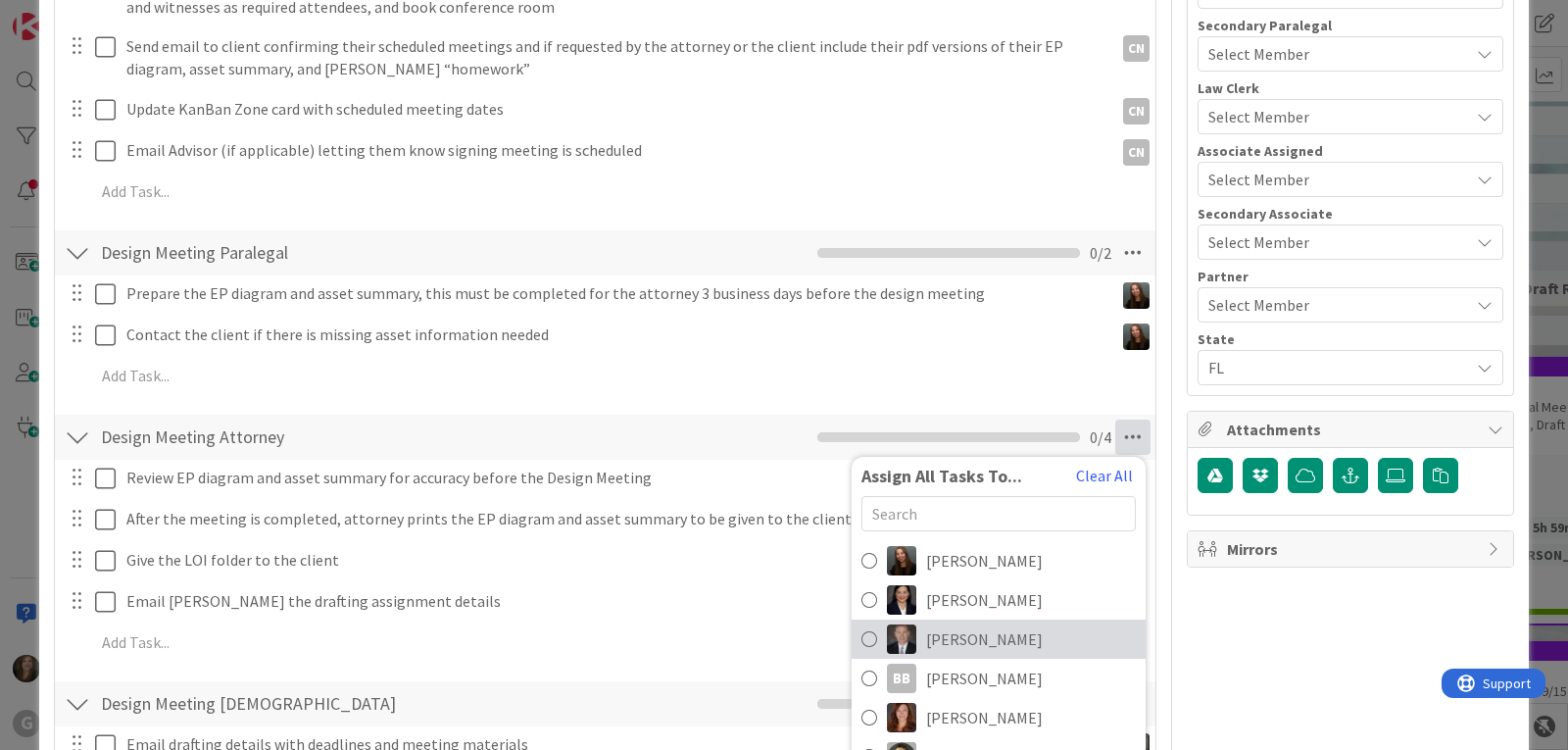
click at [938, 643] on span "[PERSON_NAME]" at bounding box center [984, 639] width 117 height 24
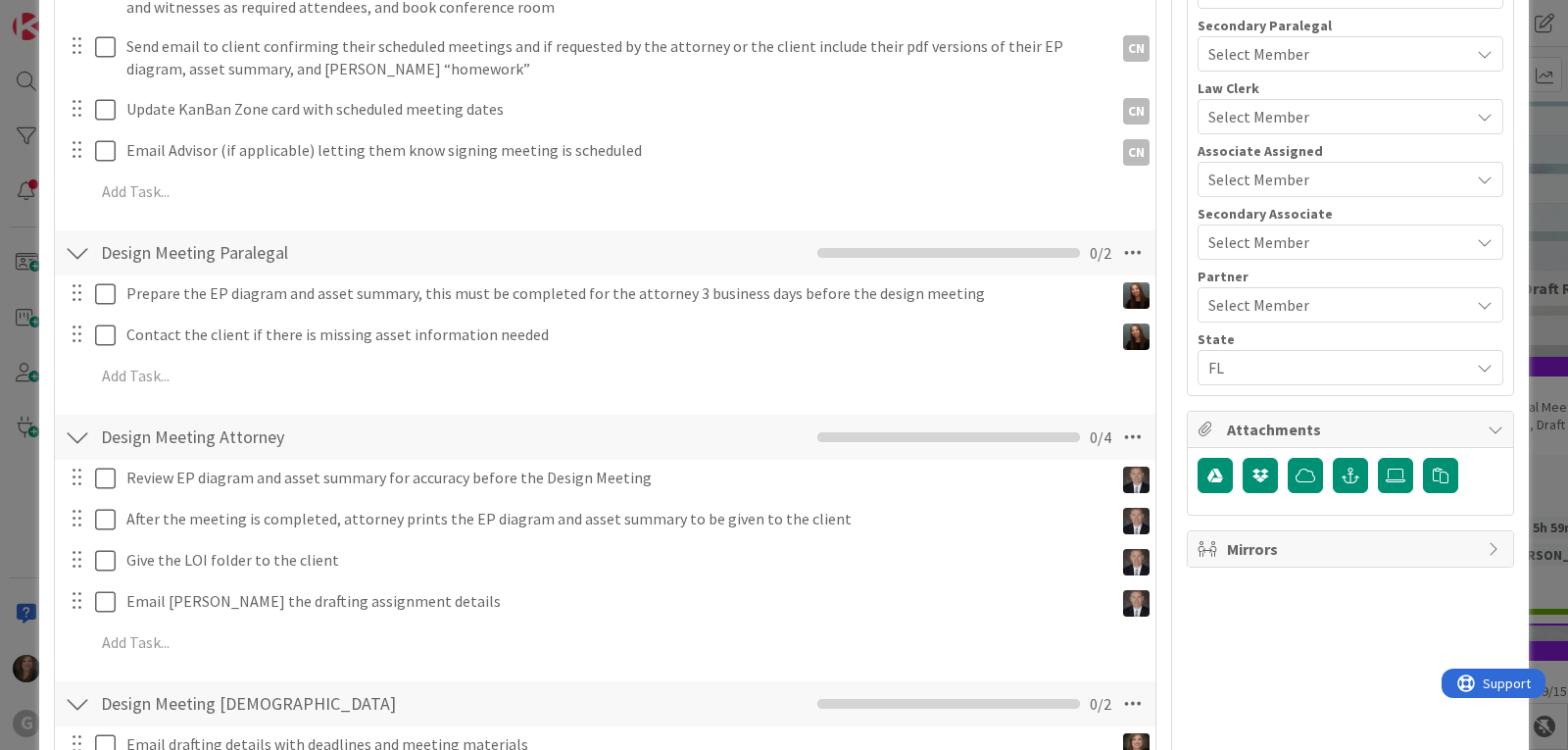
scroll to position [802, 0]
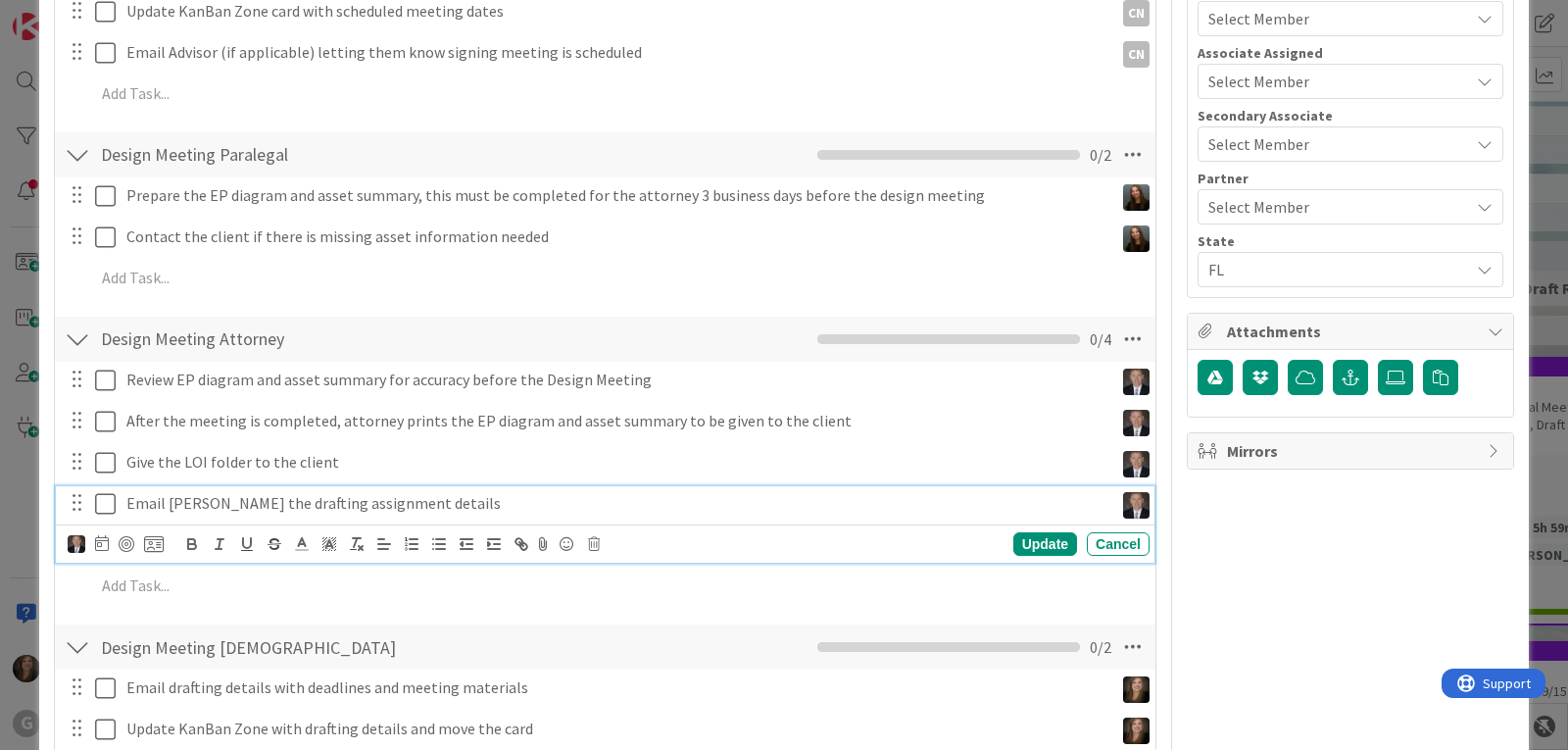
click at [246, 510] on p "Email [PERSON_NAME] the drafting assignment details" at bounding box center [616, 504] width 979 height 23
click at [99, 542] on icon at bounding box center [102, 544] width 14 height 16
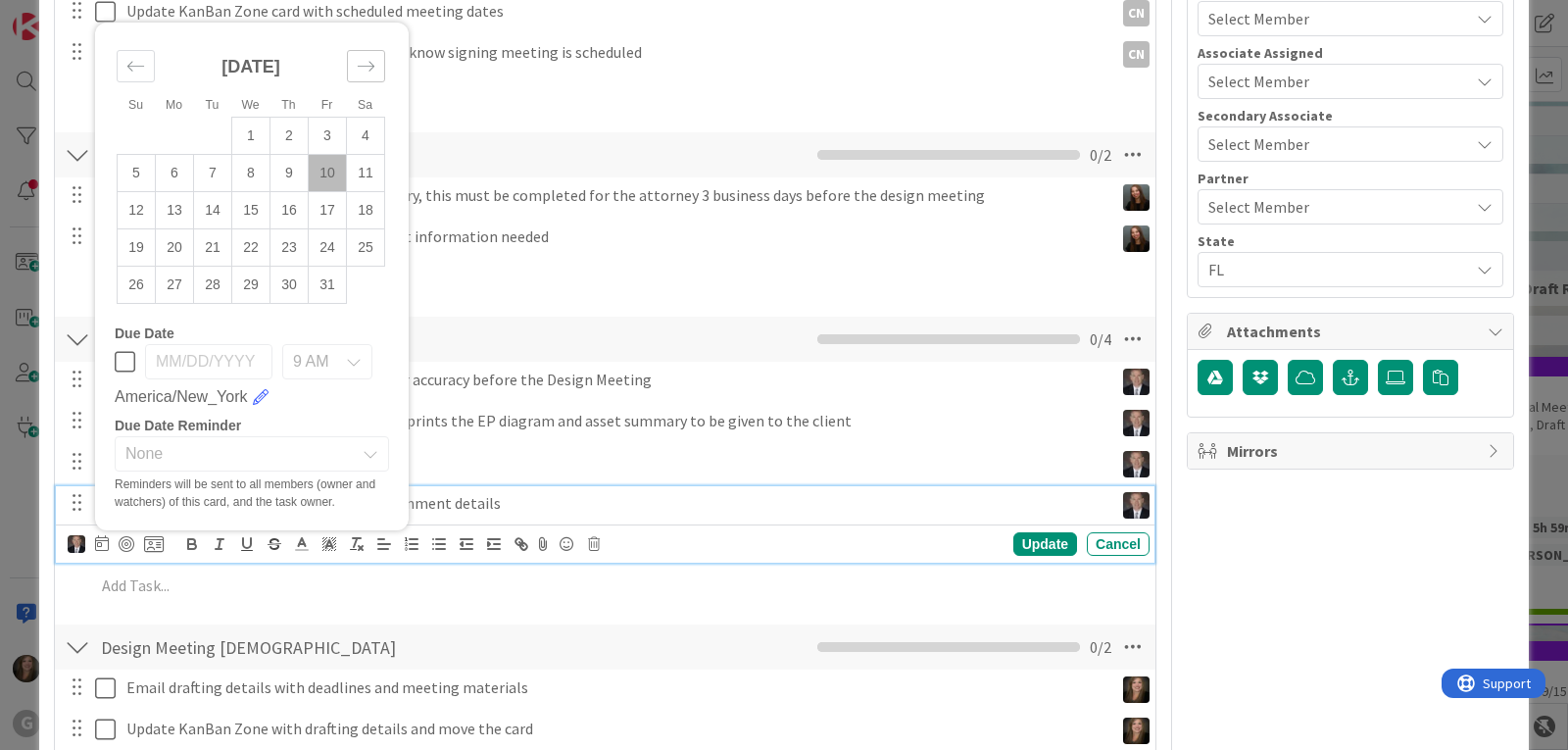
click at [368, 60] on icon "Move forward to switch to the next month." at bounding box center [366, 66] width 19 height 19
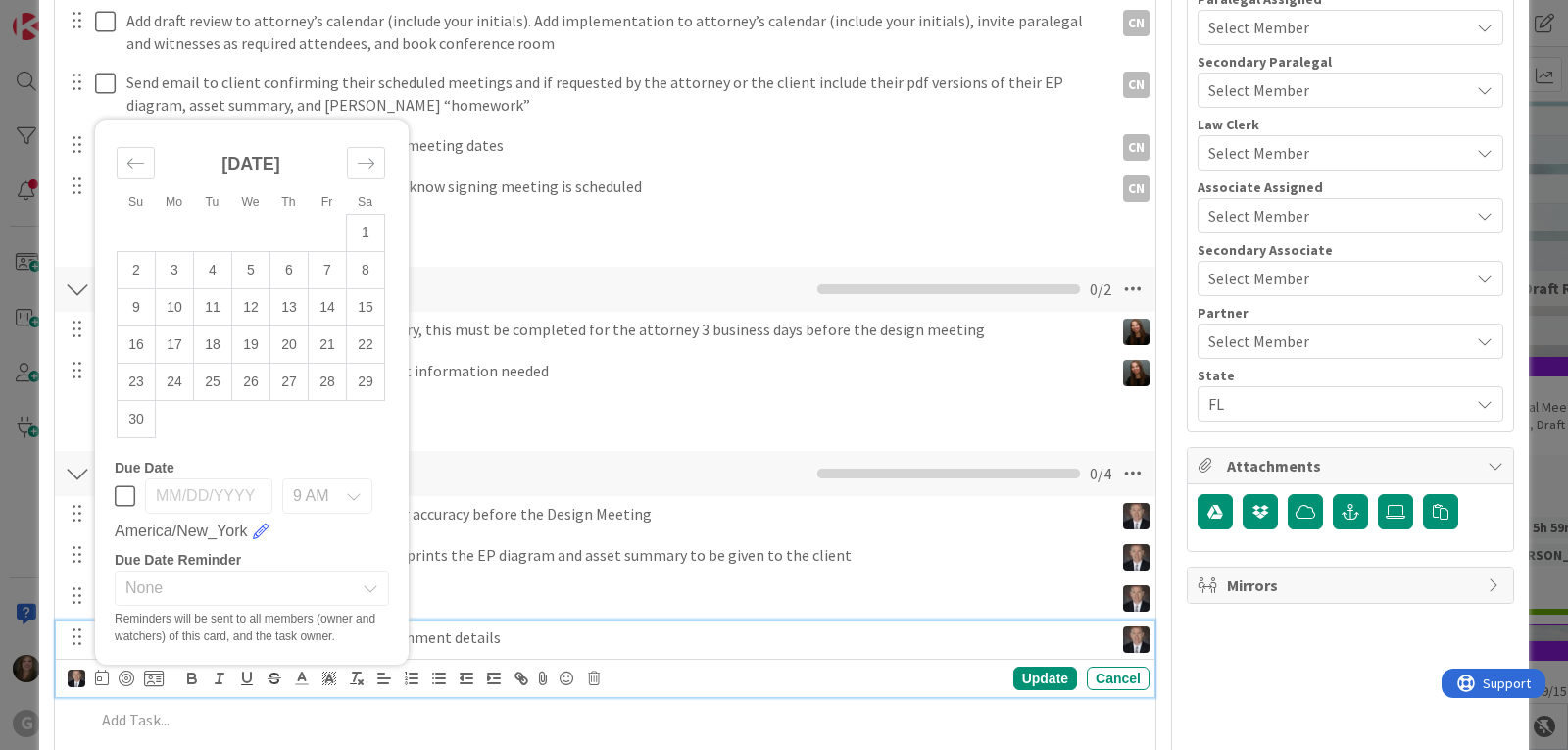
scroll to position [686, 0]
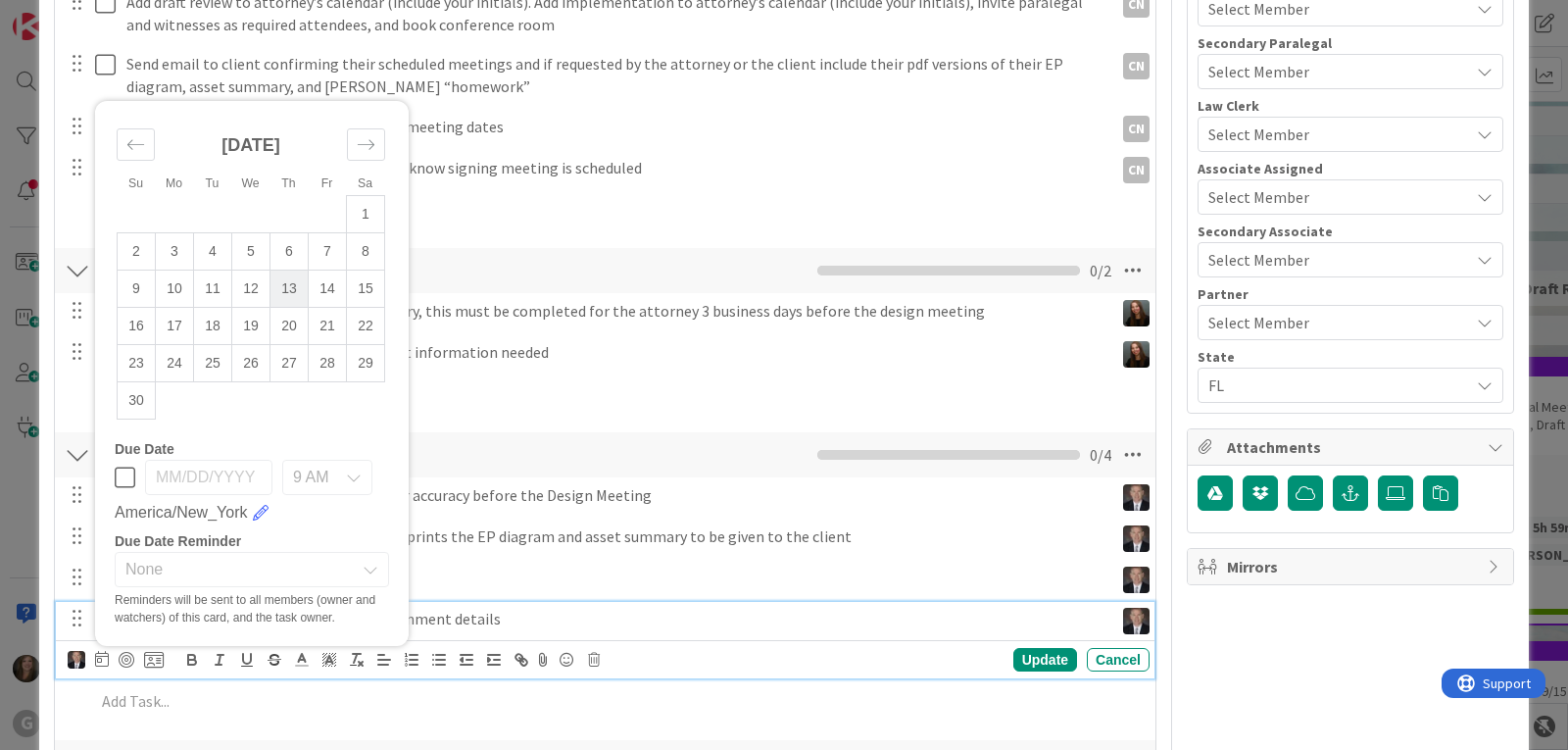
click at [289, 279] on td "13" at bounding box center [289, 288] width 38 height 37
type input "[DATE]"
click at [1021, 659] on div "Update" at bounding box center [1046, 660] width 64 height 24
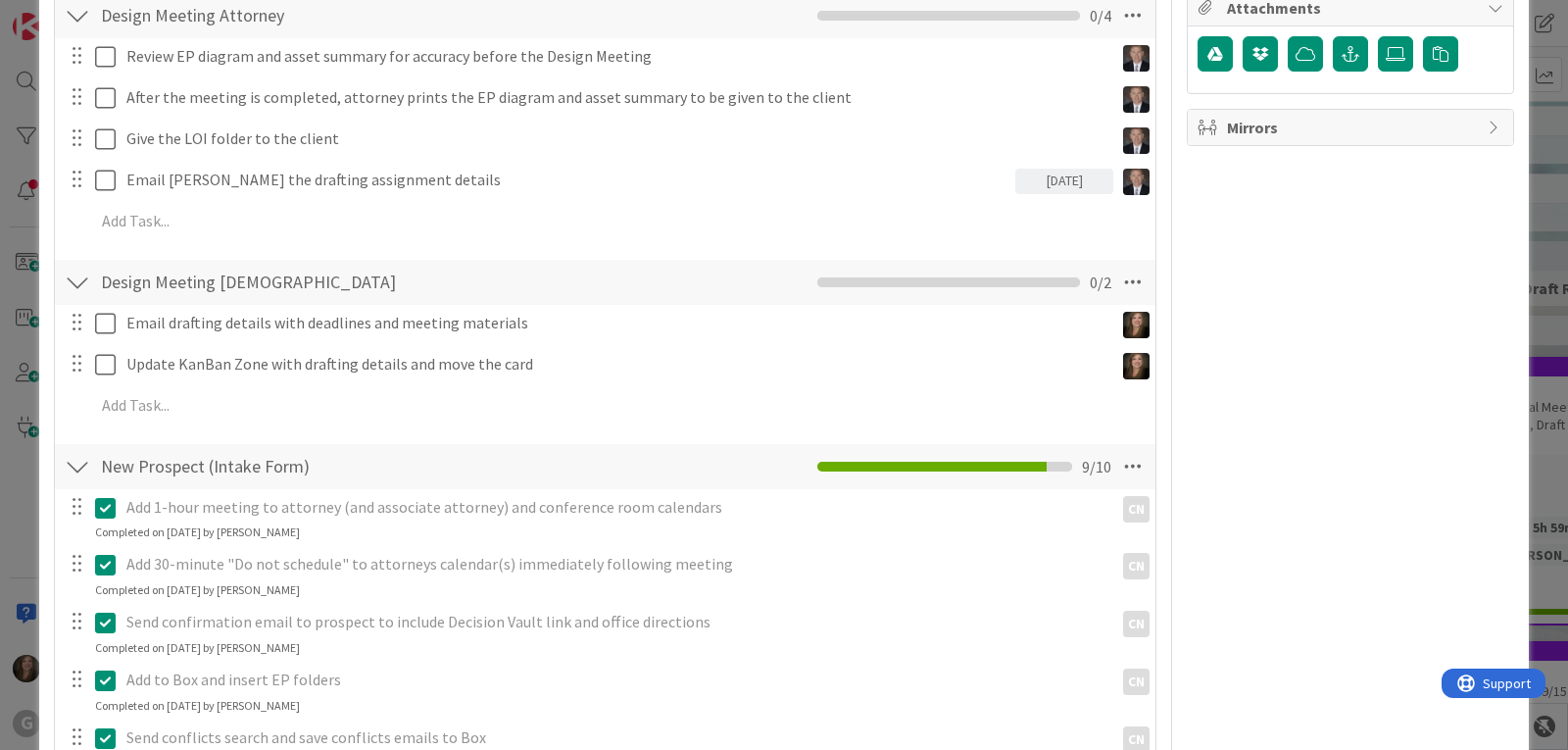
scroll to position [1177, 0]
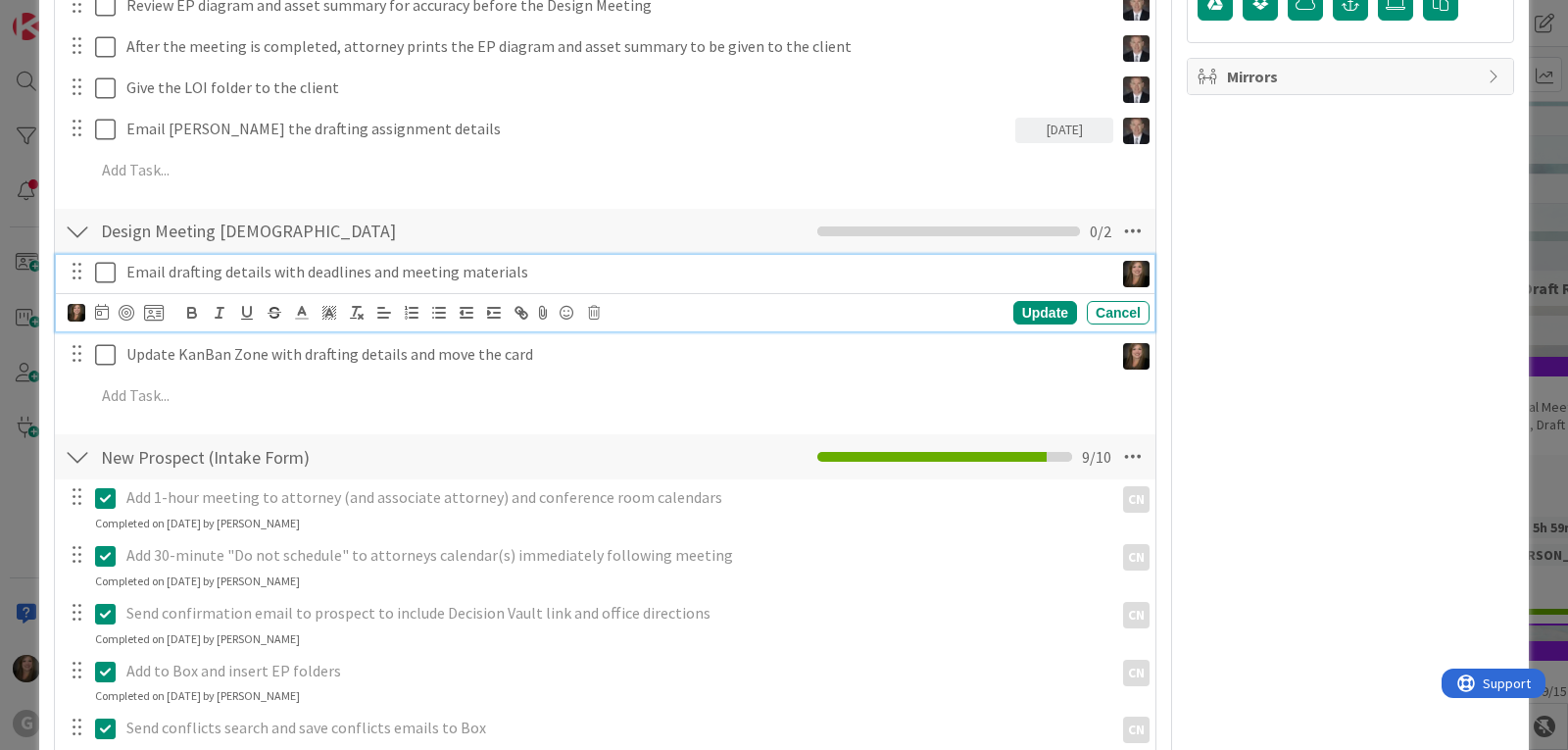
click at [451, 267] on p "Email drafting details with deadlines and meeting materials" at bounding box center [616, 272] width 979 height 23
click at [103, 307] on icon at bounding box center [102, 312] width 14 height 16
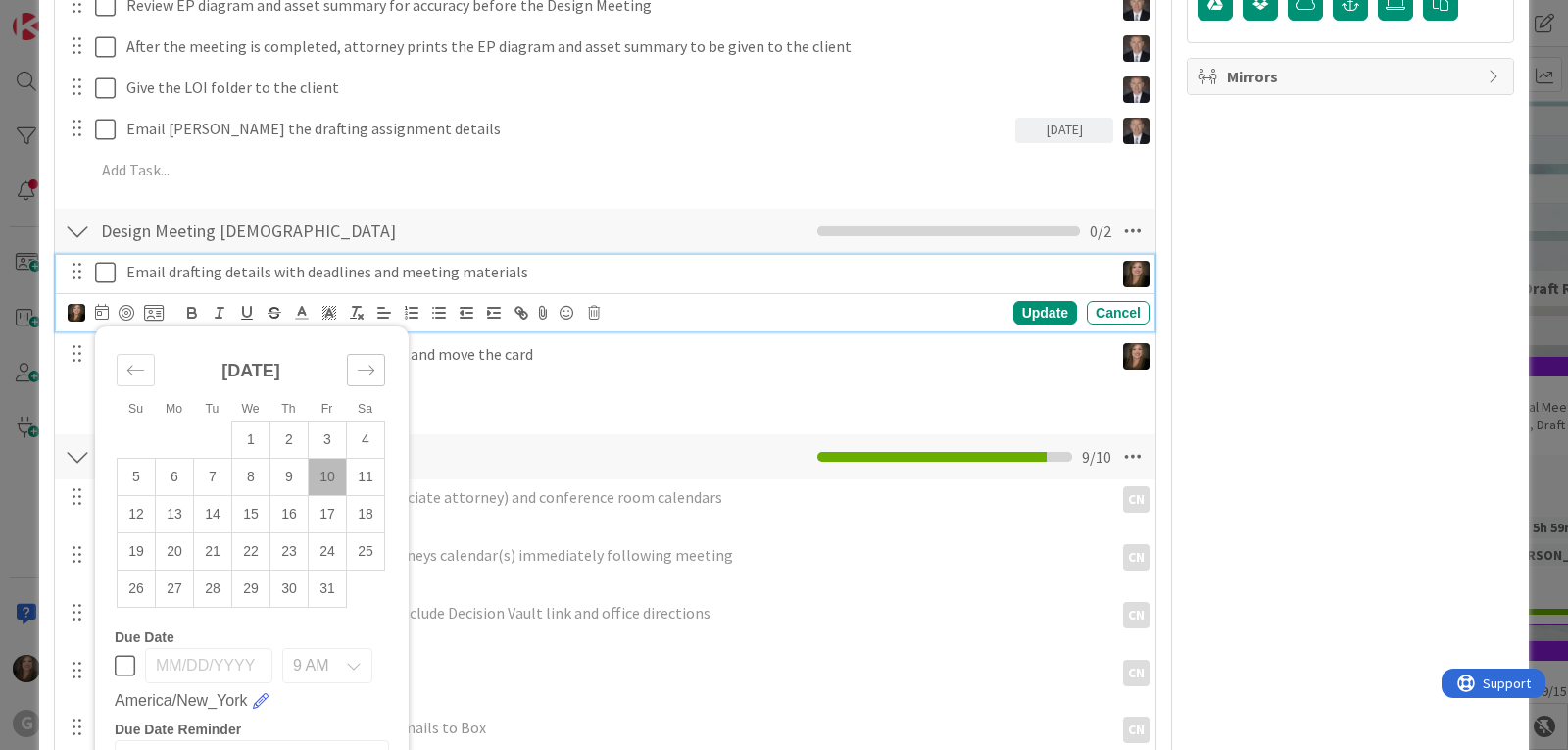
click at [365, 372] on icon "Move forward to switch to the next month." at bounding box center [366, 370] width 19 height 19
click at [288, 519] on td "13" at bounding box center [289, 514] width 38 height 37
type input "[DATE]"
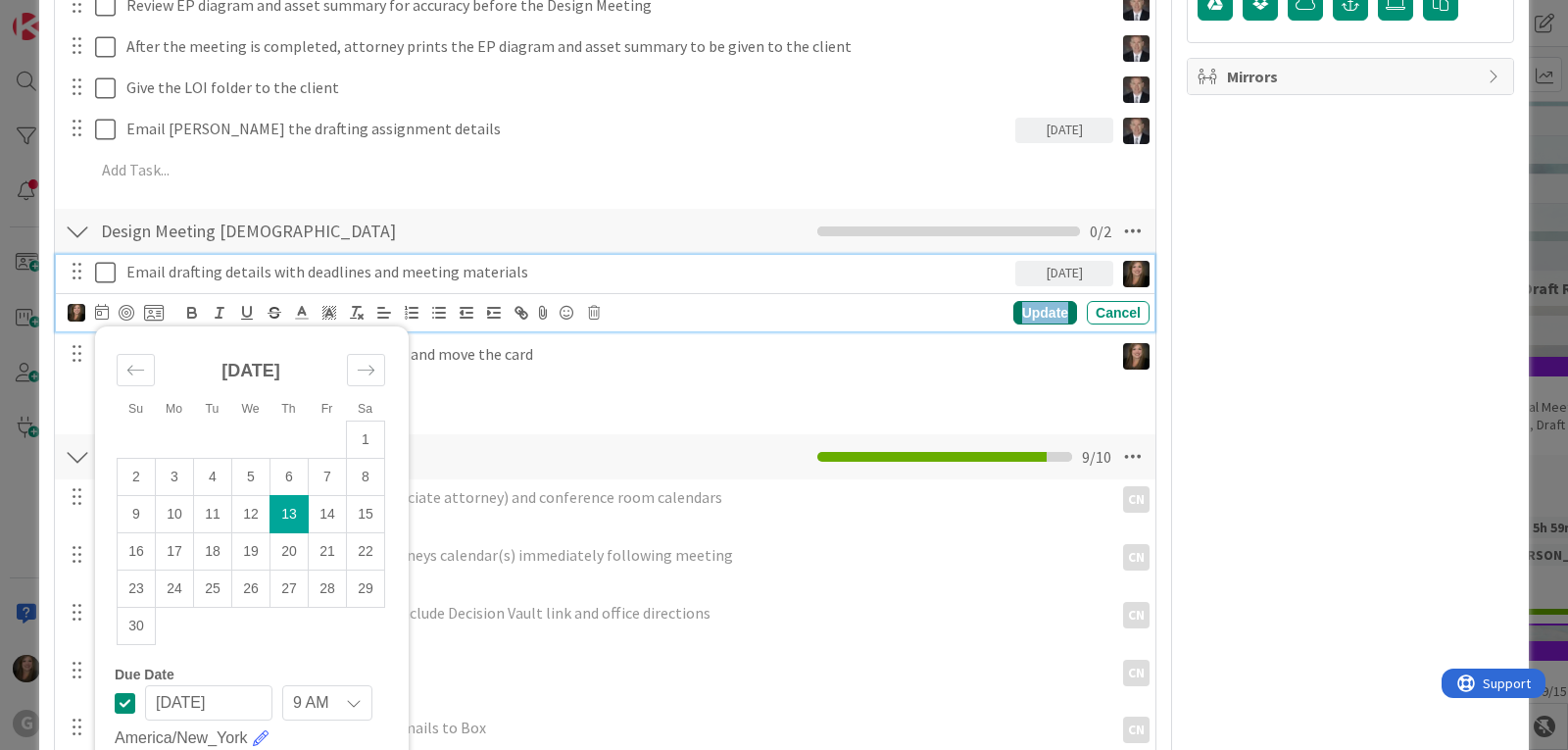
click at [1029, 313] on div "Update" at bounding box center [1046, 313] width 64 height 24
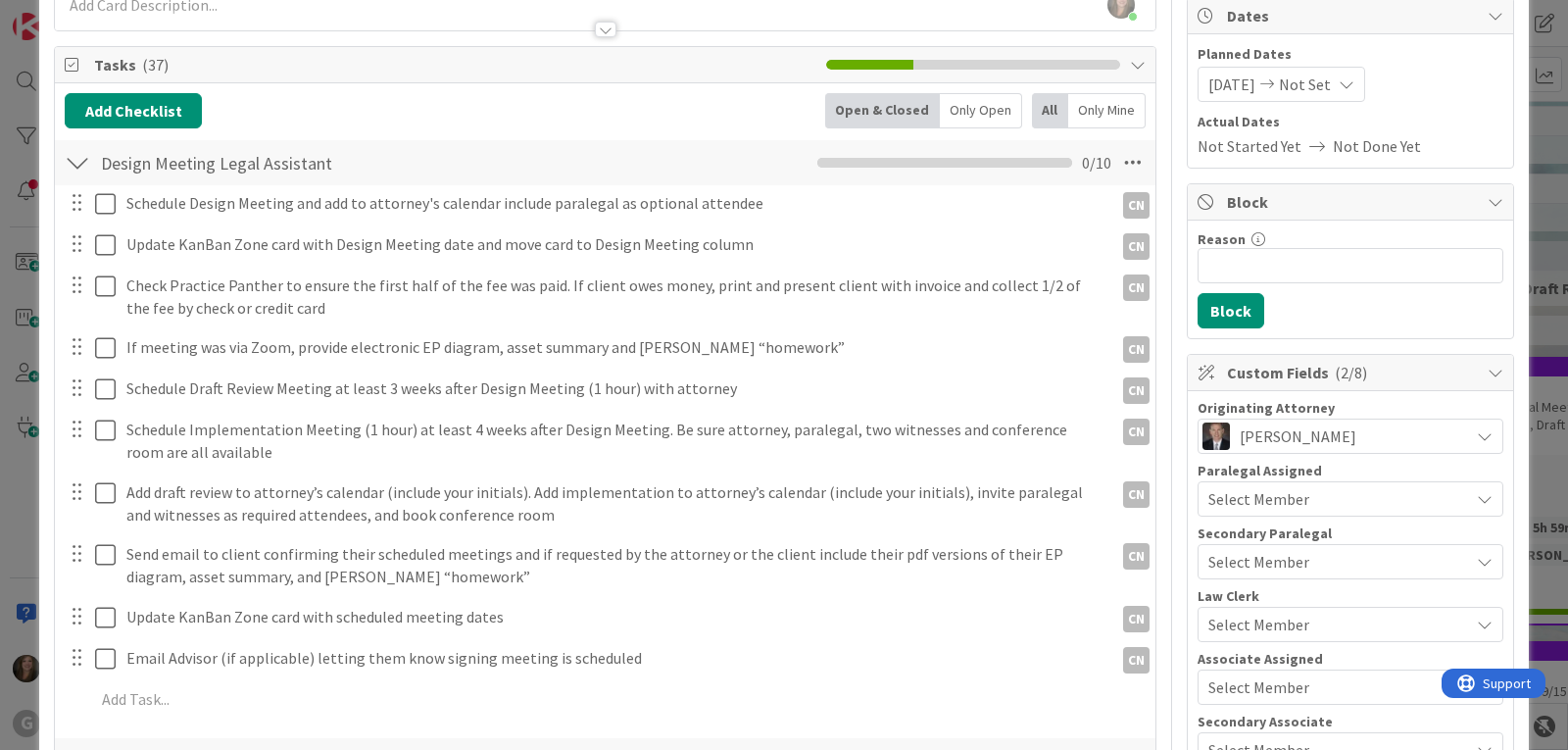
scroll to position [392, 0]
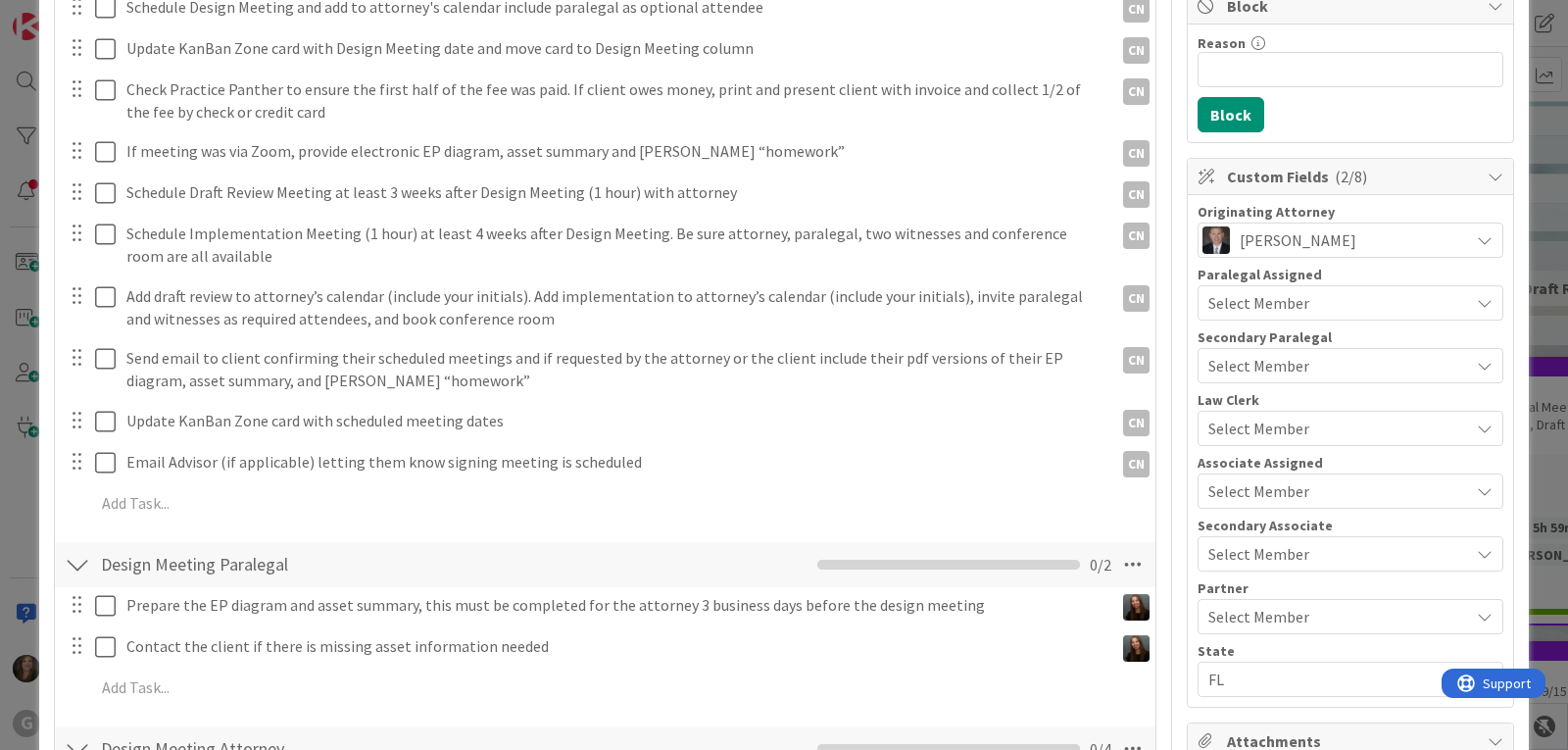
click at [1234, 306] on span "Select Member" at bounding box center [1258, 303] width 101 height 24
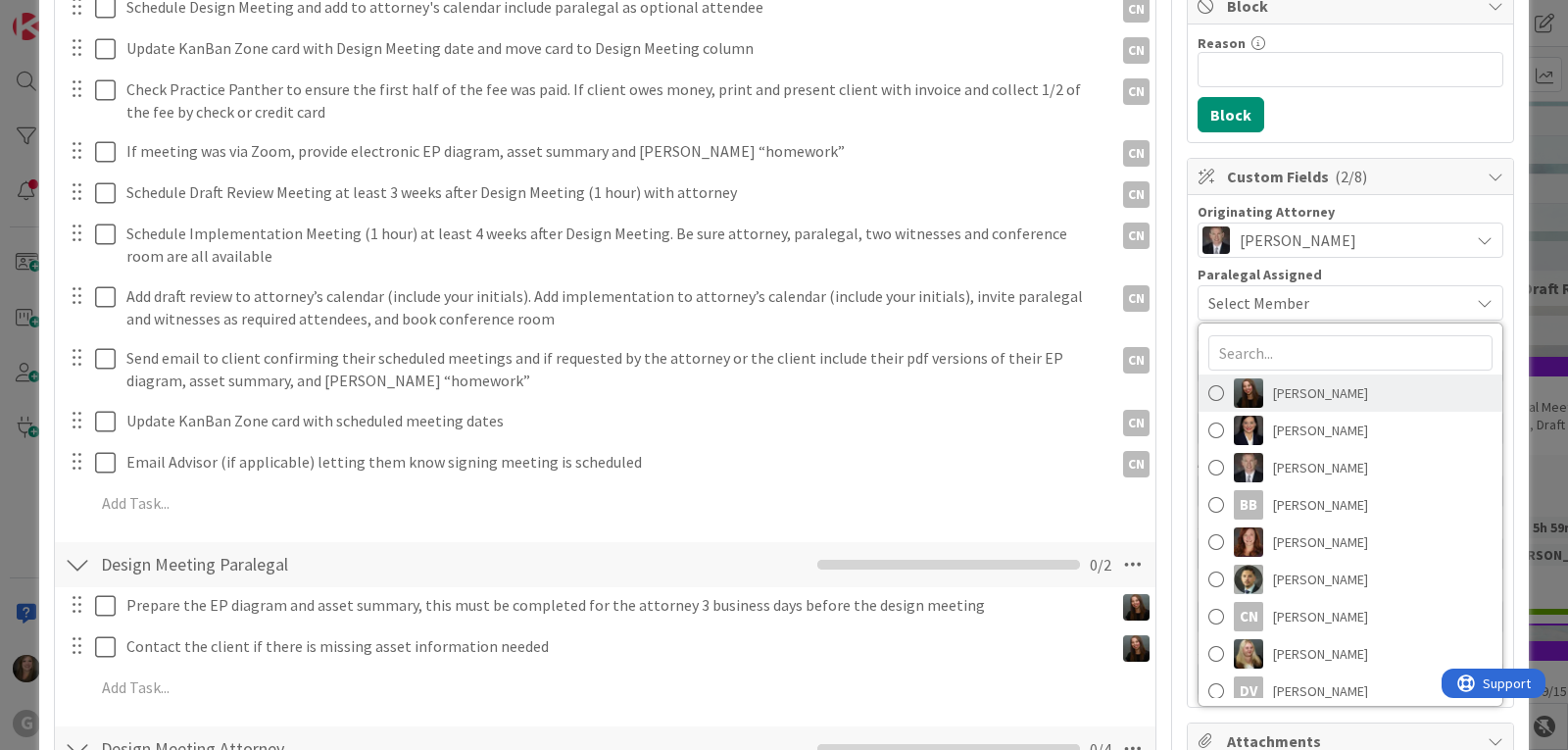
click at [1238, 394] on img at bounding box center [1248, 392] width 29 height 29
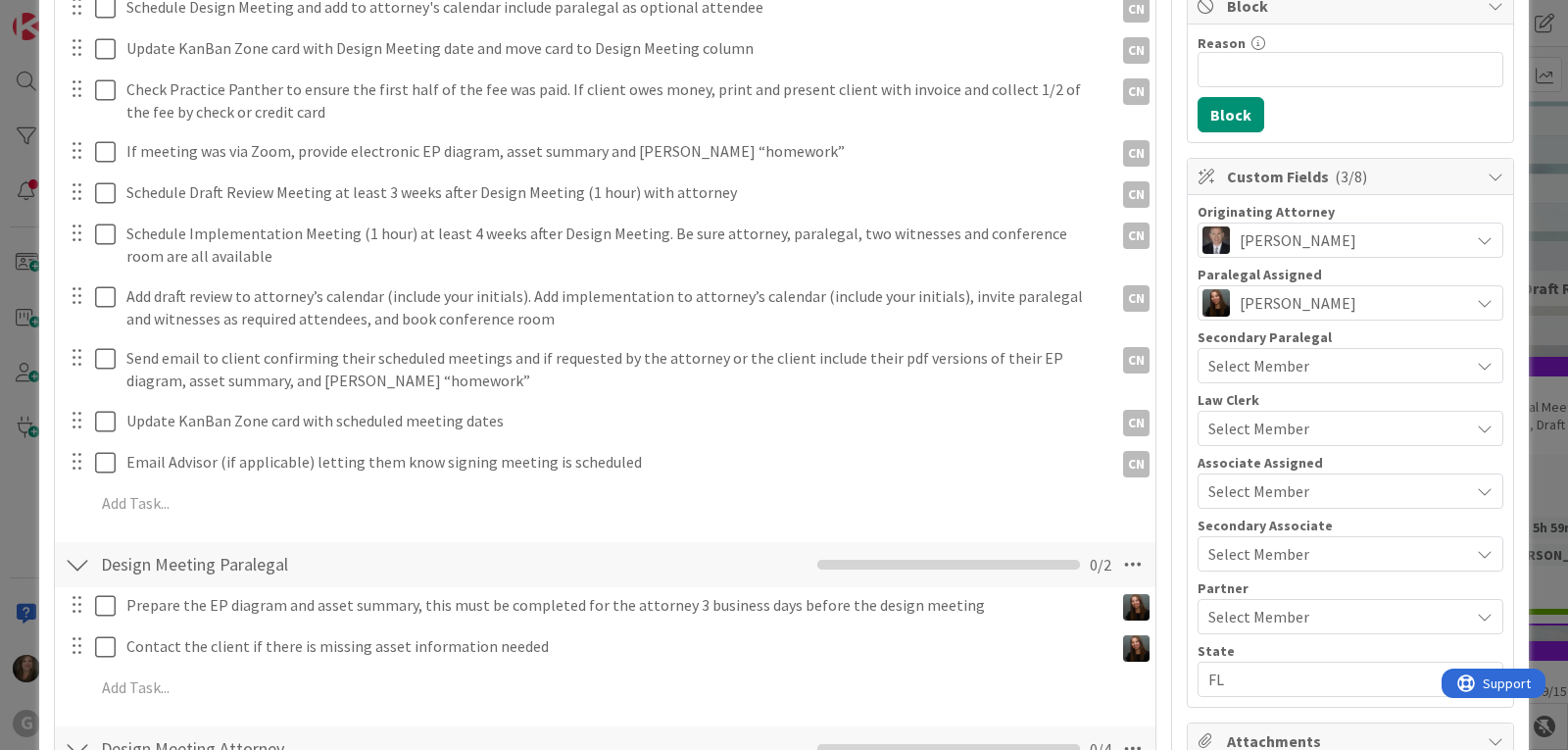
scroll to position [0, 0]
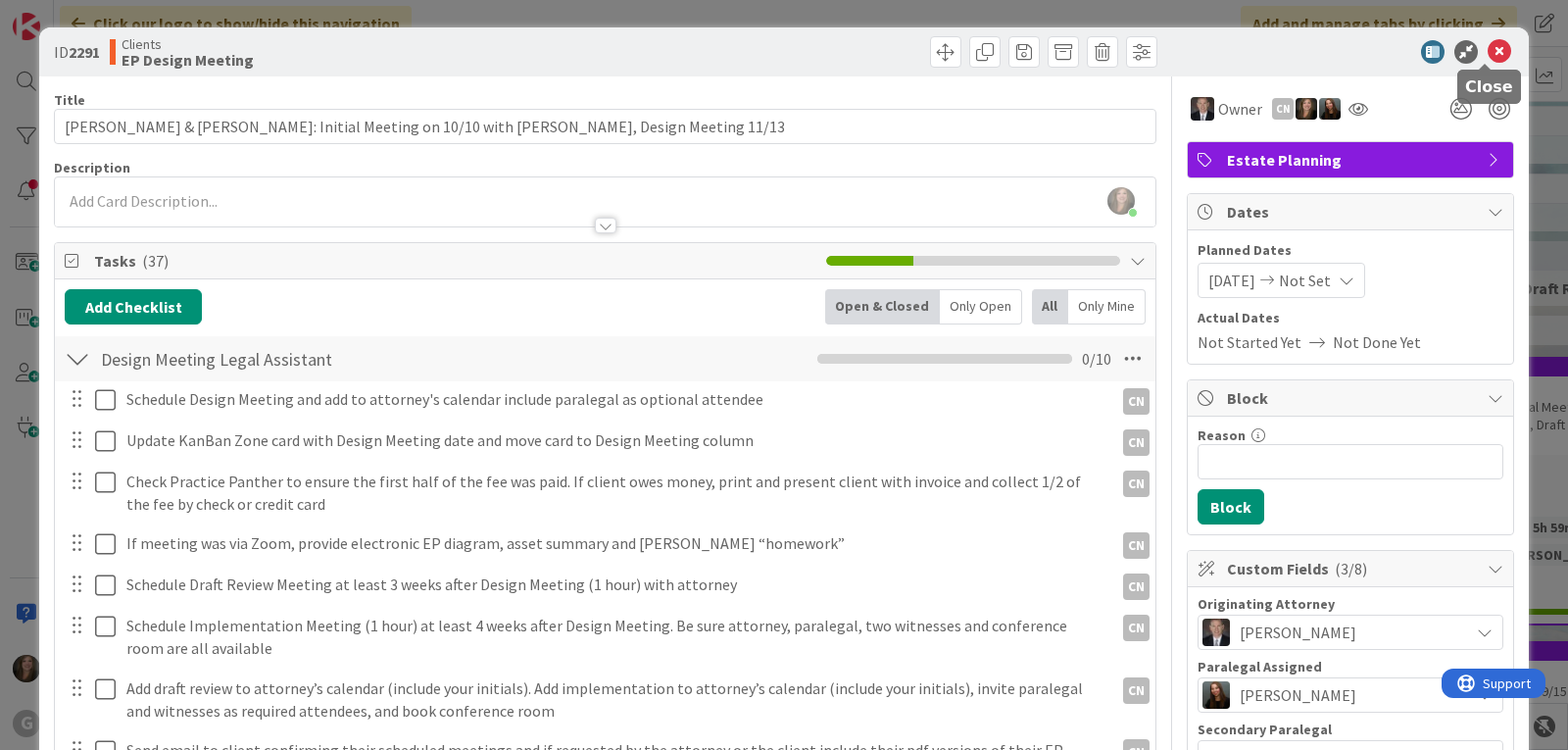
click at [1487, 45] on icon at bounding box center [1499, 52] width 24 height 24
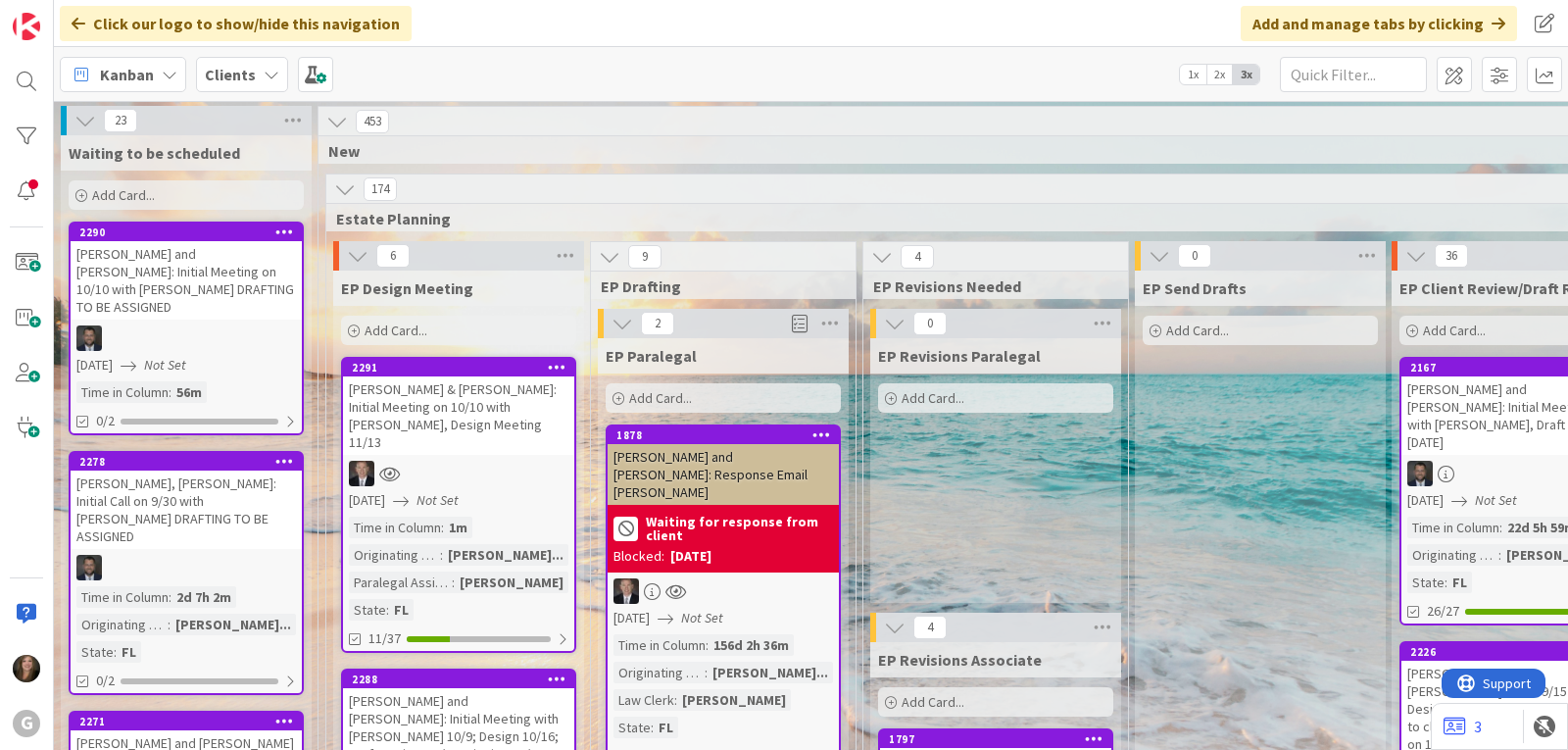
click at [423, 434] on div "[PERSON_NAME] & [PERSON_NAME]: Initial Meeting on 10/10 with [PERSON_NAME], Des…" at bounding box center [459, 416] width 231 height 79
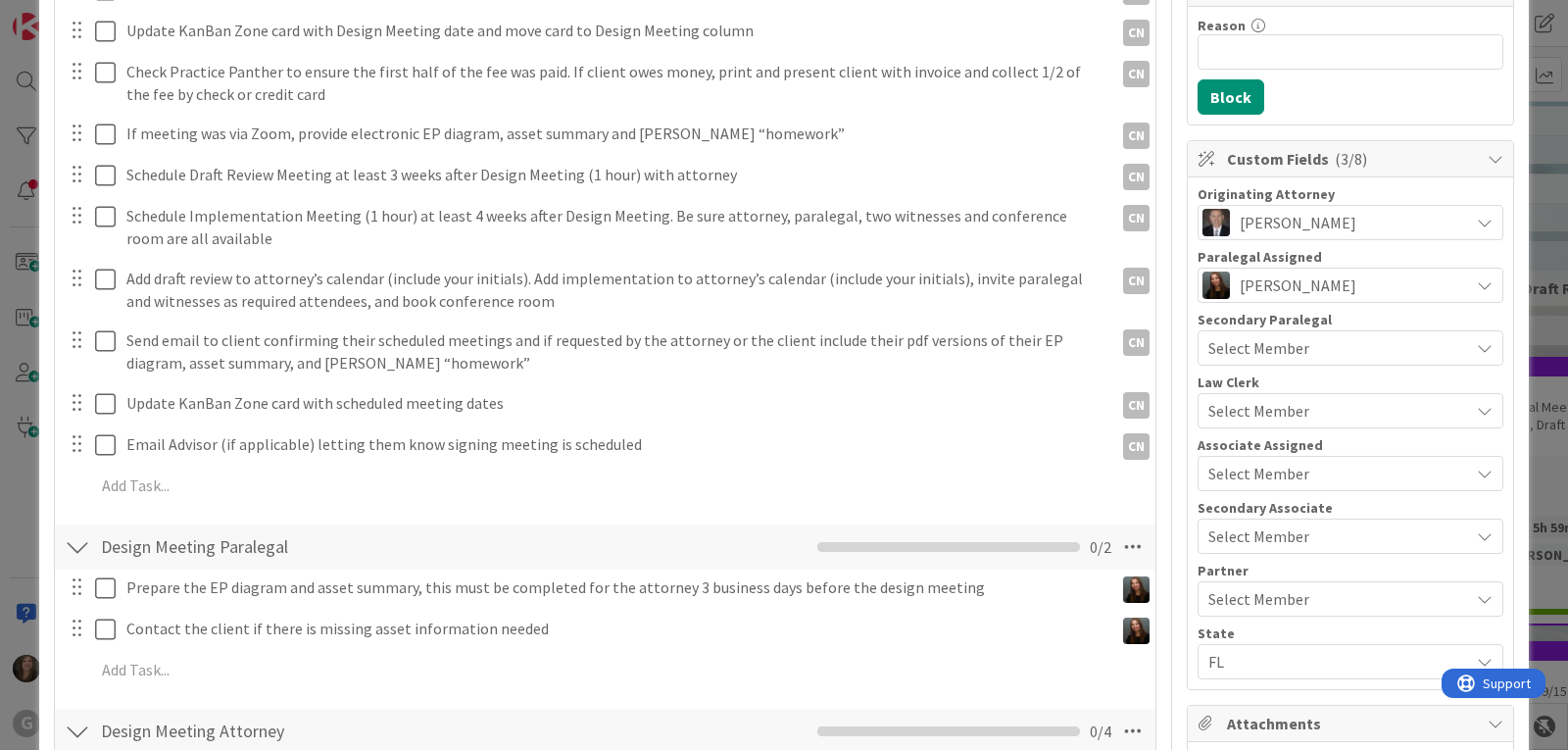
scroll to position [491, 0]
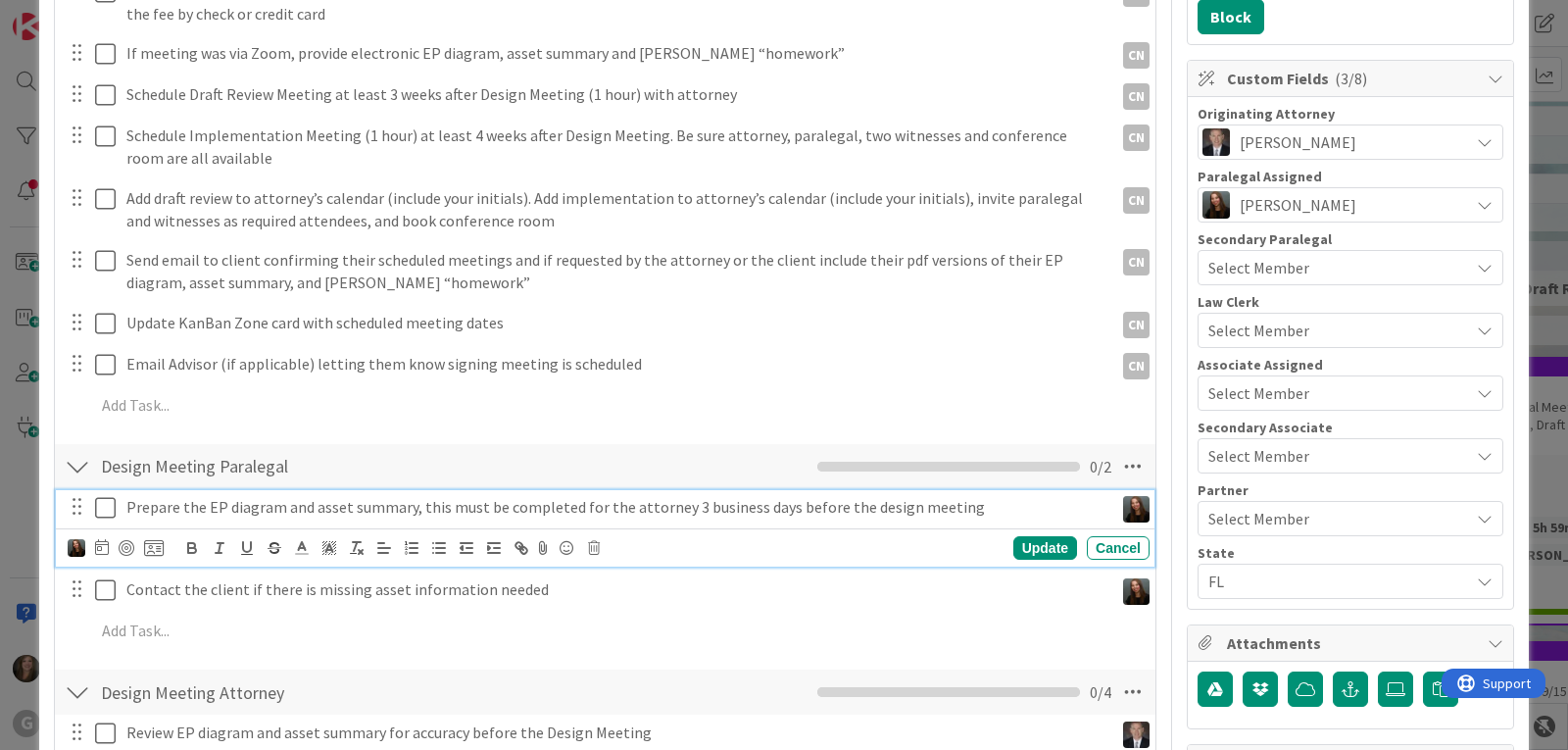
click at [665, 512] on p "Prepare the EP diagram and asset summary, this must be completed for the attorn…" at bounding box center [616, 507] width 979 height 23
click at [103, 552] on icon at bounding box center [102, 548] width 14 height 16
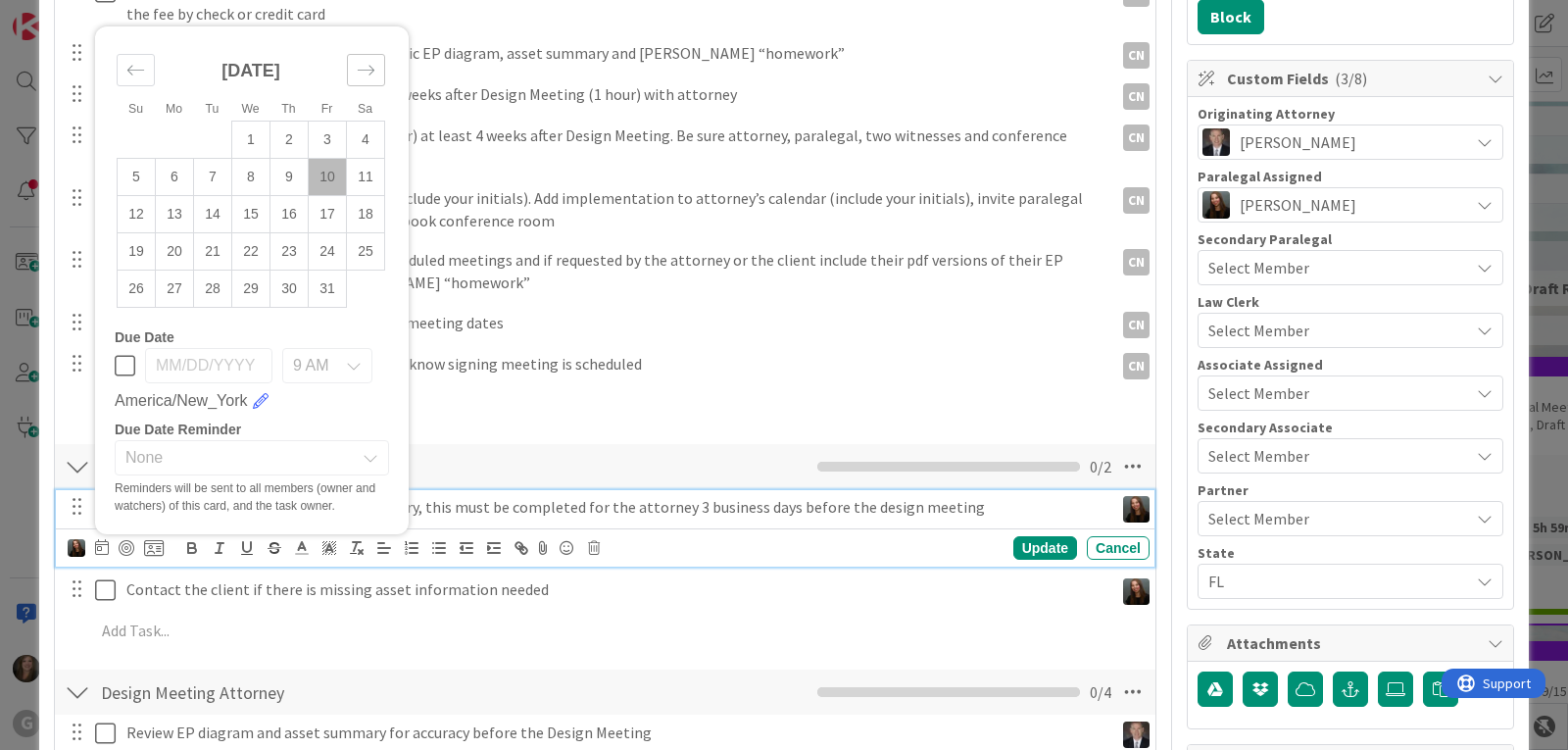
click at [365, 68] on icon "Move forward to switch to the next month." at bounding box center [366, 70] width 19 height 19
click at [287, 137] on td "6" at bounding box center [289, 140] width 38 height 37
type input "[DATE]"
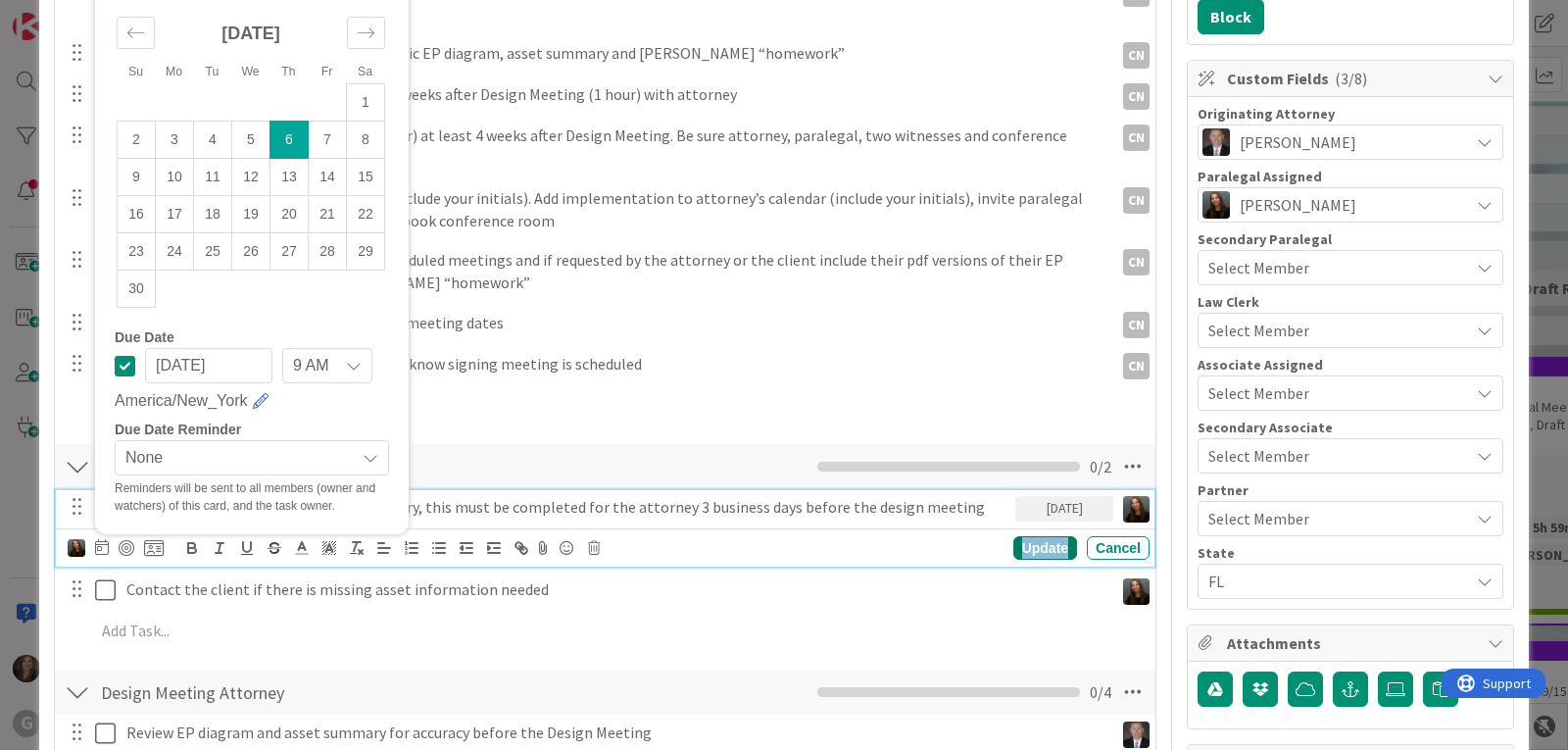
click at [1025, 539] on div "Update" at bounding box center [1046, 549] width 64 height 24
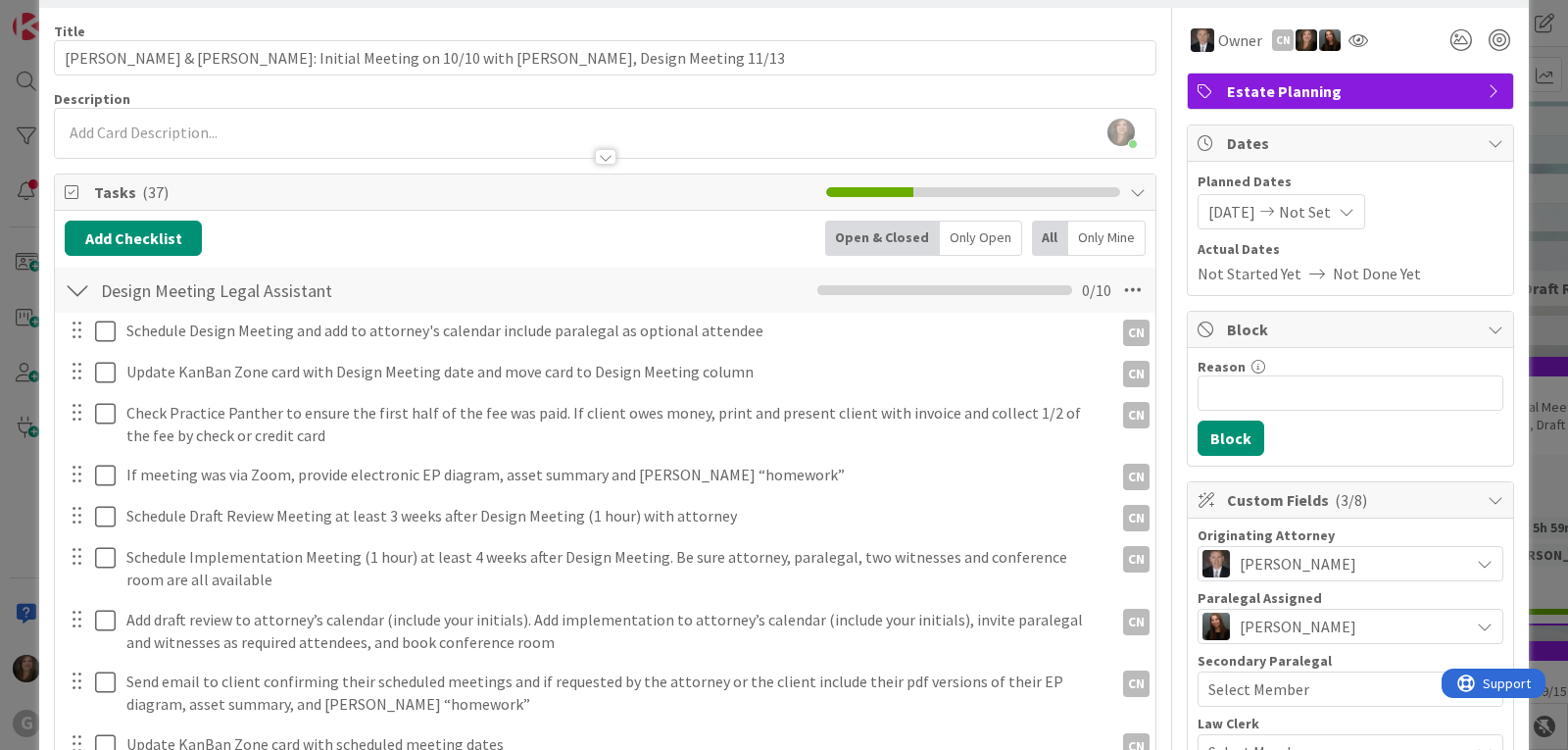
scroll to position [0, 0]
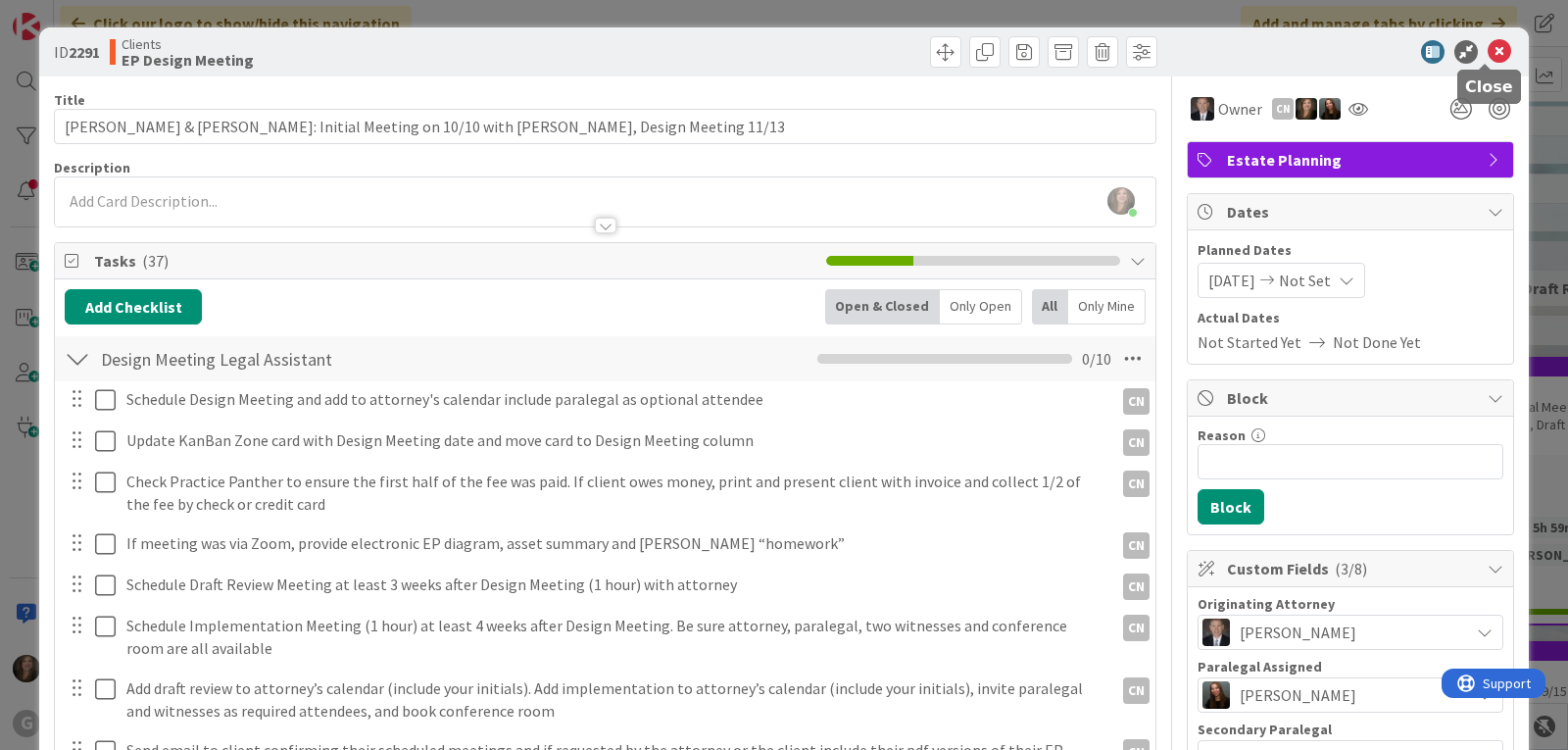
click at [1487, 50] on icon at bounding box center [1499, 52] width 24 height 24
